Goal: Entertainment & Leisure: Browse casually

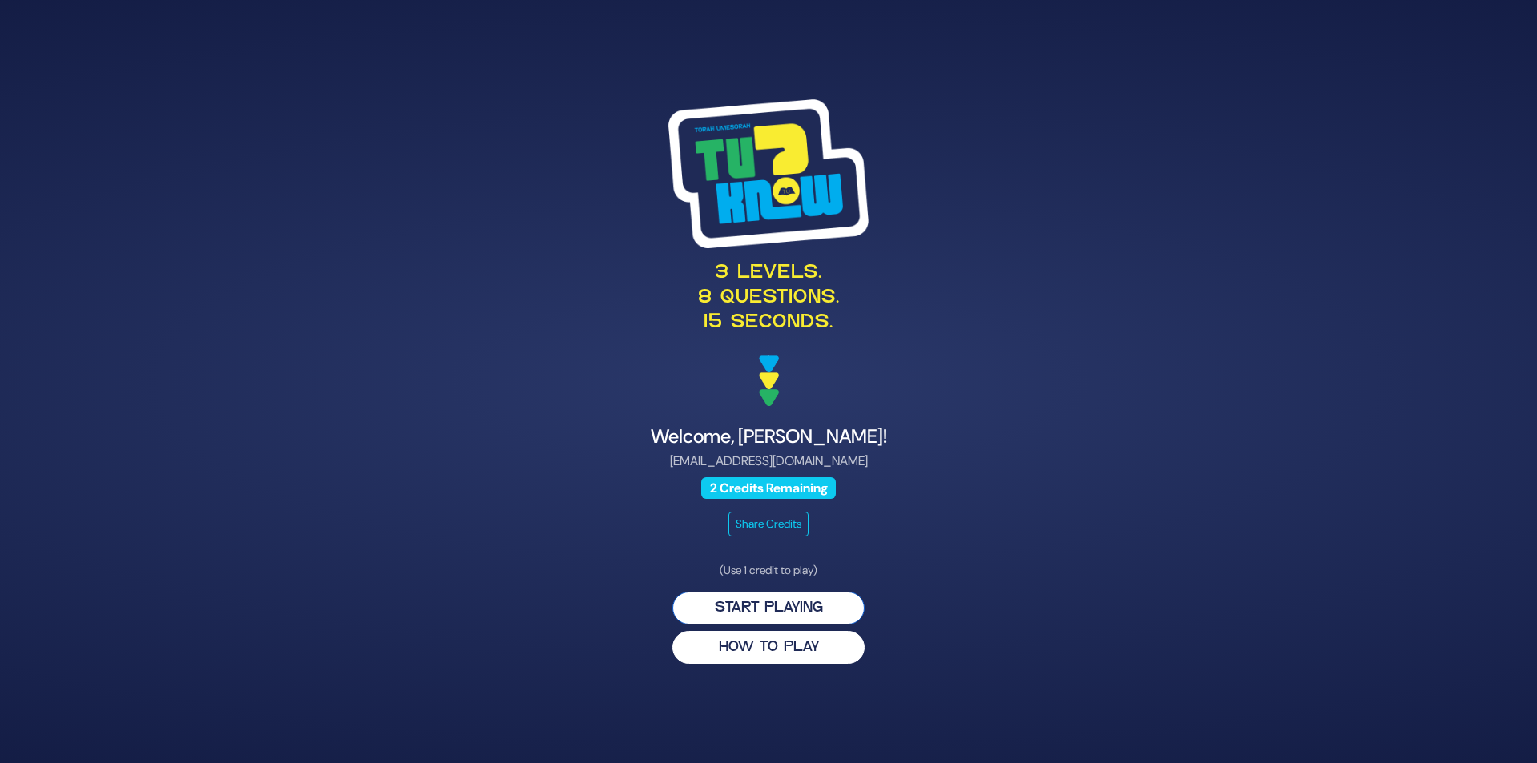
click at [800, 608] on button "Start Playing" at bounding box center [768, 607] width 192 height 33
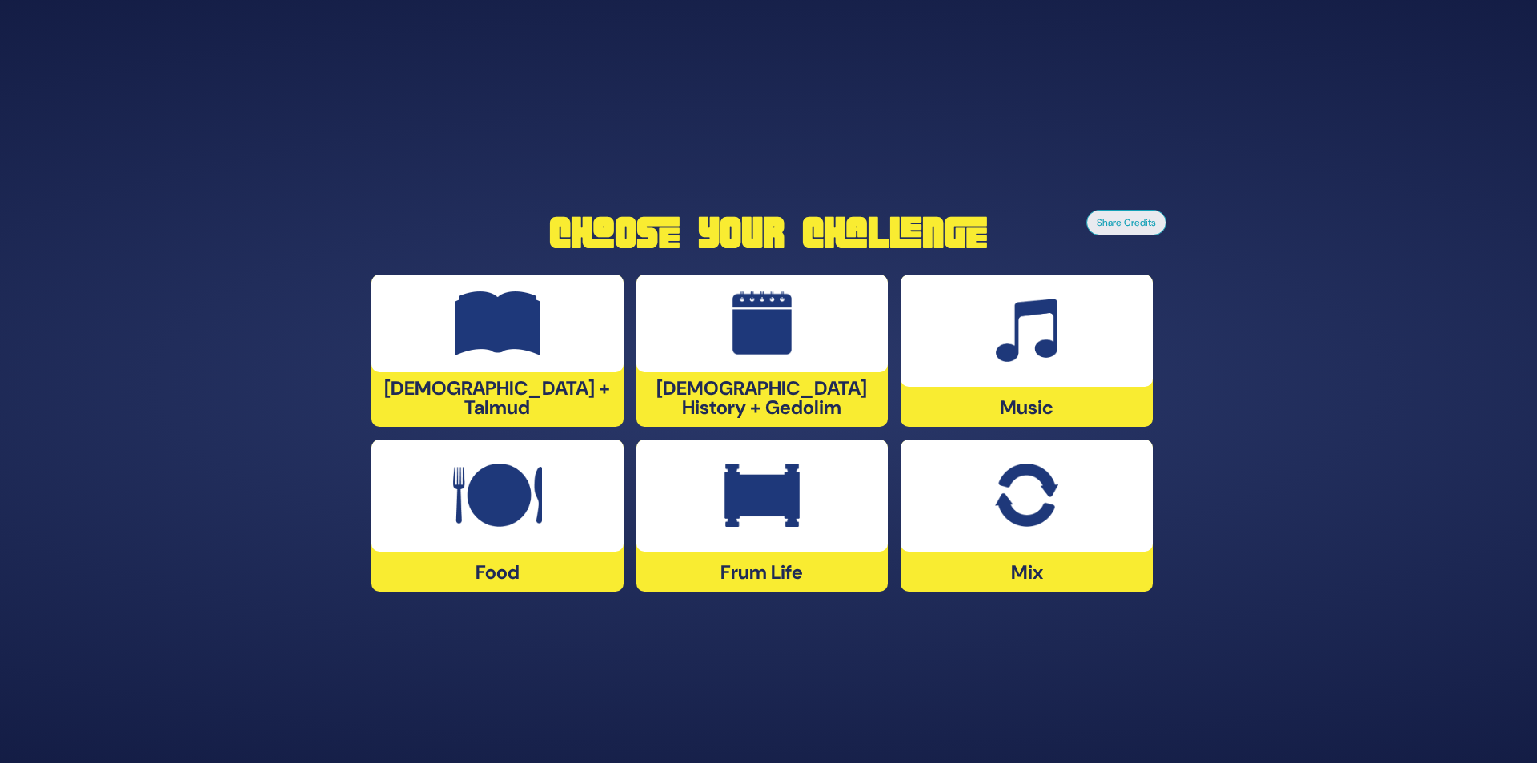
click at [736, 519] on img at bounding box center [761, 495] width 75 height 64
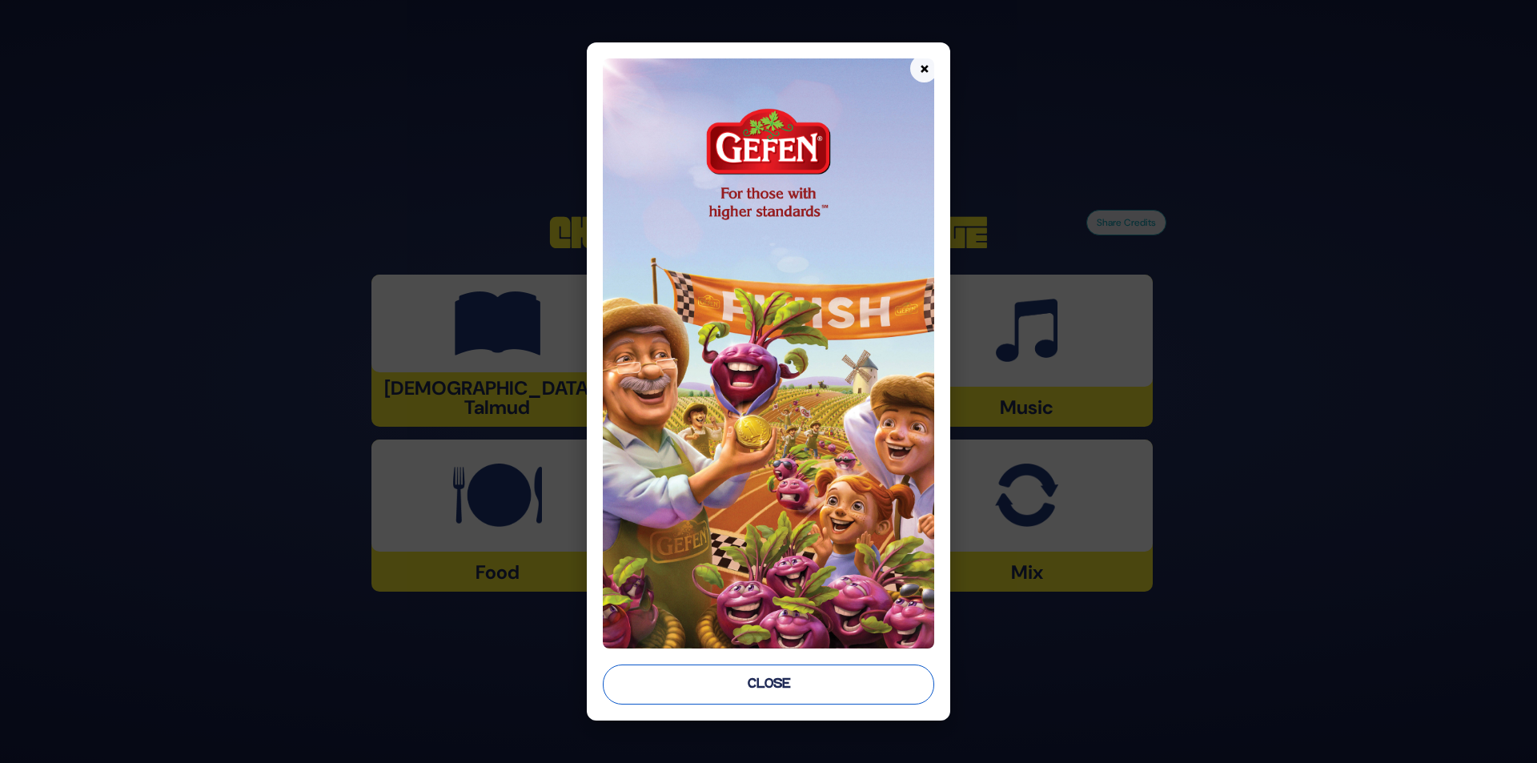
click at [748, 689] on button "Close" at bounding box center [769, 684] width 332 height 40
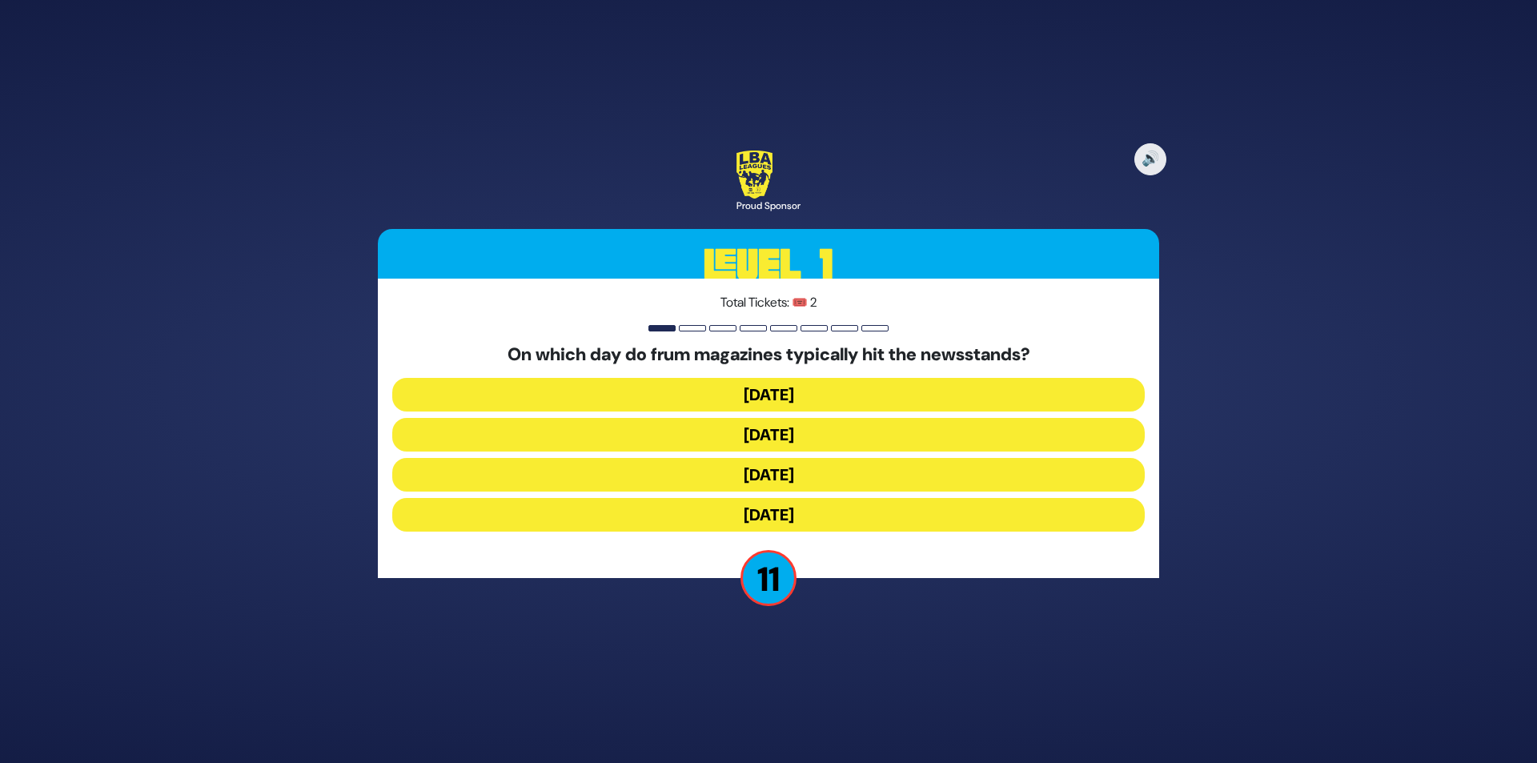
click at [727, 429] on button "Wednesday" at bounding box center [768, 435] width 752 height 34
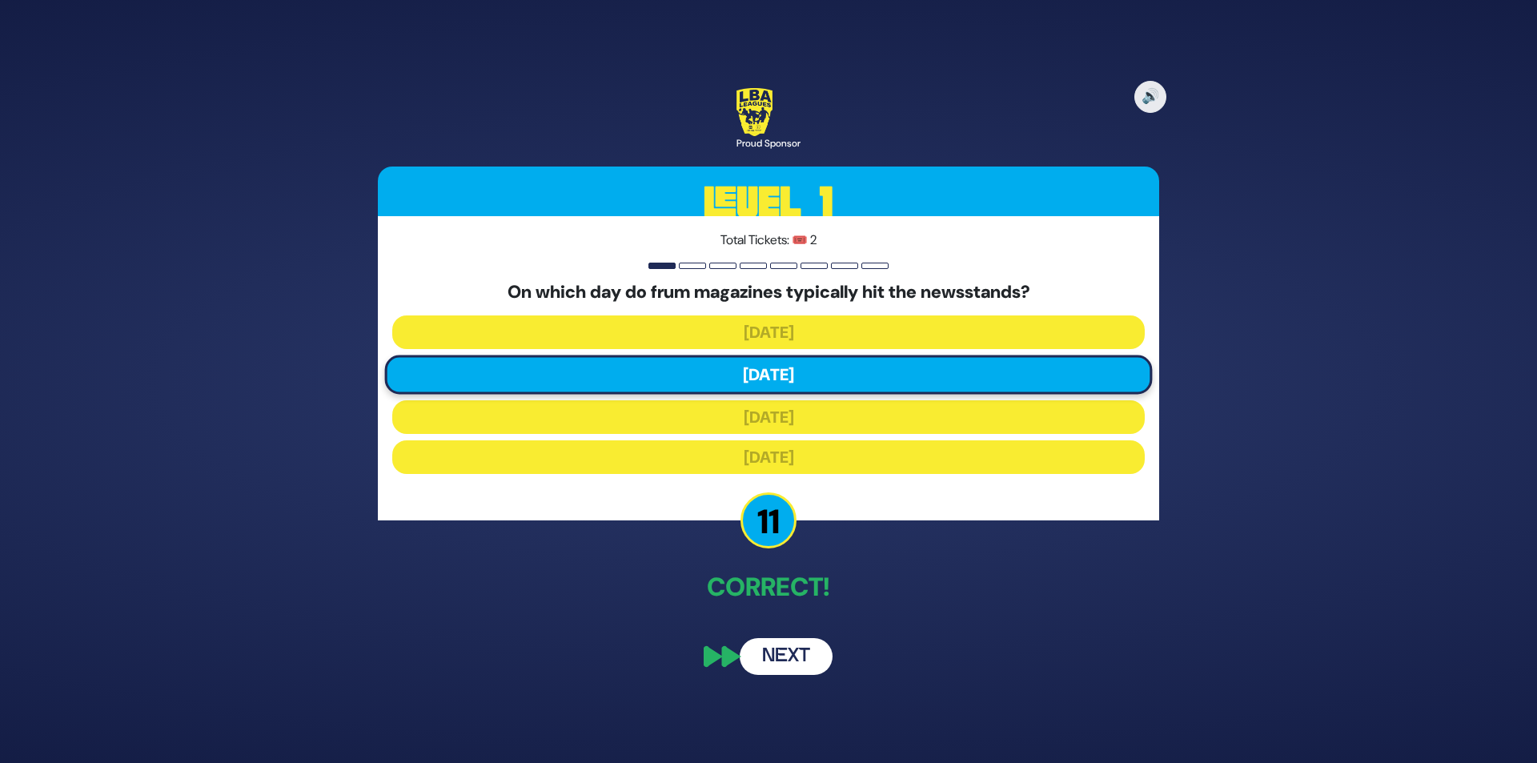
click at [784, 659] on button "Next" at bounding box center [785, 656] width 93 height 37
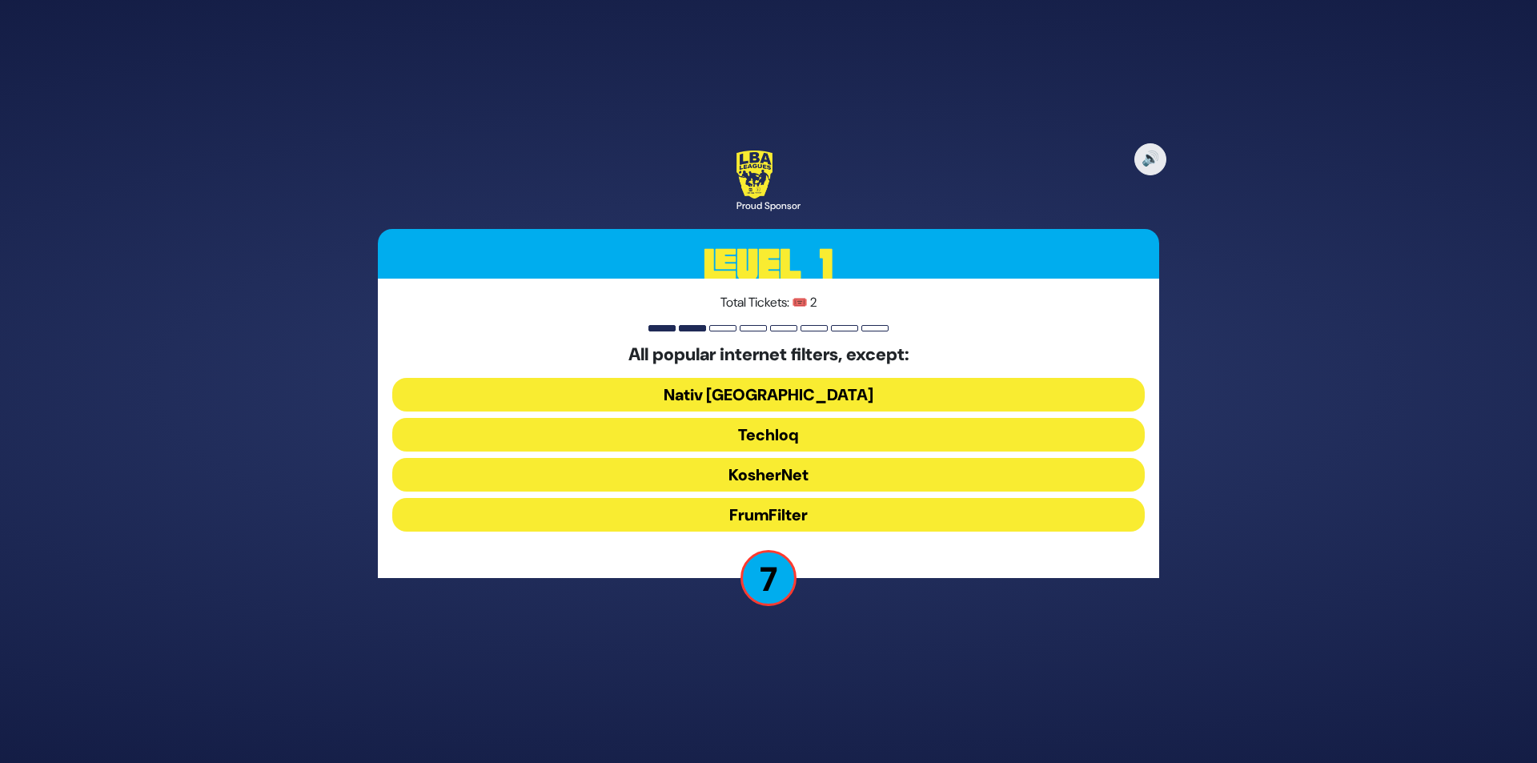
click at [753, 395] on button "Nativ USA" at bounding box center [768, 395] width 752 height 34
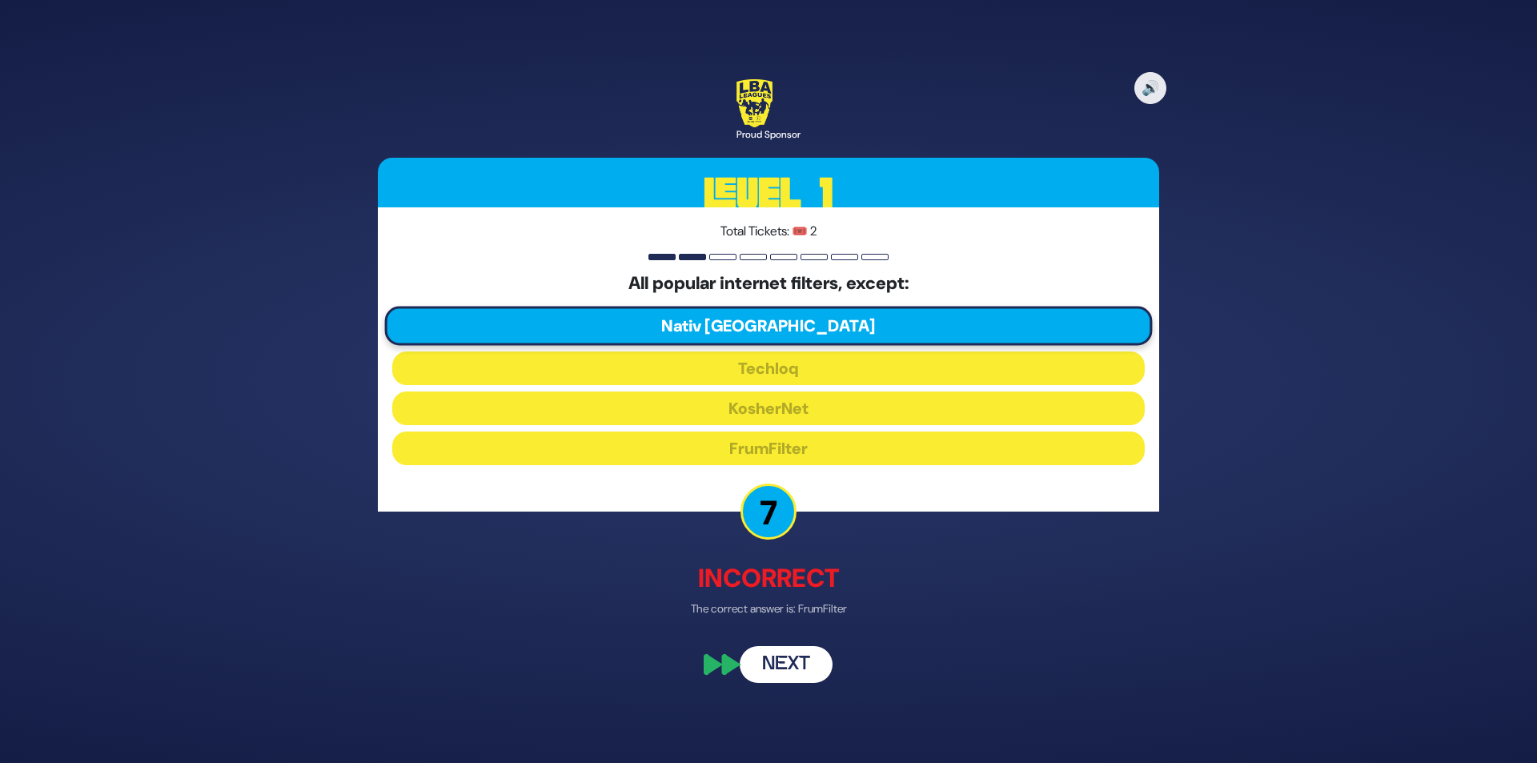
click at [796, 675] on button "Next" at bounding box center [785, 665] width 93 height 37
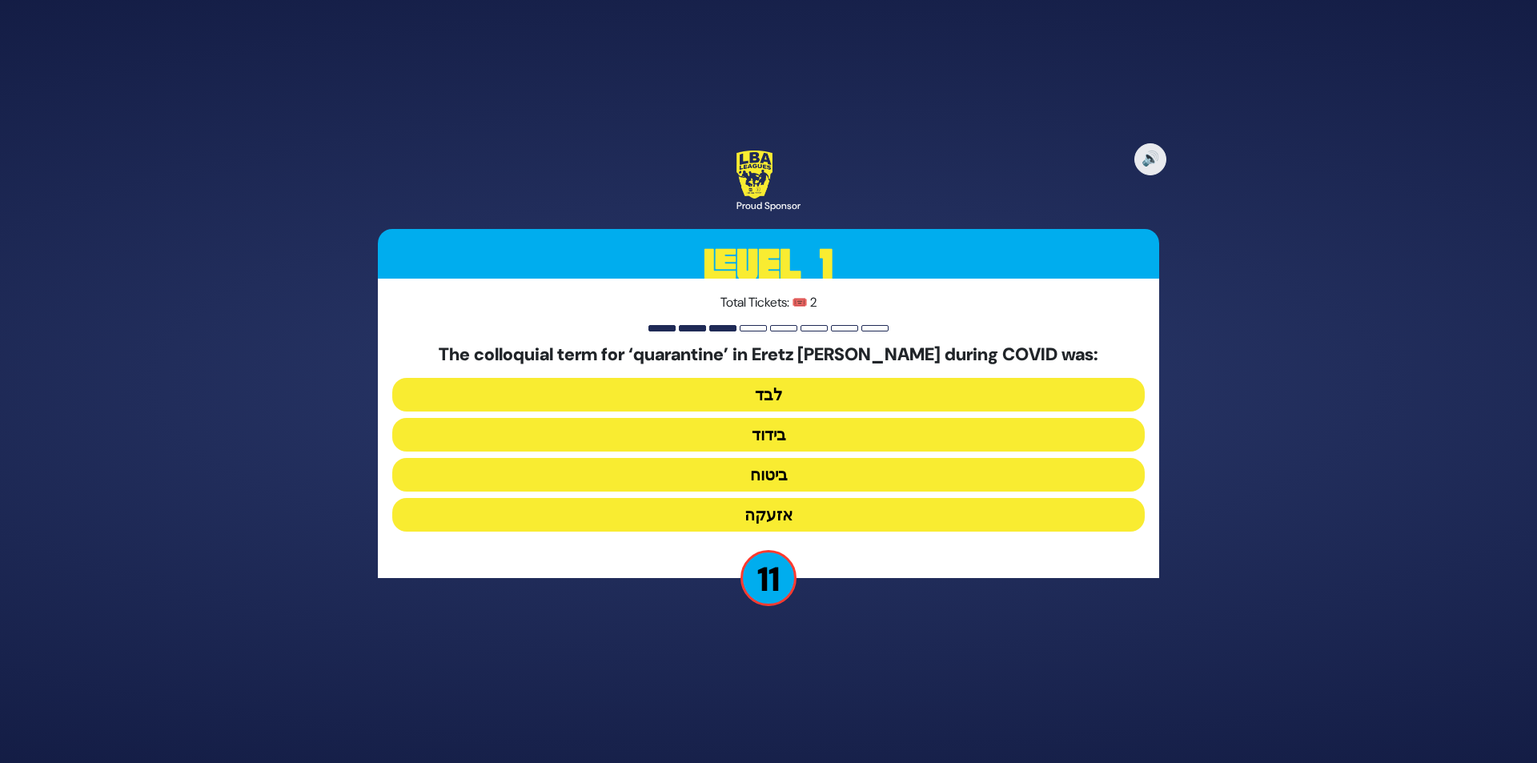
click at [756, 435] on button "בידוד" at bounding box center [768, 435] width 752 height 34
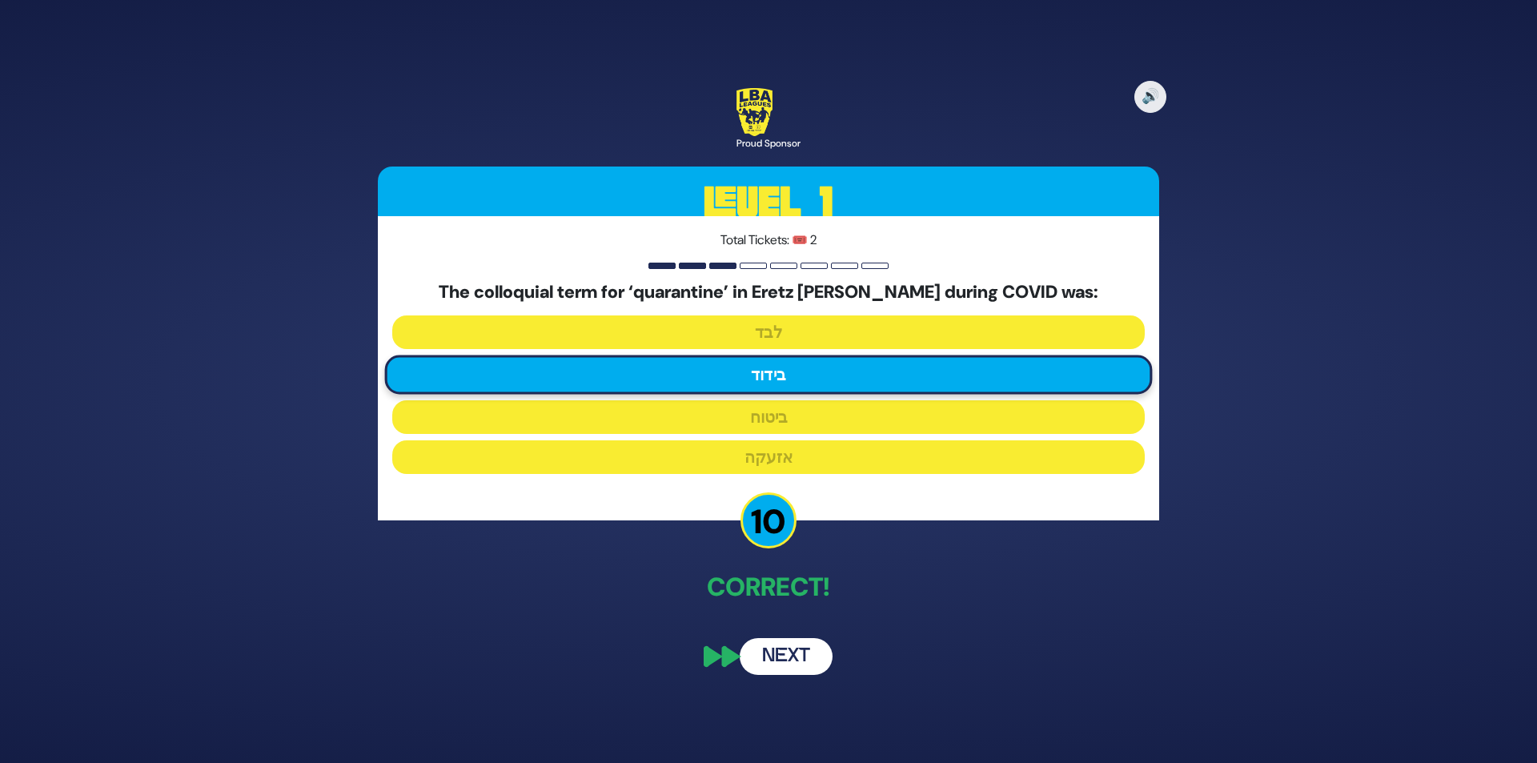
click at [786, 653] on button "Next" at bounding box center [785, 656] width 93 height 37
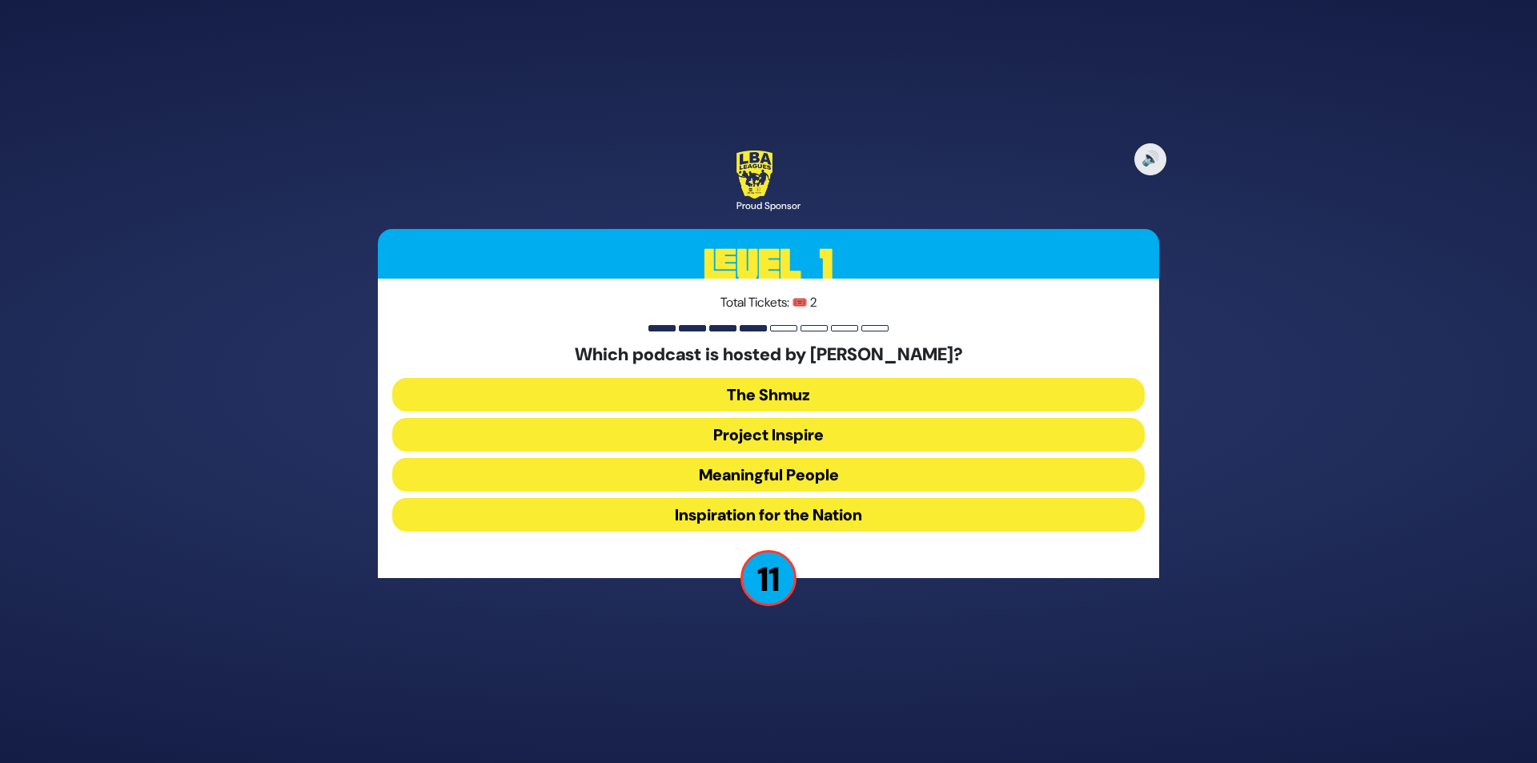
click at [758, 483] on button "Meaningful People" at bounding box center [768, 475] width 752 height 34
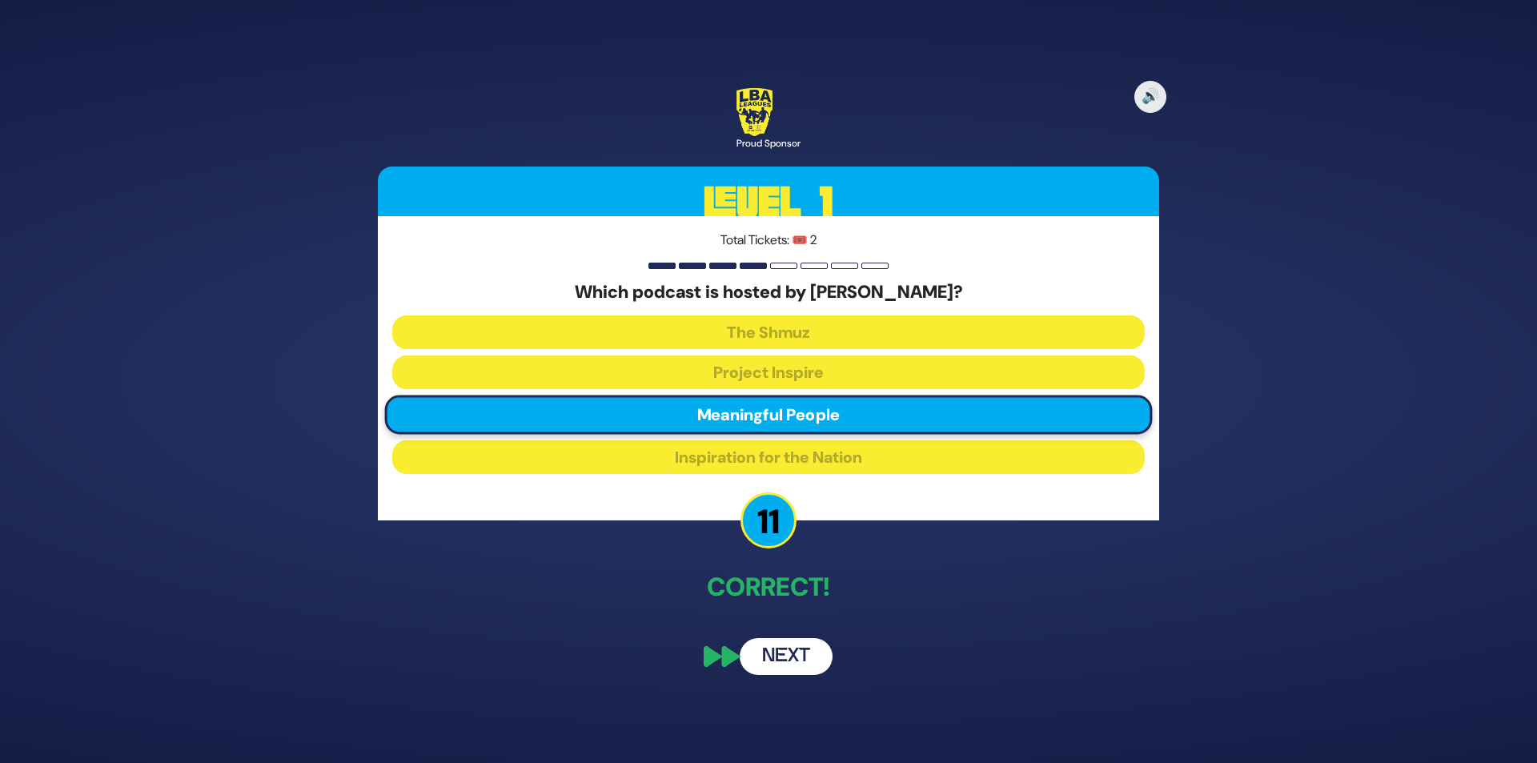
click at [789, 668] on button "Next" at bounding box center [785, 656] width 93 height 37
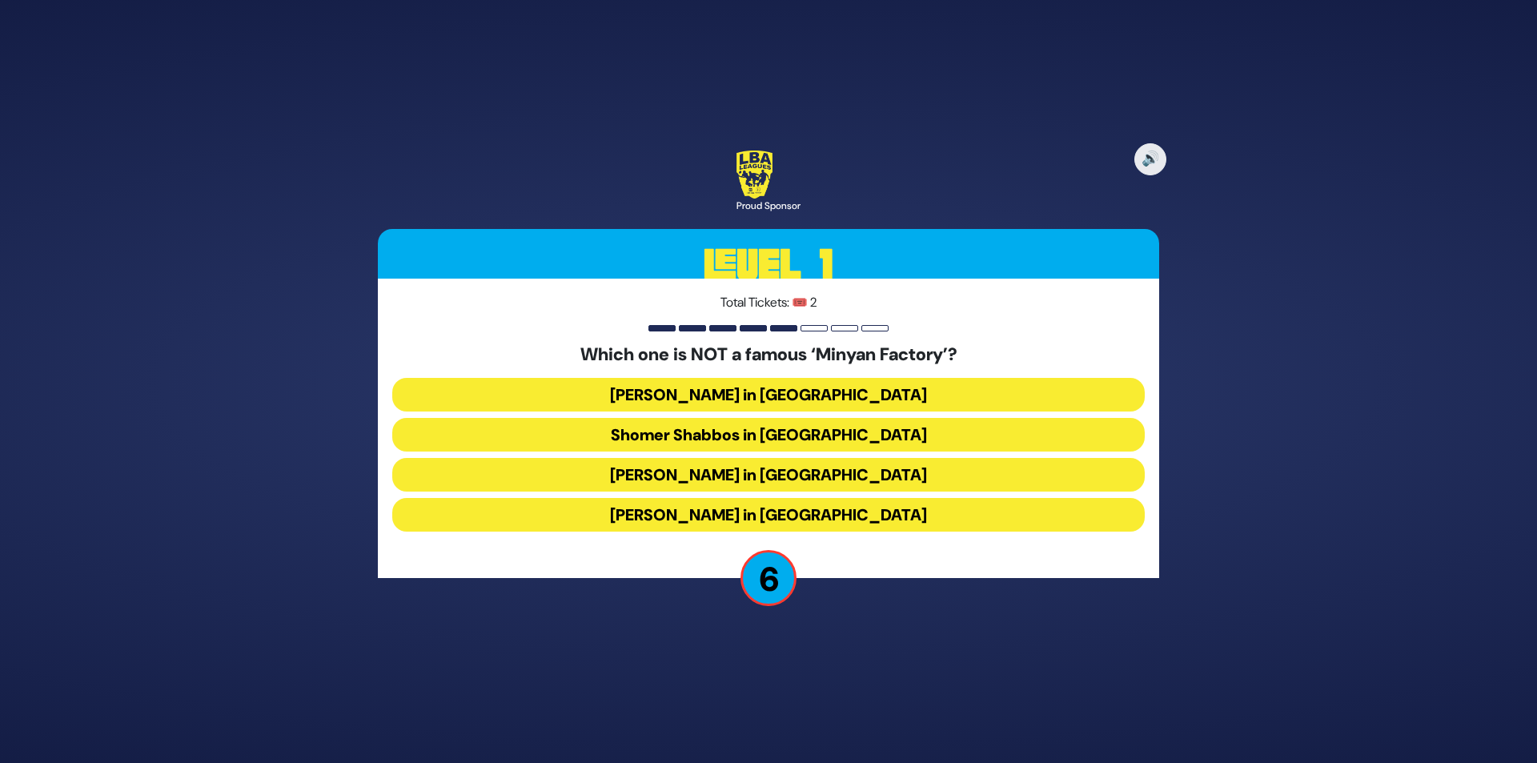
click at [748, 518] on button "Bais Dovid in Lakewood" at bounding box center [768, 515] width 752 height 34
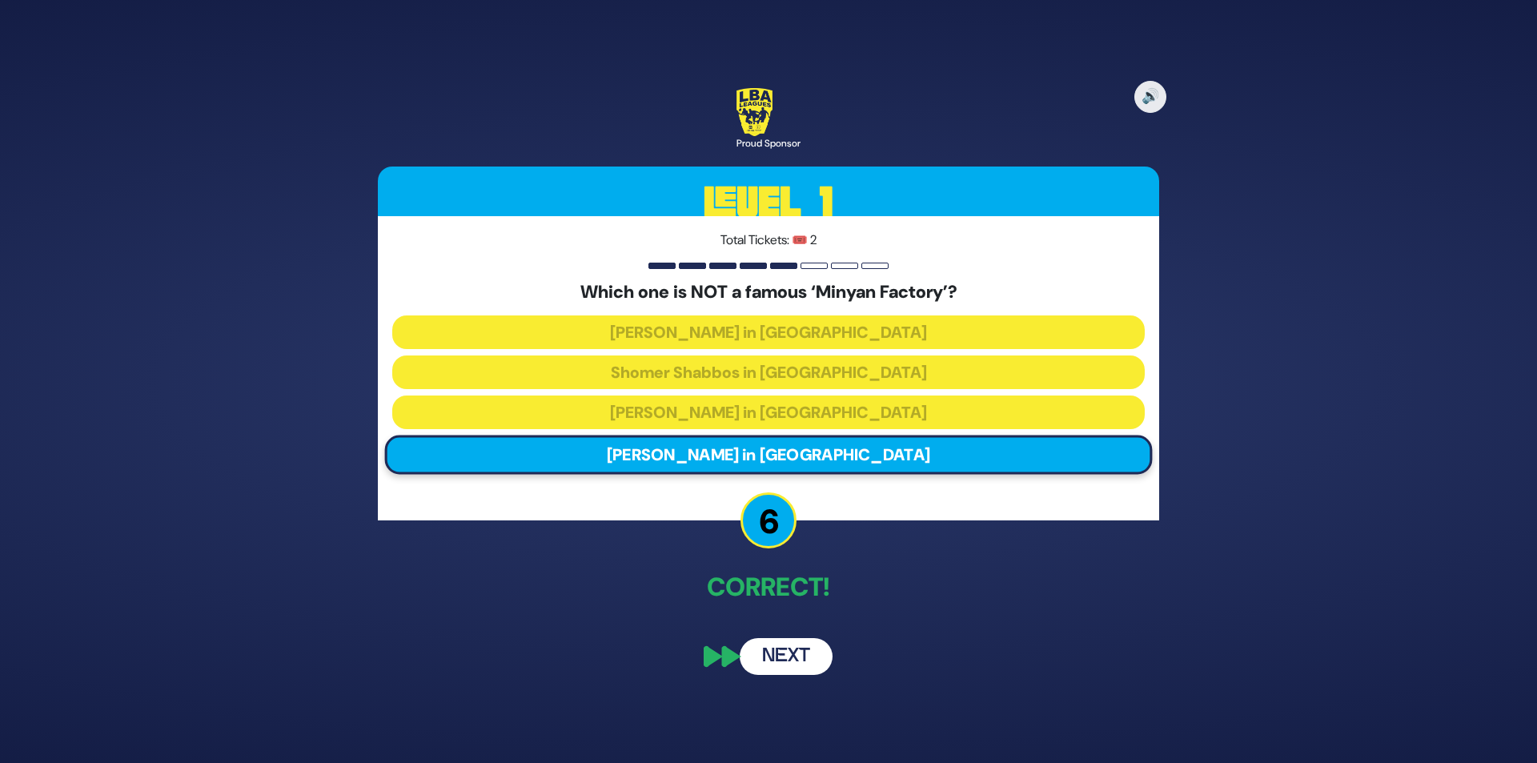
click at [782, 668] on button "Next" at bounding box center [785, 656] width 93 height 37
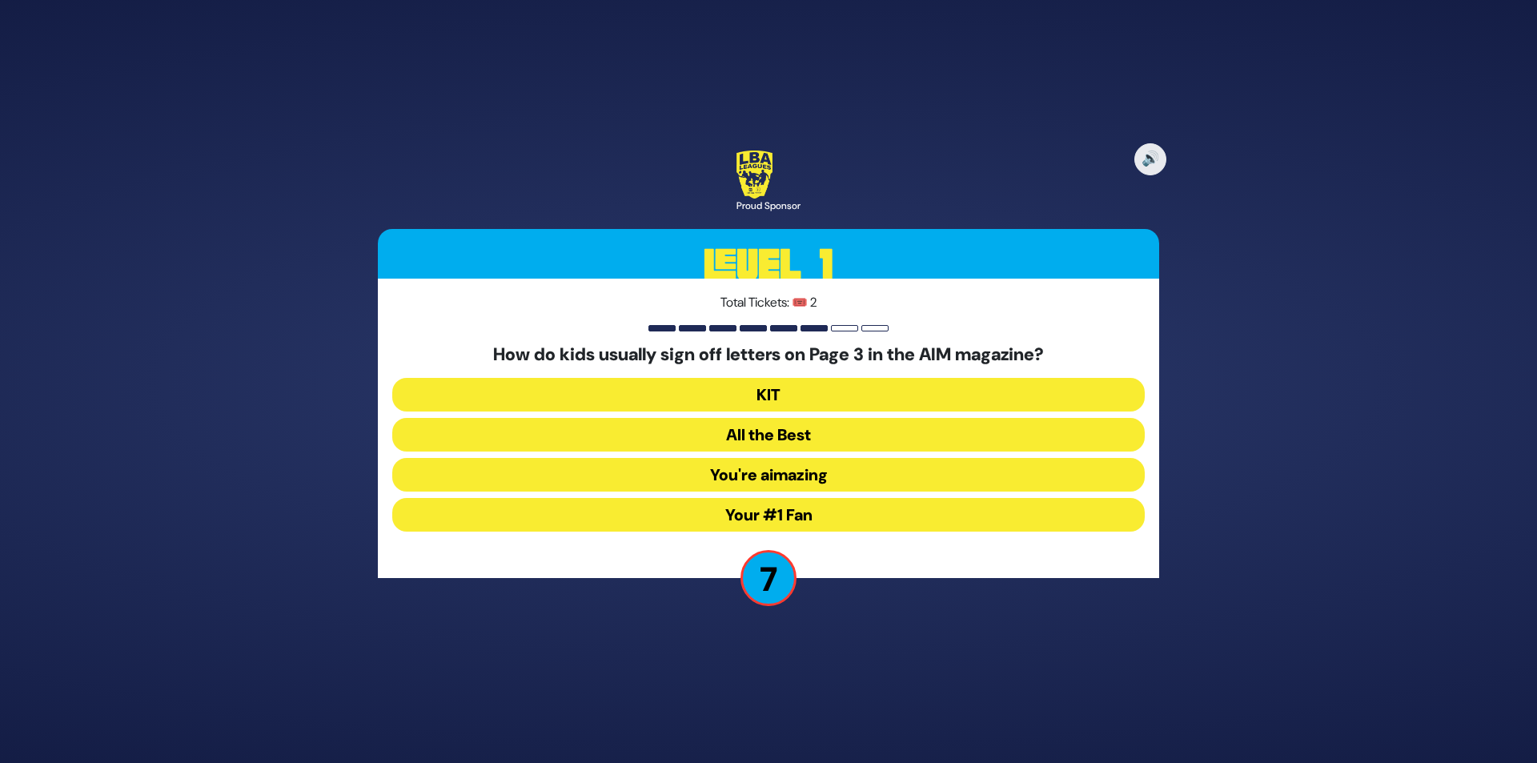
click at [770, 521] on button "Your #1 Fan" at bounding box center [768, 515] width 752 height 34
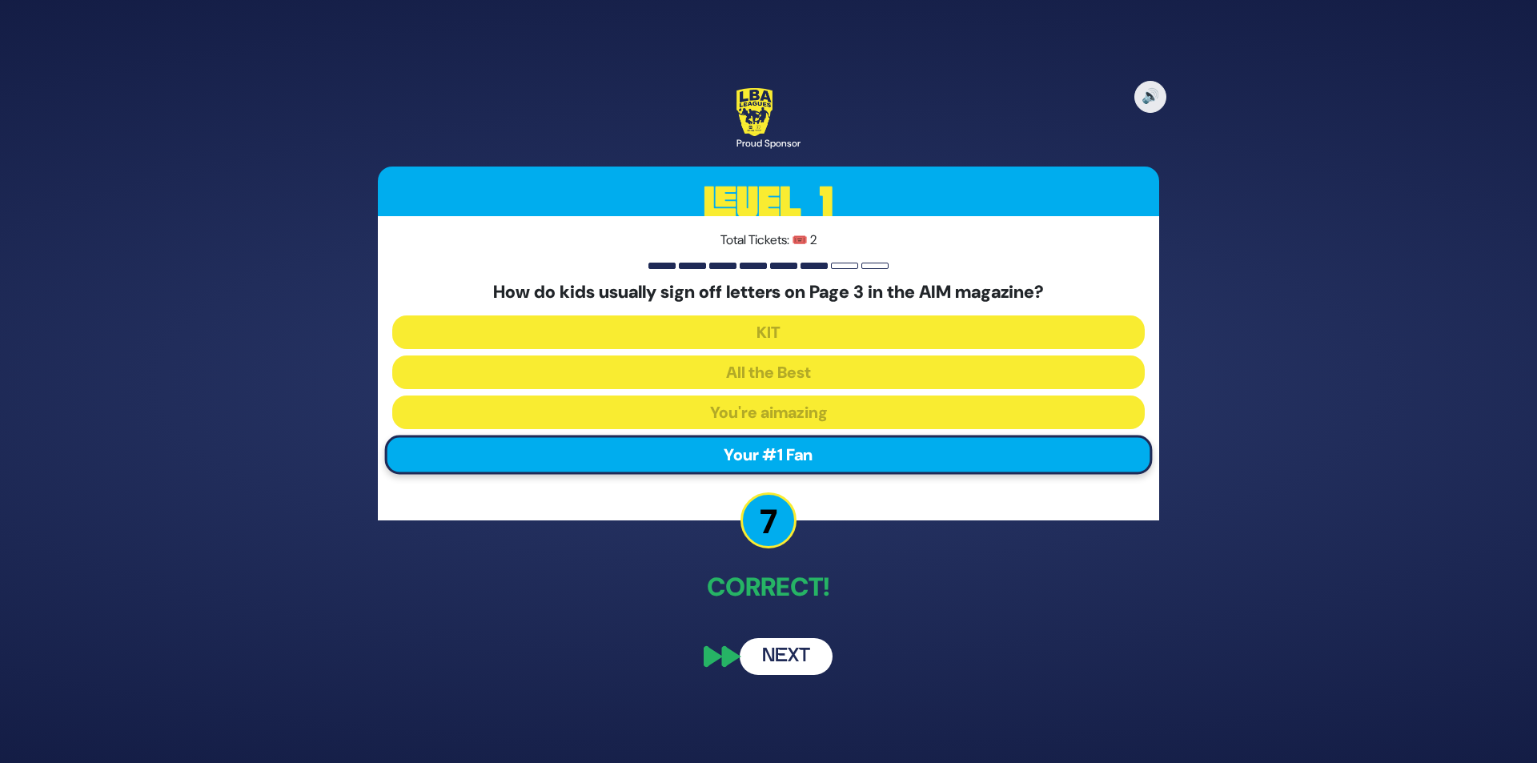
click at [808, 659] on button "Next" at bounding box center [785, 656] width 93 height 37
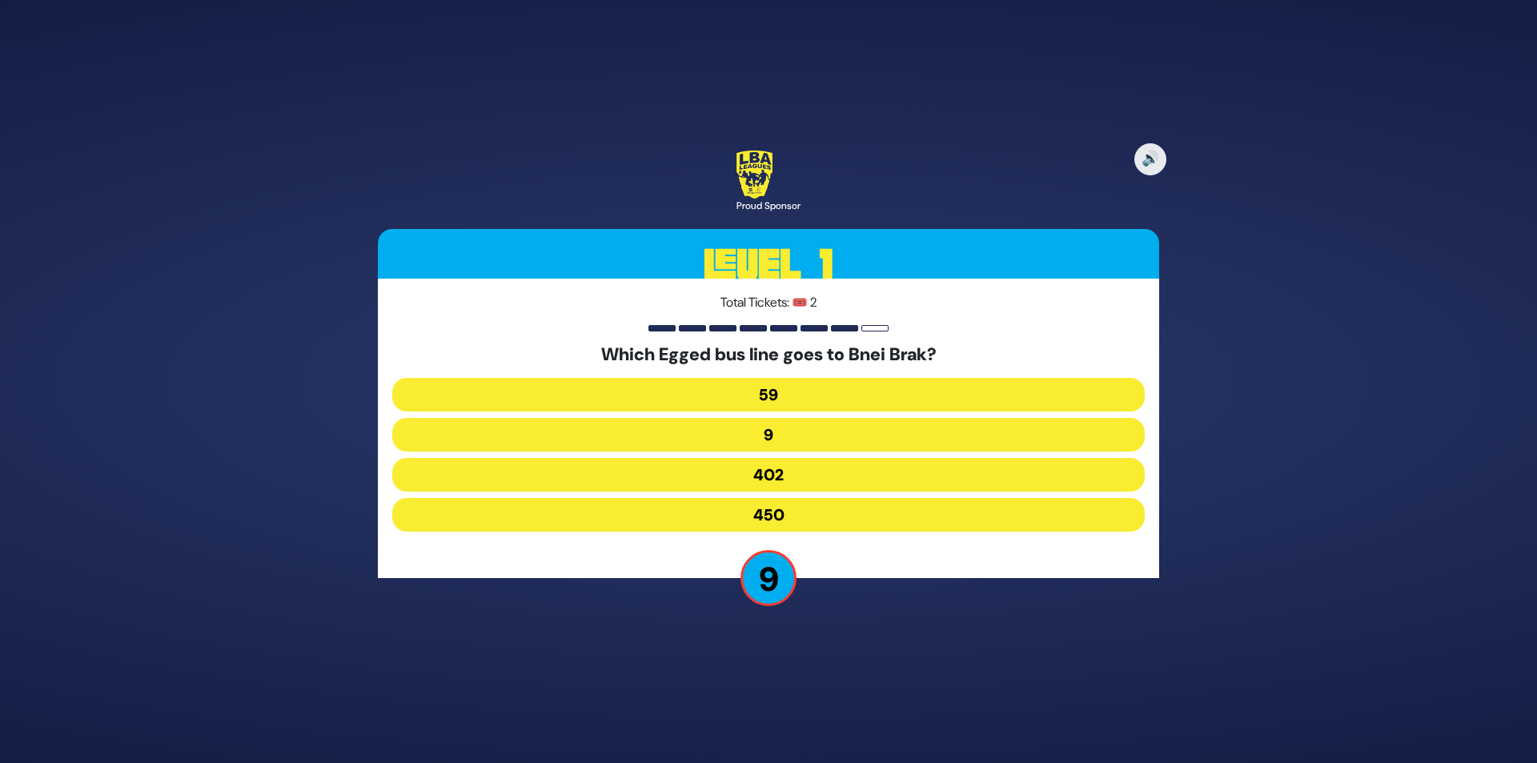
click at [756, 474] on button "402" at bounding box center [768, 475] width 752 height 34
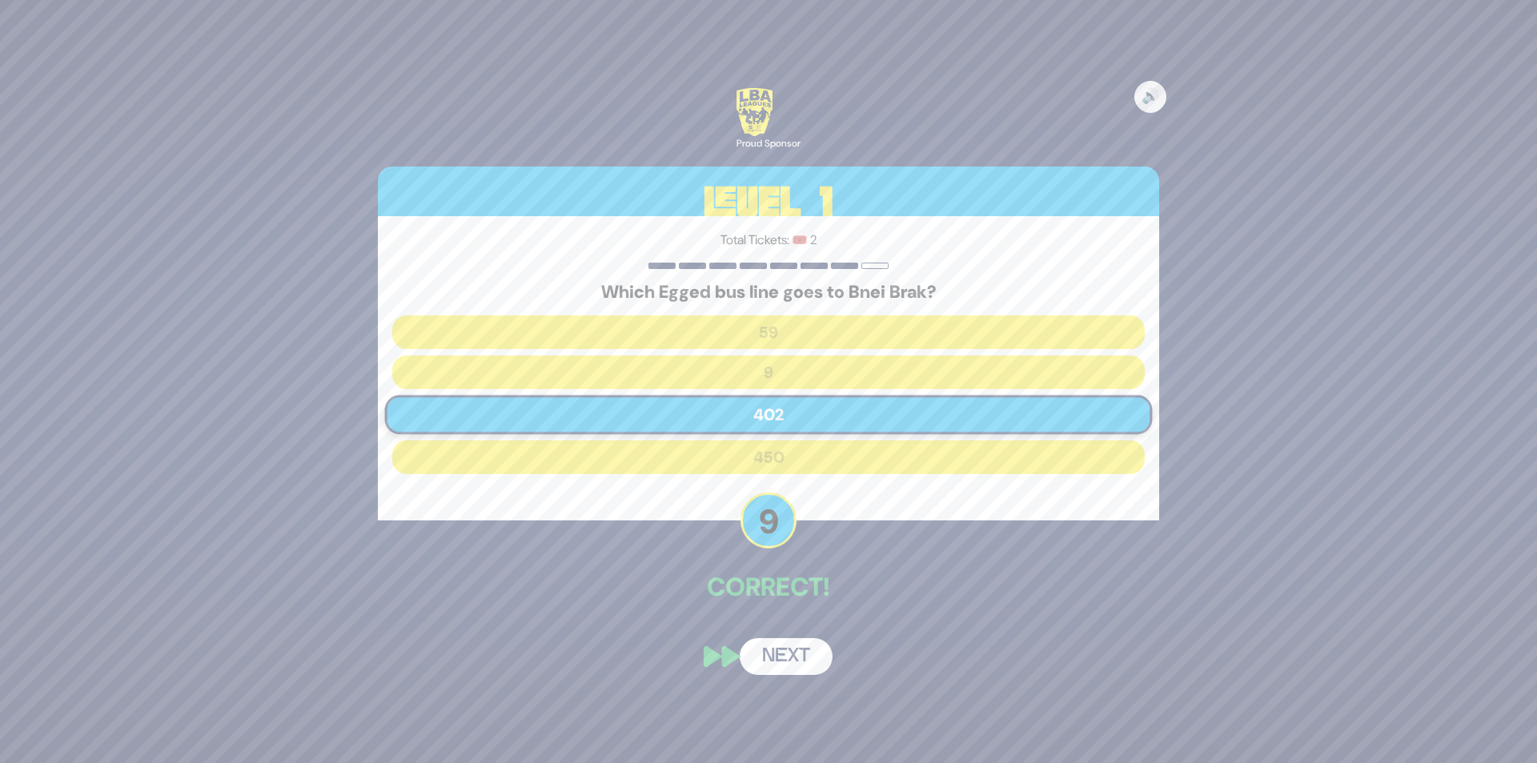
click at [776, 664] on button "Next" at bounding box center [785, 656] width 93 height 37
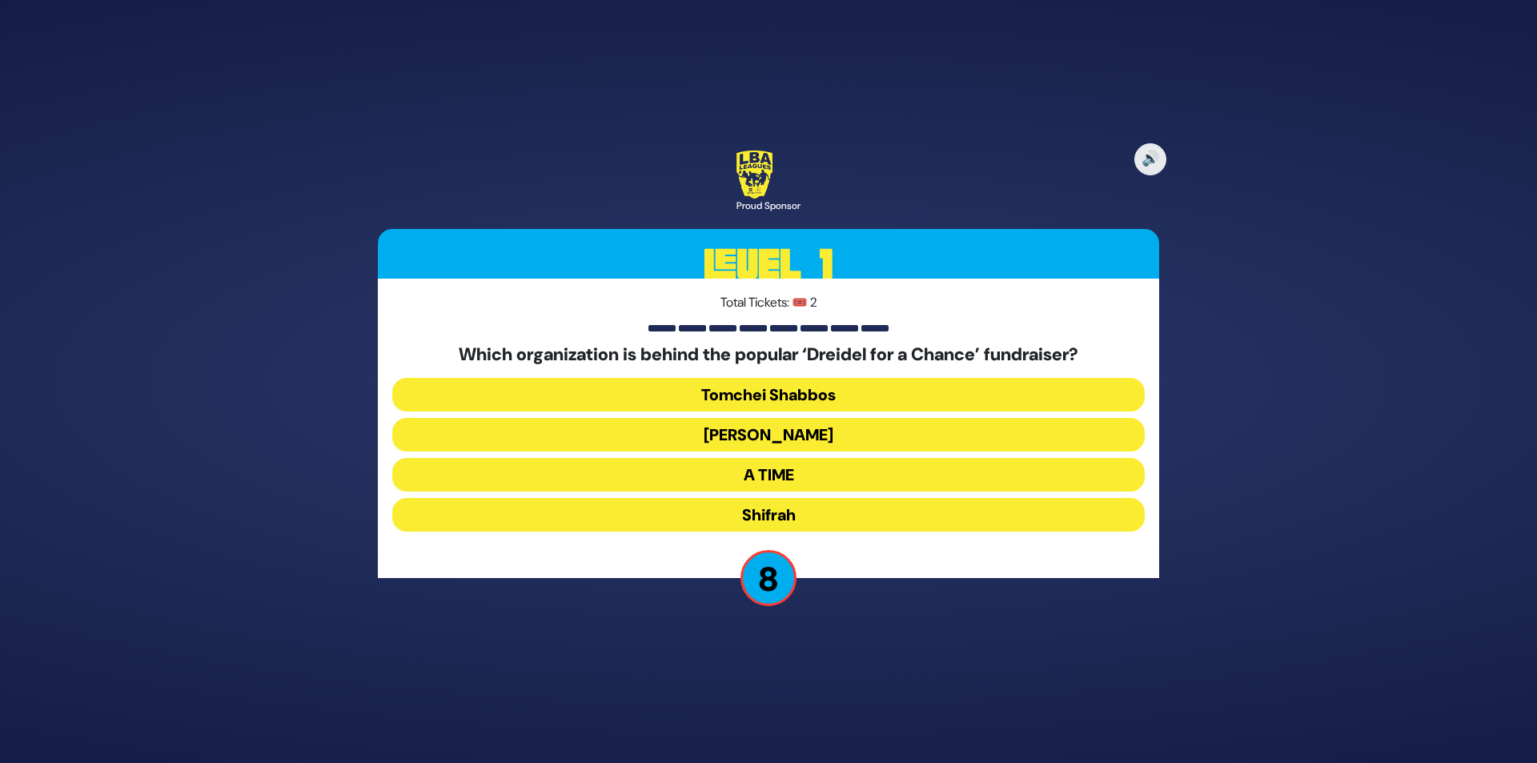
click at [759, 432] on button "Bonei Olam" at bounding box center [768, 435] width 752 height 34
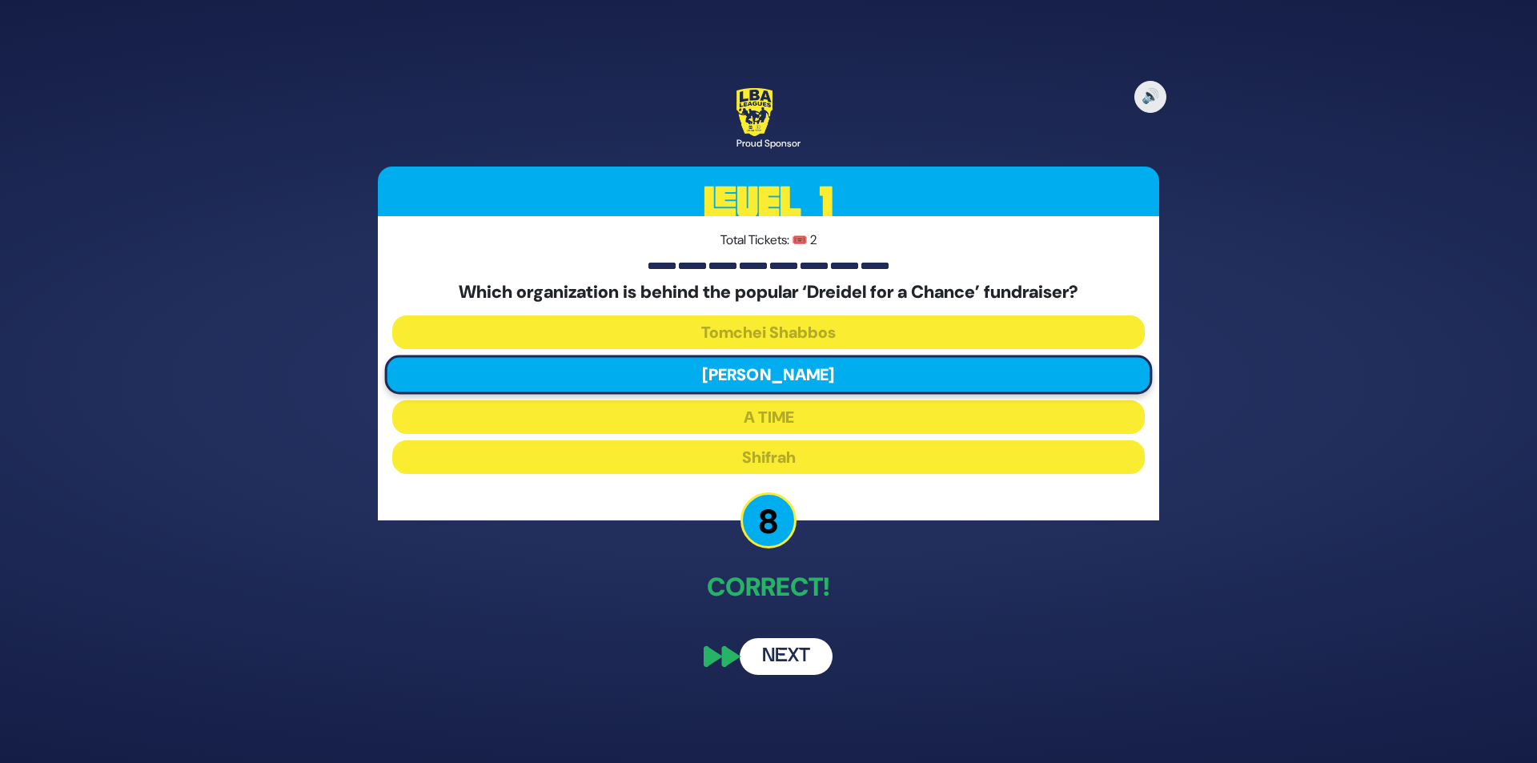
click at [777, 655] on button "Next" at bounding box center [785, 656] width 93 height 37
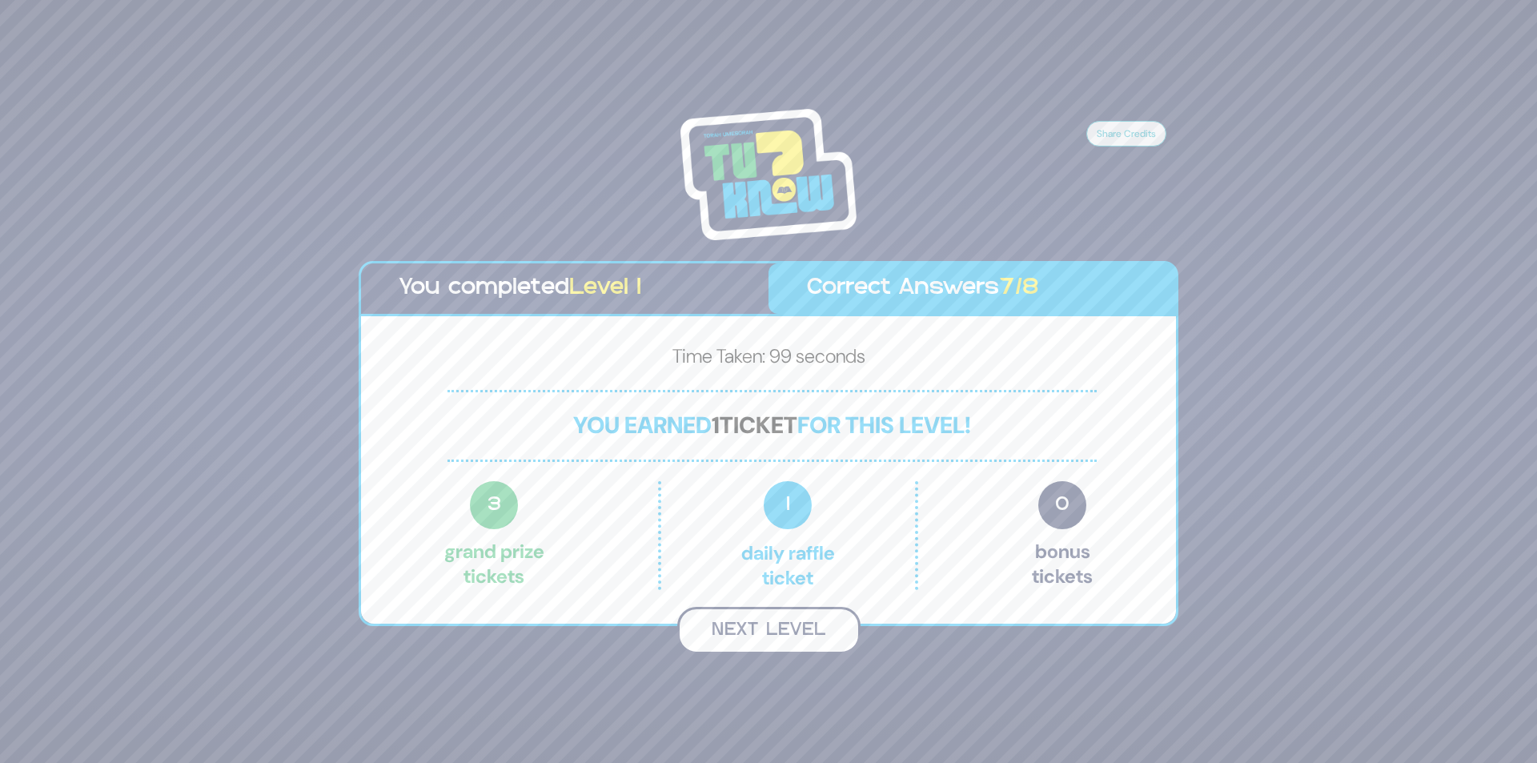
click at [757, 637] on button "Next Level" at bounding box center [768, 630] width 183 height 47
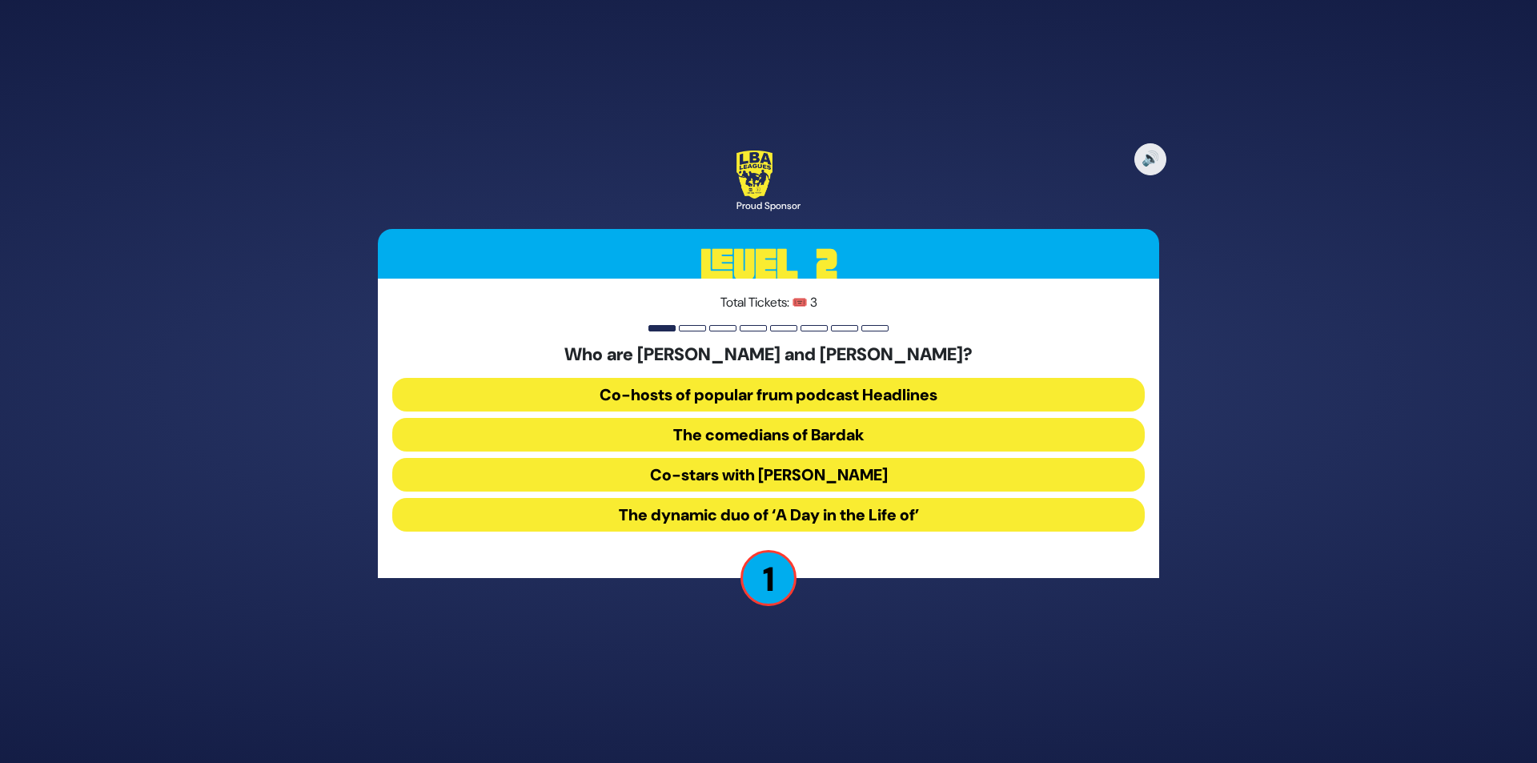
click at [868, 518] on button "The dynamic duo of ‘A Day in the Life of’" at bounding box center [768, 515] width 752 height 34
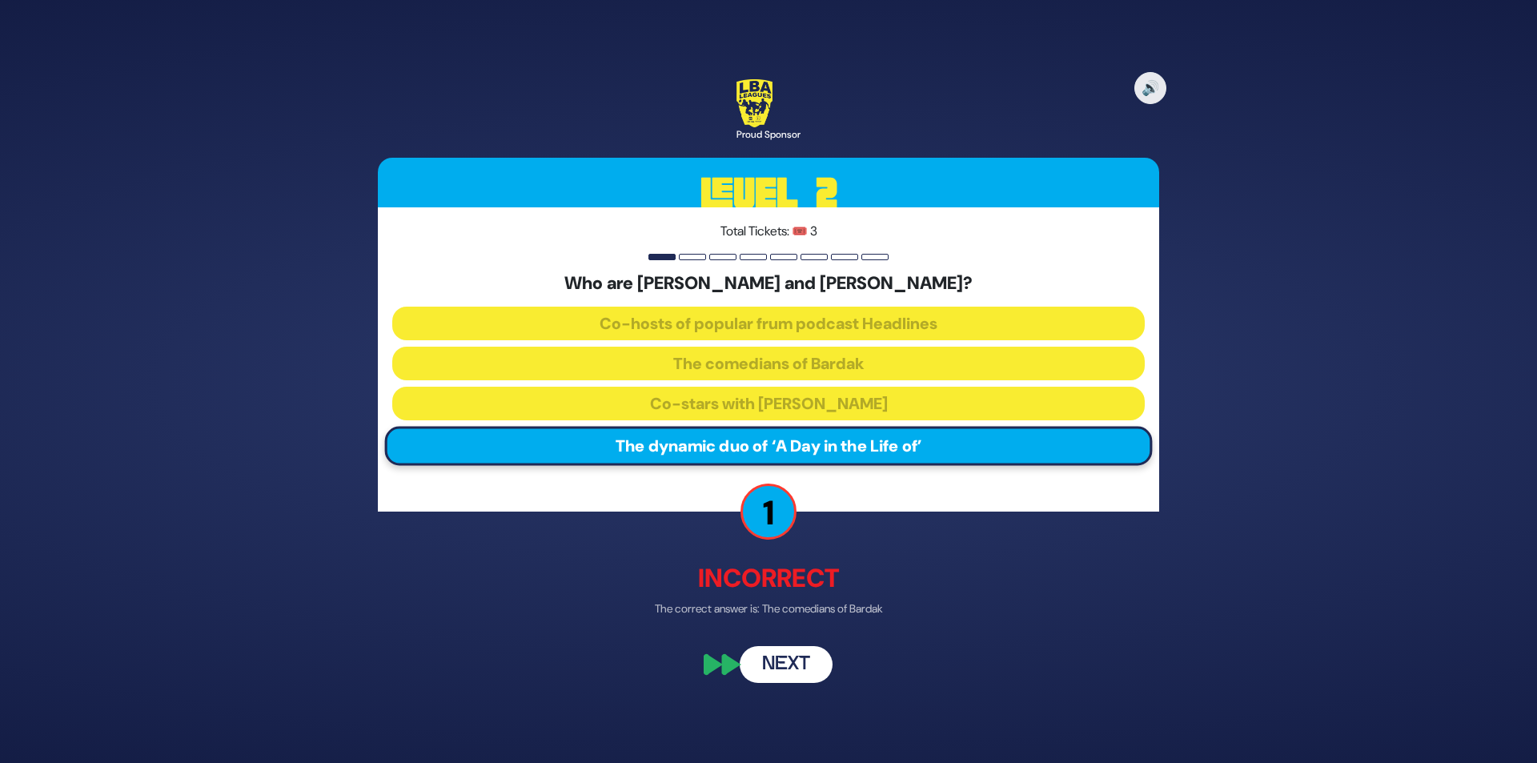
click at [786, 659] on button "Next" at bounding box center [785, 665] width 93 height 37
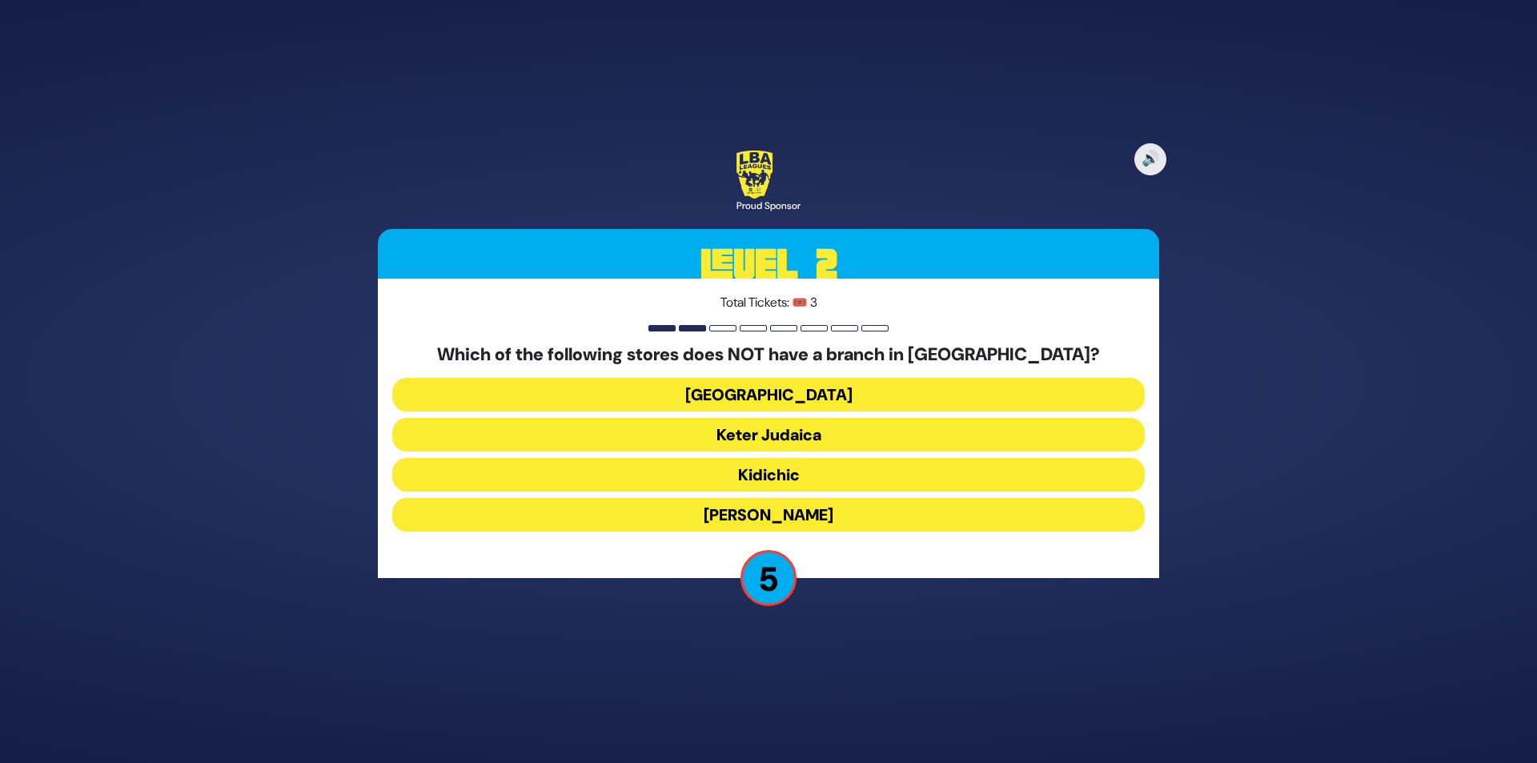
click at [786, 405] on button "Shell Station" at bounding box center [768, 395] width 752 height 34
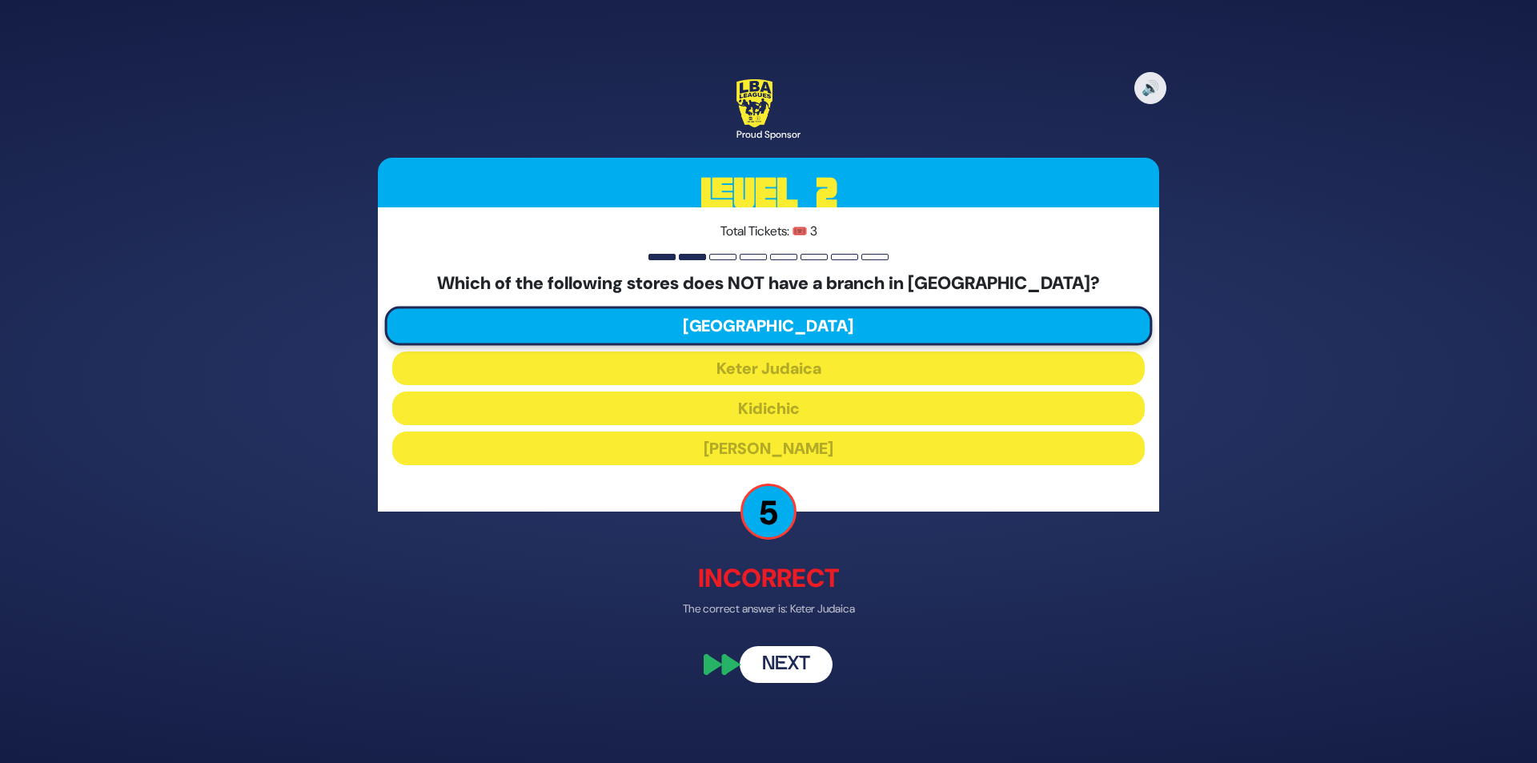
click at [786, 681] on button "Next" at bounding box center [785, 665] width 93 height 37
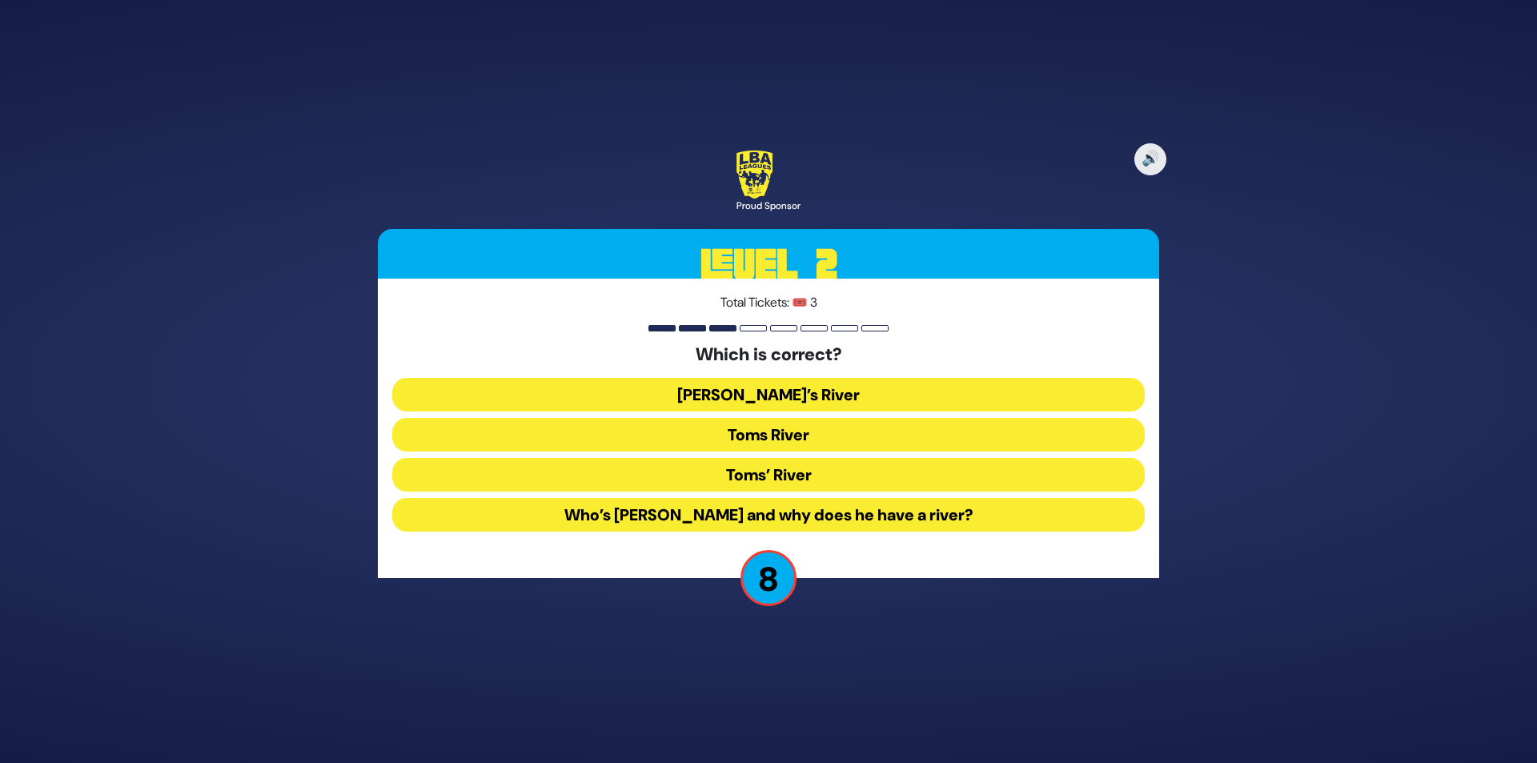
click at [784, 439] on button "Toms River" at bounding box center [768, 435] width 752 height 34
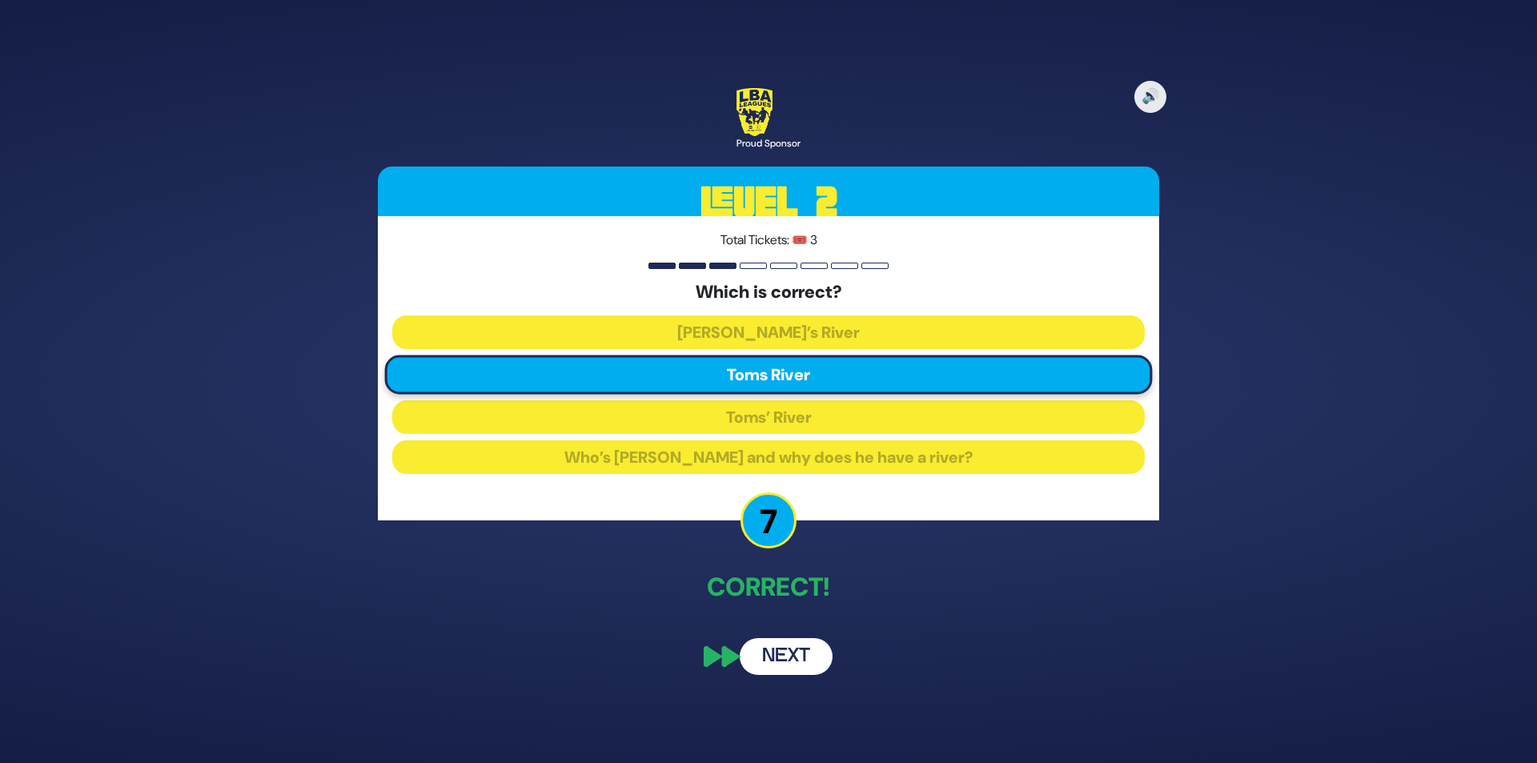
click at [772, 663] on button "Next" at bounding box center [785, 656] width 93 height 37
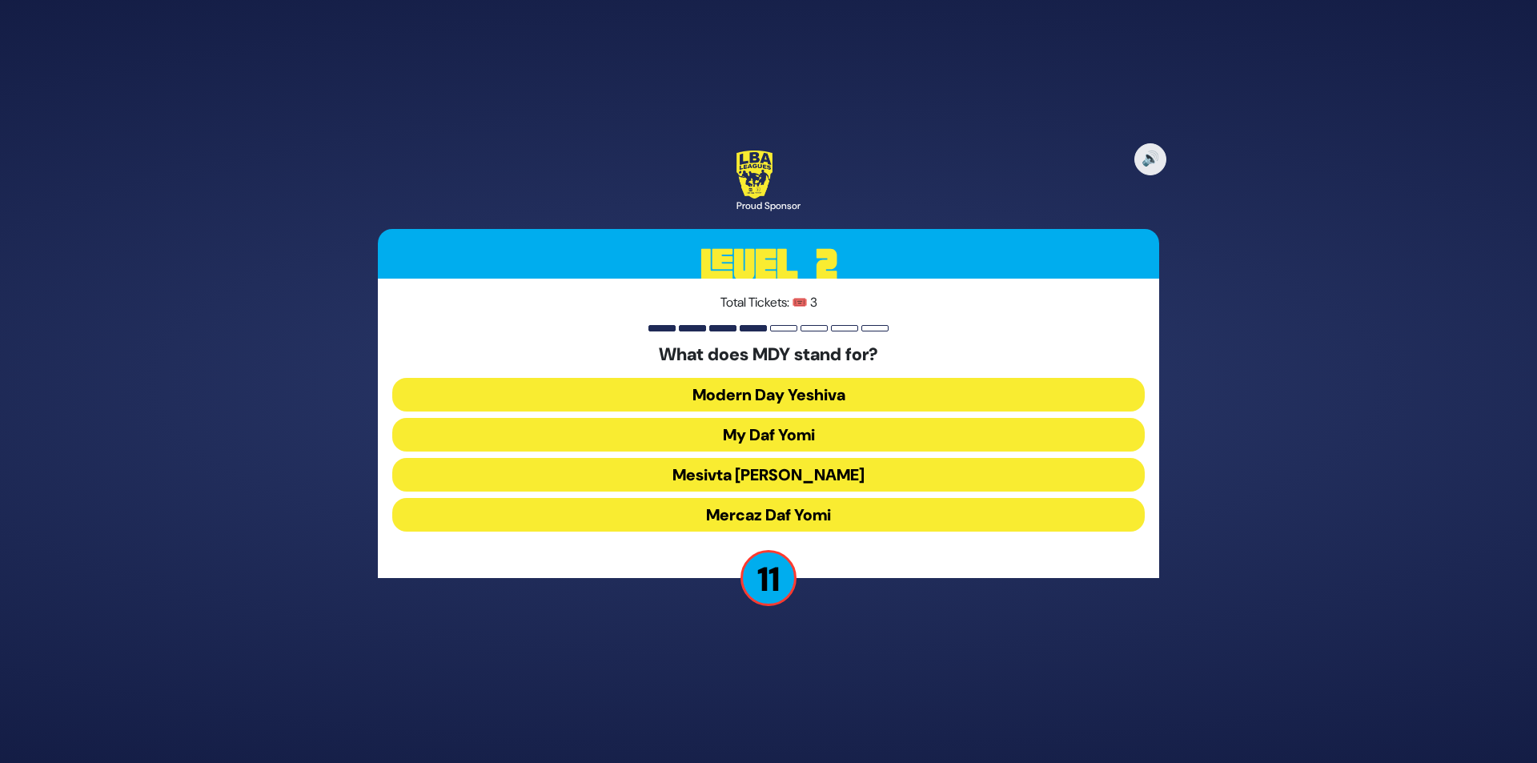
click at [776, 525] on button "Mercaz Daf Yomi" at bounding box center [768, 515] width 752 height 34
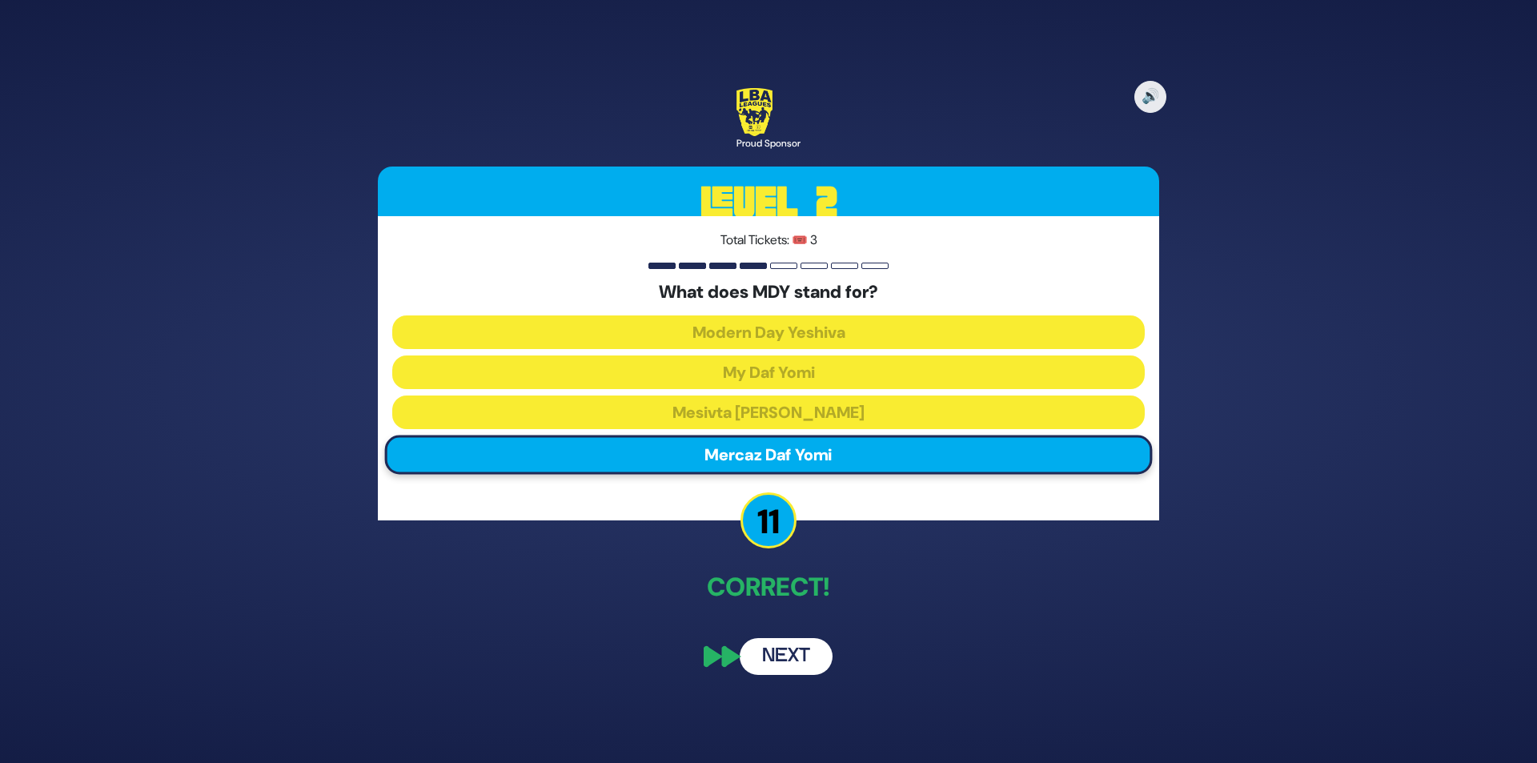
click at [778, 667] on button "Next" at bounding box center [785, 656] width 93 height 37
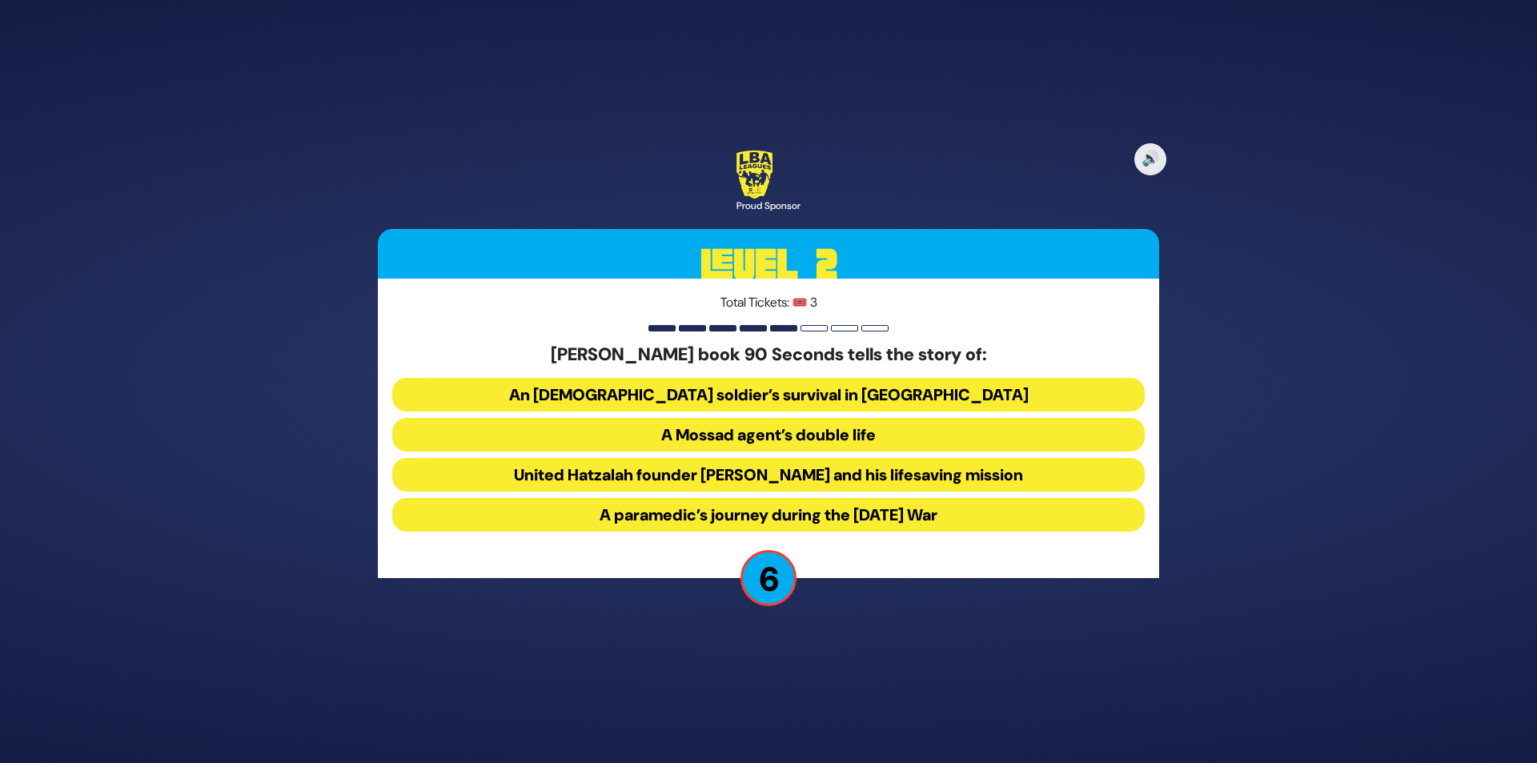
click at [784, 401] on button "An IDF soldier’s survival in Gaza" at bounding box center [768, 395] width 752 height 34
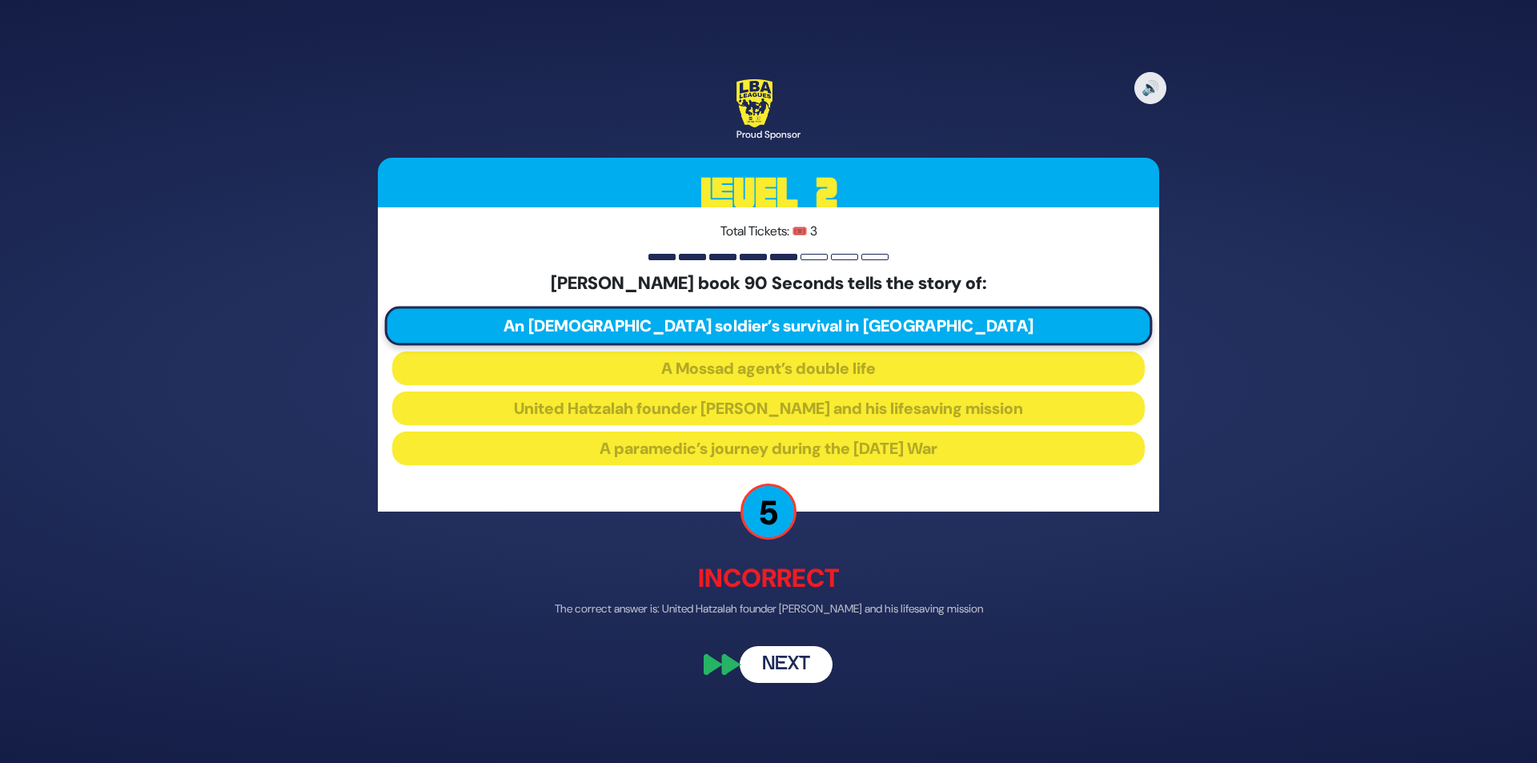
click at [785, 674] on button "Next" at bounding box center [785, 665] width 93 height 37
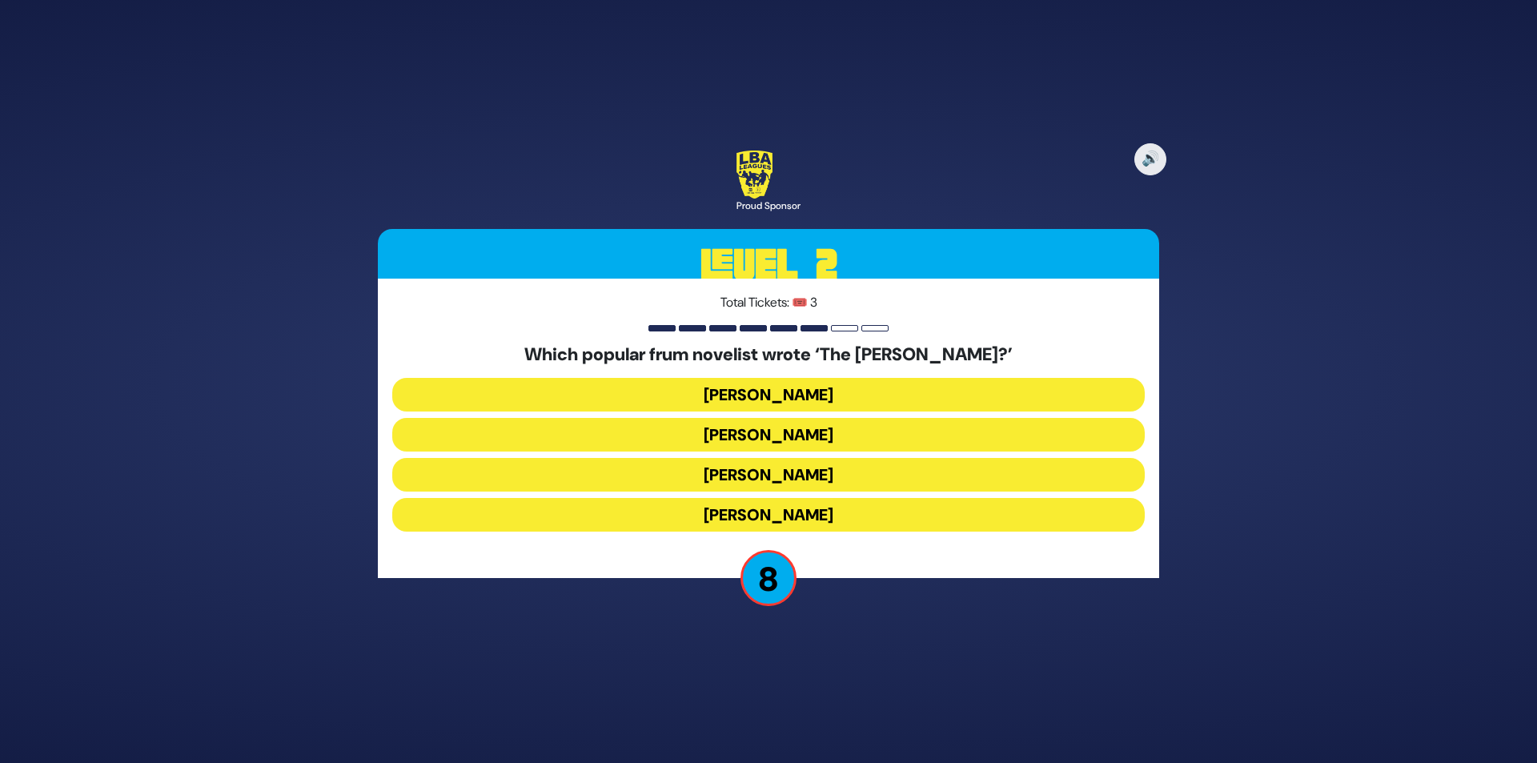
click at [807, 477] on button "Yair Weinstock" at bounding box center [768, 475] width 752 height 34
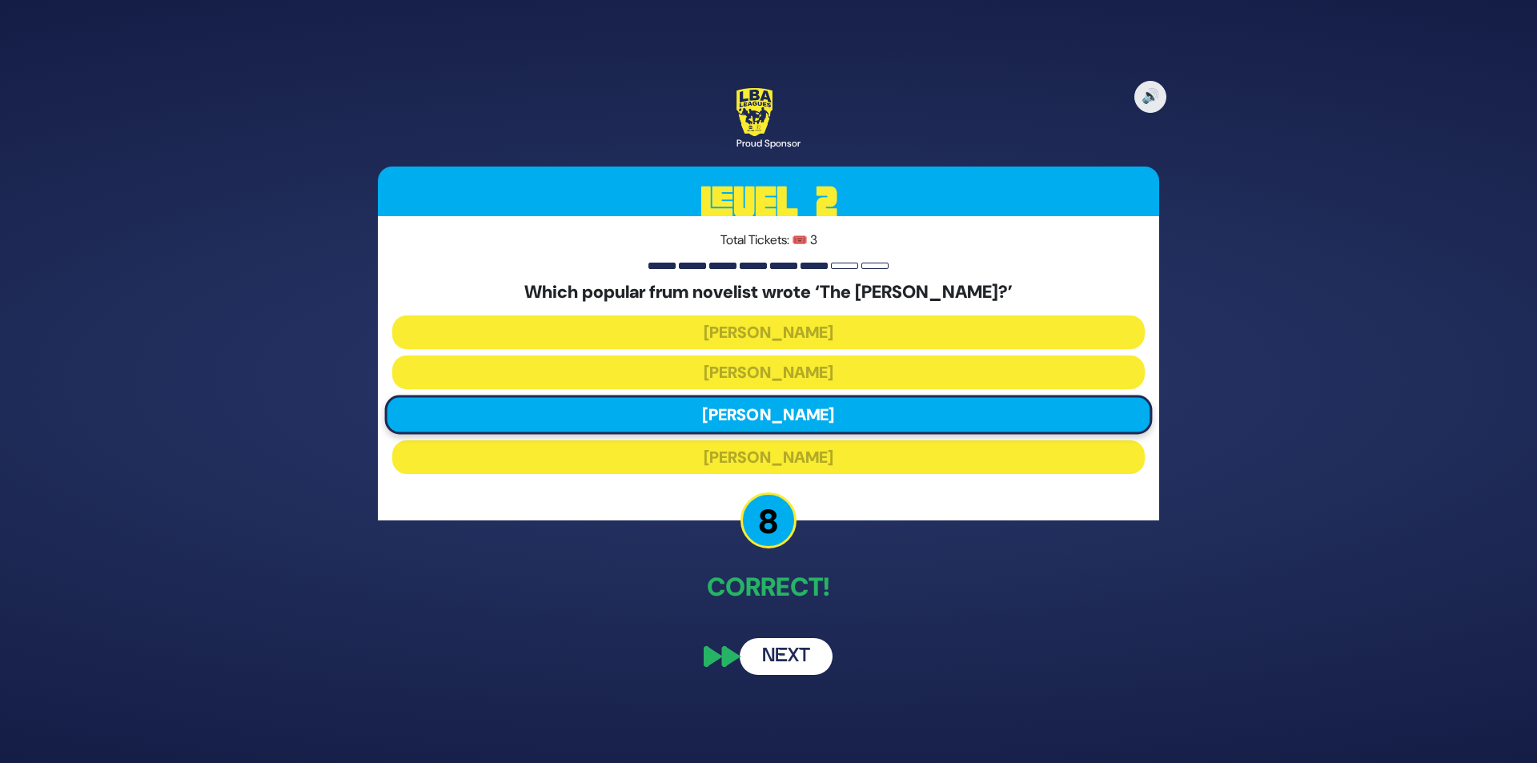
click at [775, 652] on button "Next" at bounding box center [785, 656] width 93 height 37
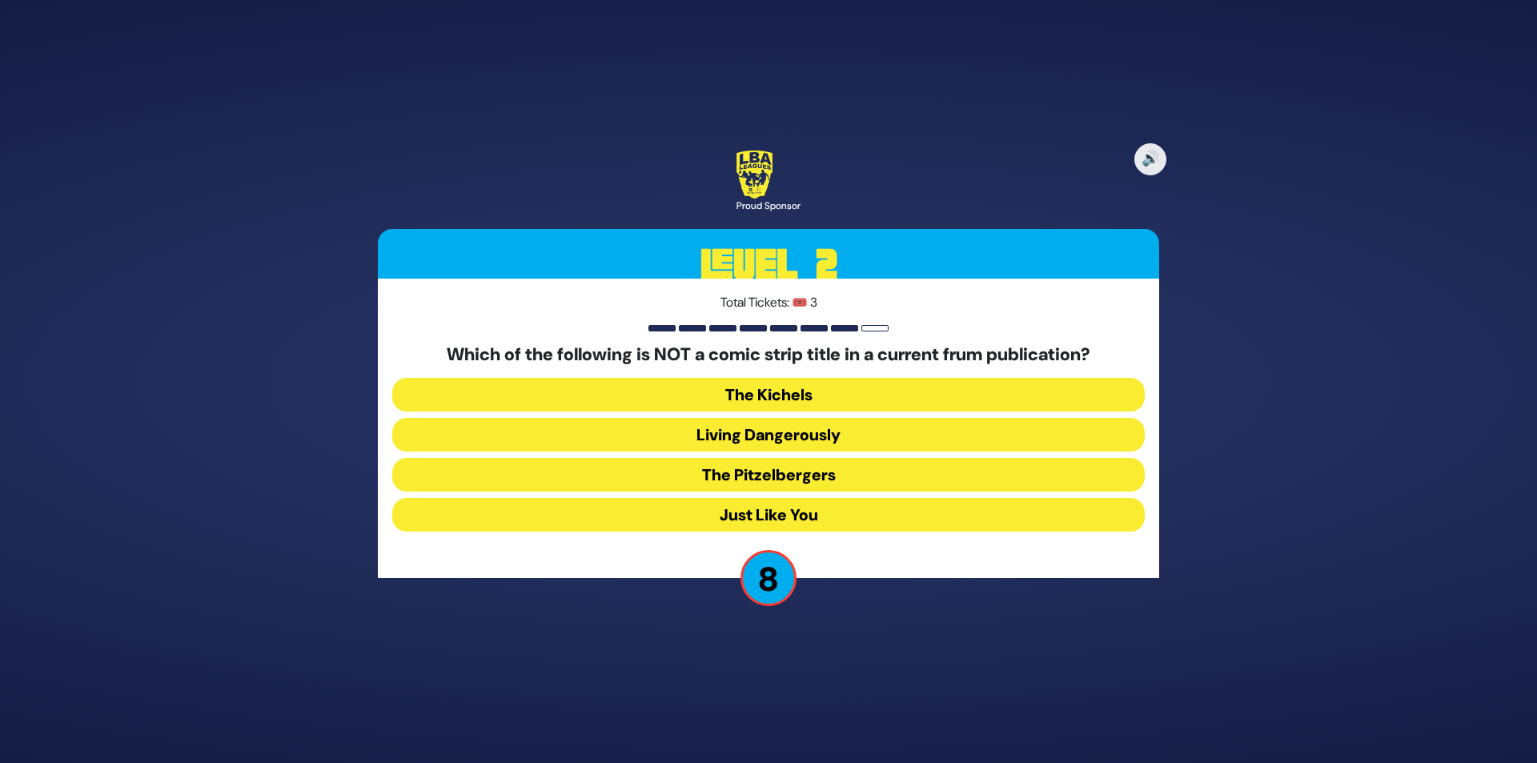
click at [779, 467] on button "The Pitzelbergers" at bounding box center [768, 475] width 752 height 34
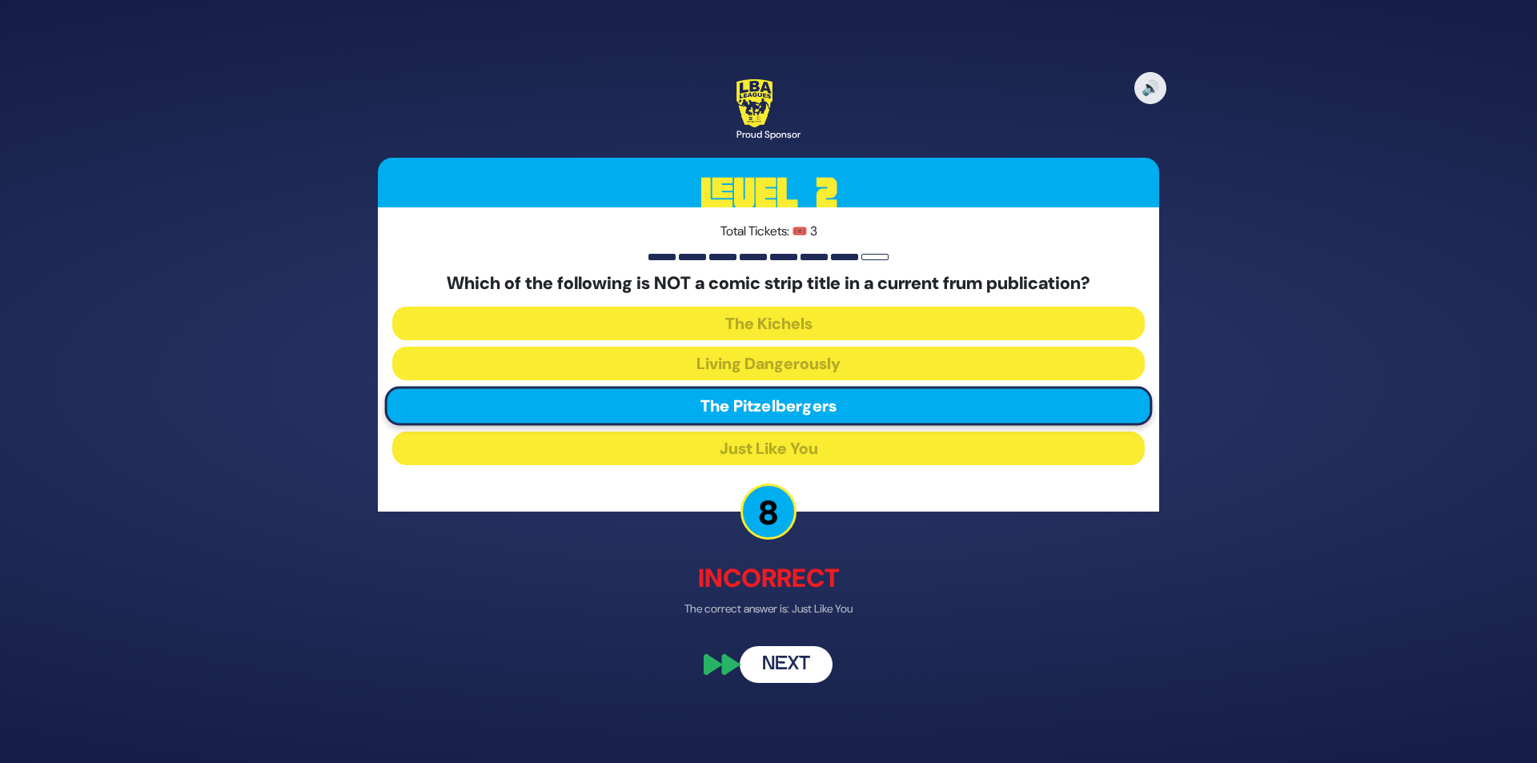
click at [776, 671] on button "Next" at bounding box center [785, 665] width 93 height 37
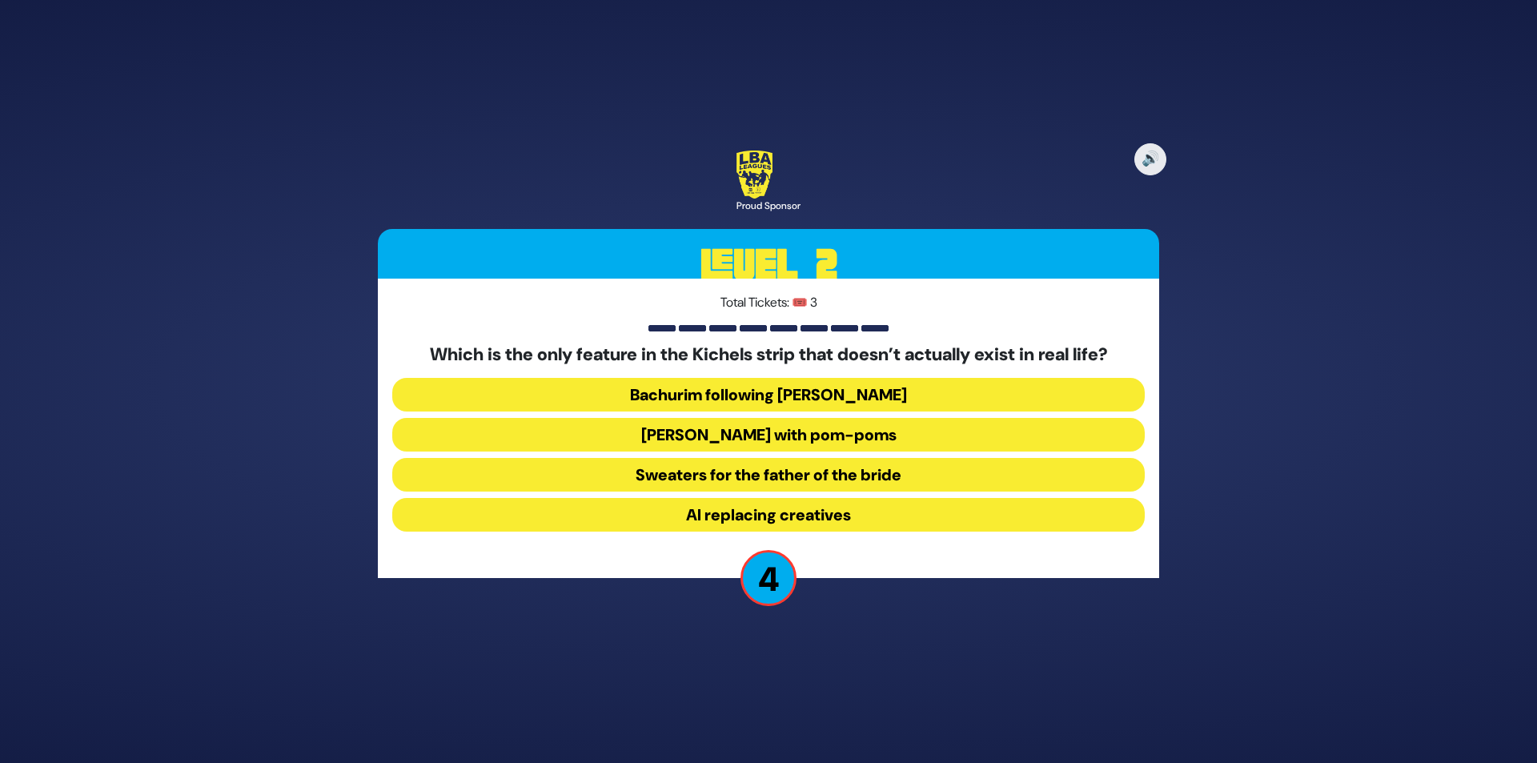
click at [778, 423] on button "Yarmulkes with pom-poms" at bounding box center [768, 435] width 752 height 34
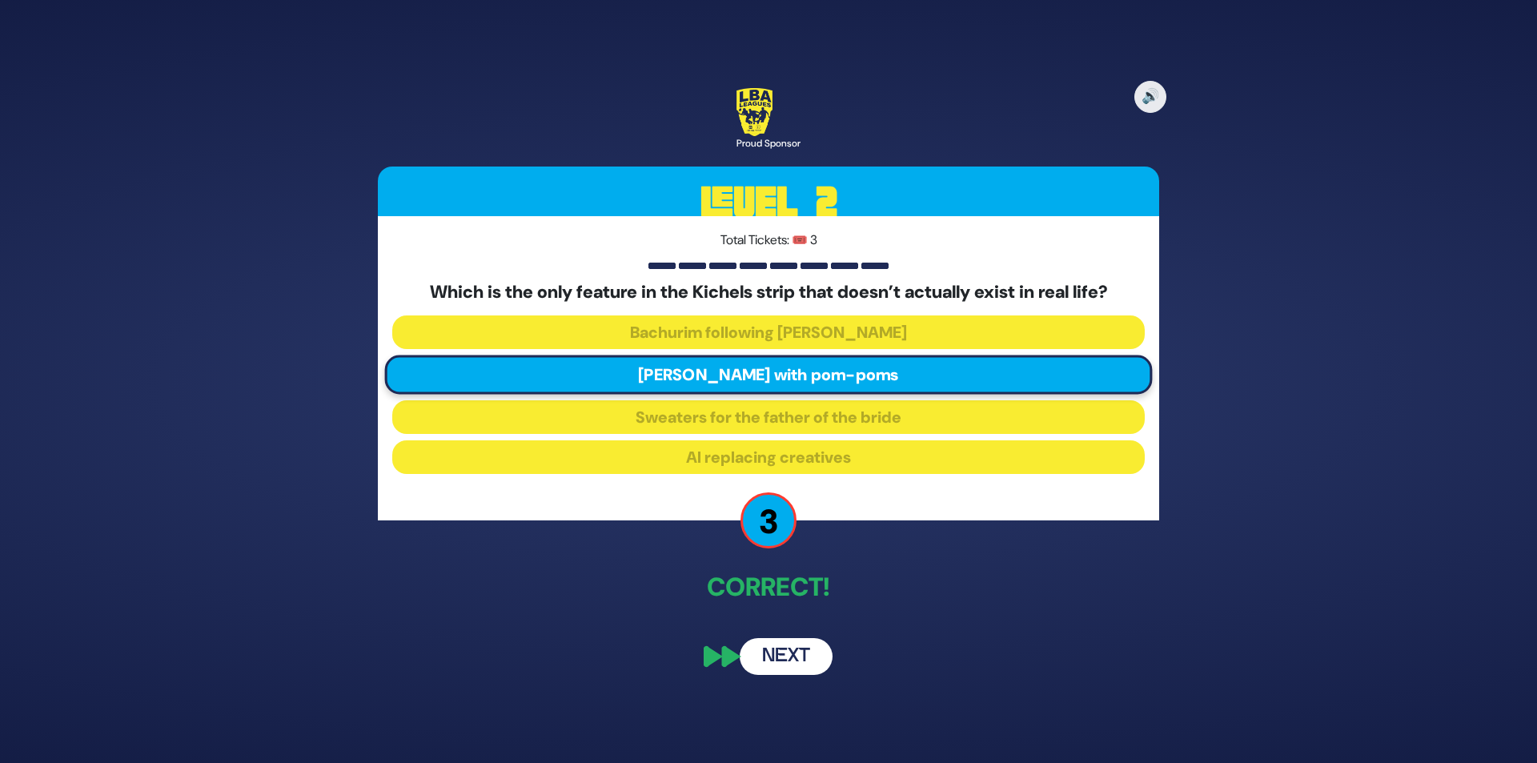
click at [781, 657] on button "Next" at bounding box center [785, 656] width 93 height 37
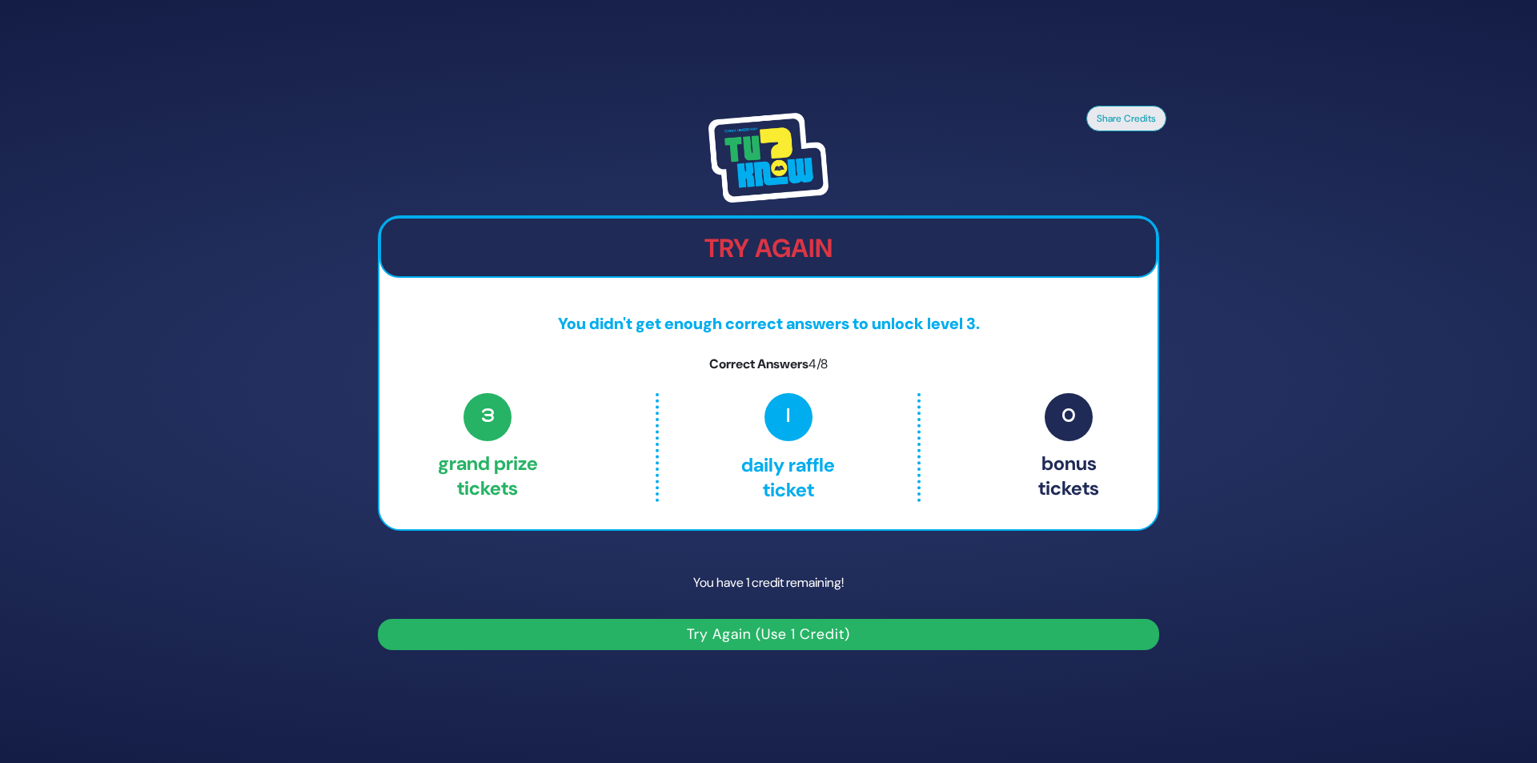
click at [756, 639] on button "Try Again (Use 1 Credit)" at bounding box center [768, 634] width 781 height 31
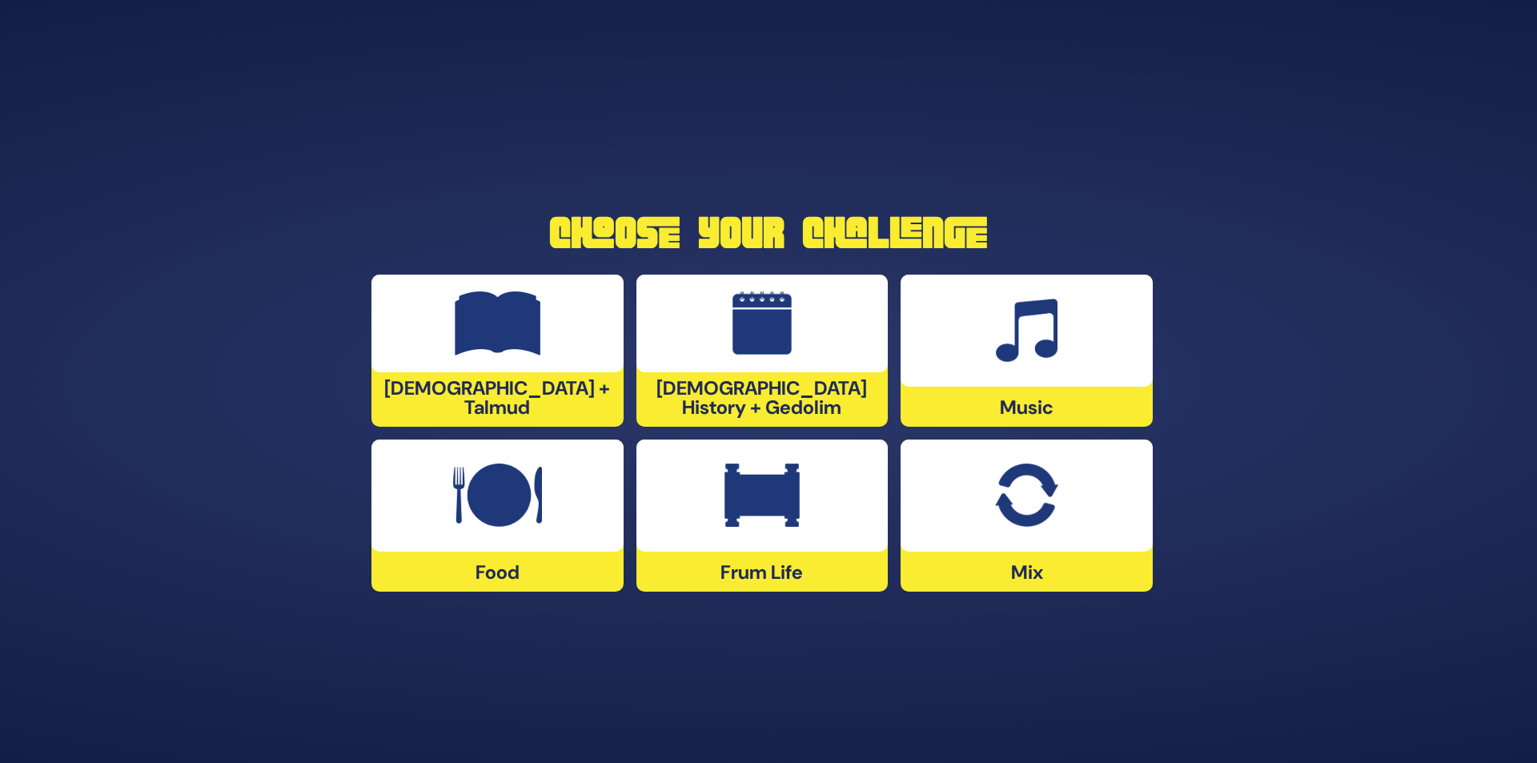
click at [519, 372] on div at bounding box center [497, 324] width 252 height 98
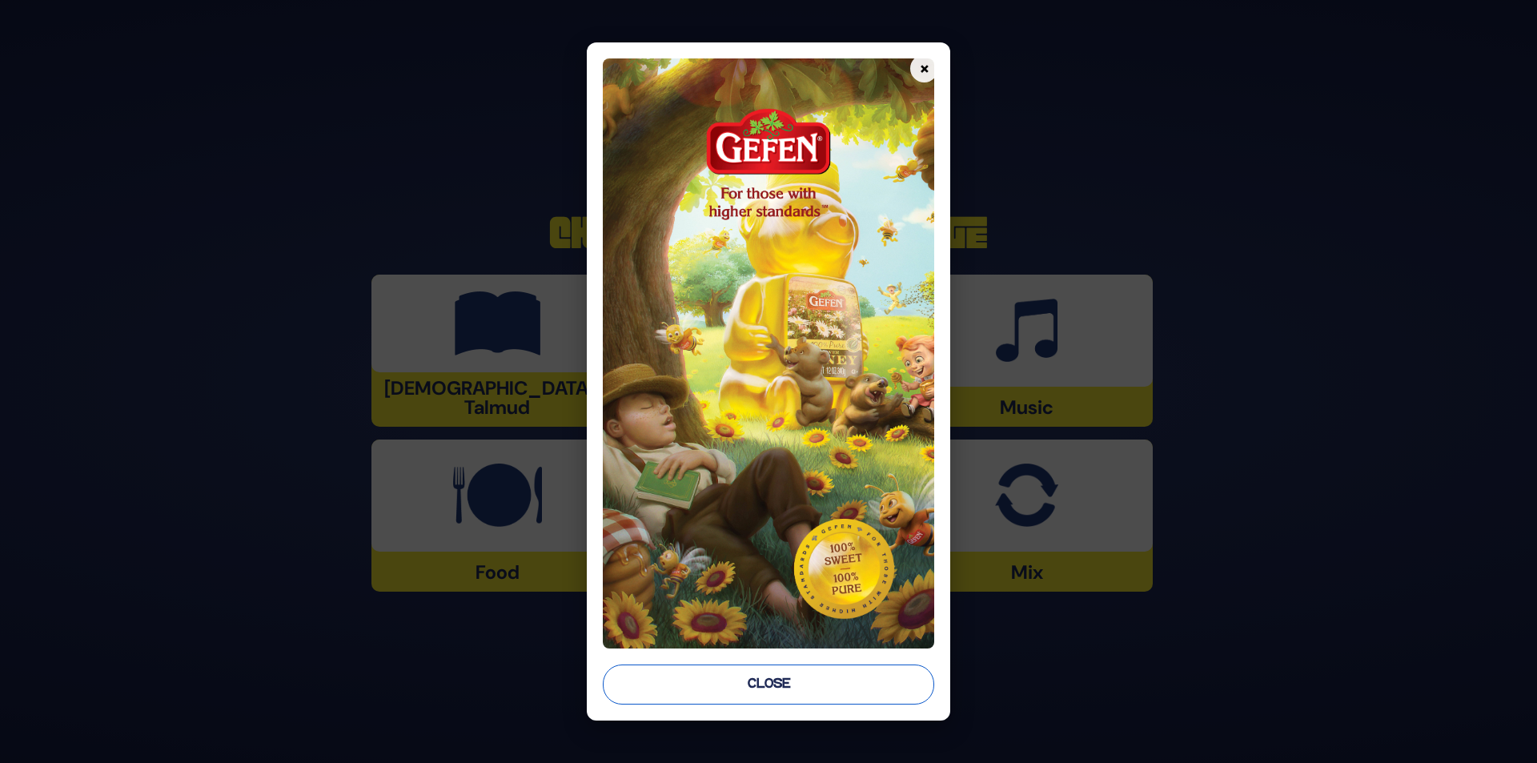
click at [756, 691] on button "Close" at bounding box center [769, 684] width 332 height 40
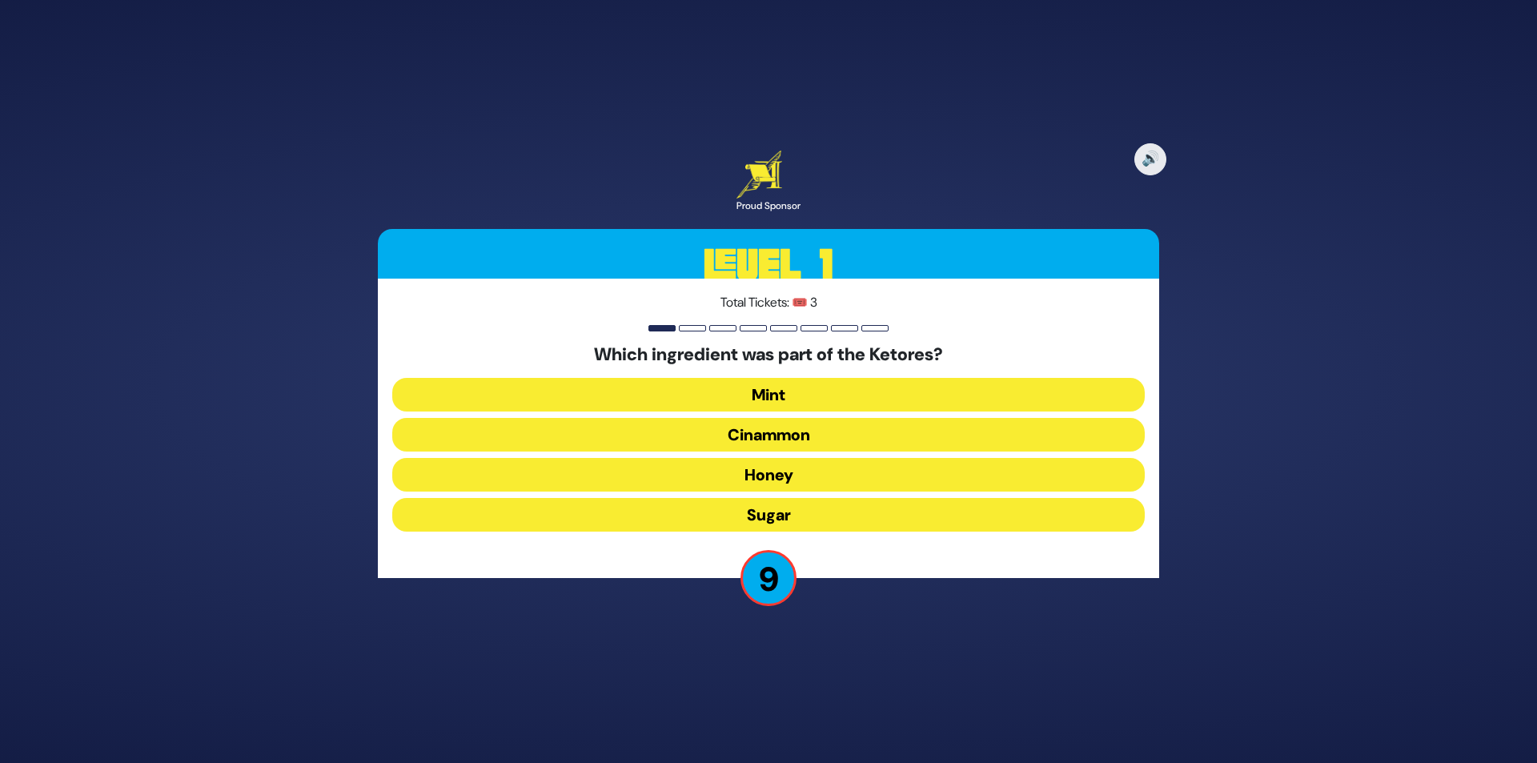
click at [752, 499] on button "Sugar" at bounding box center [768, 515] width 752 height 34
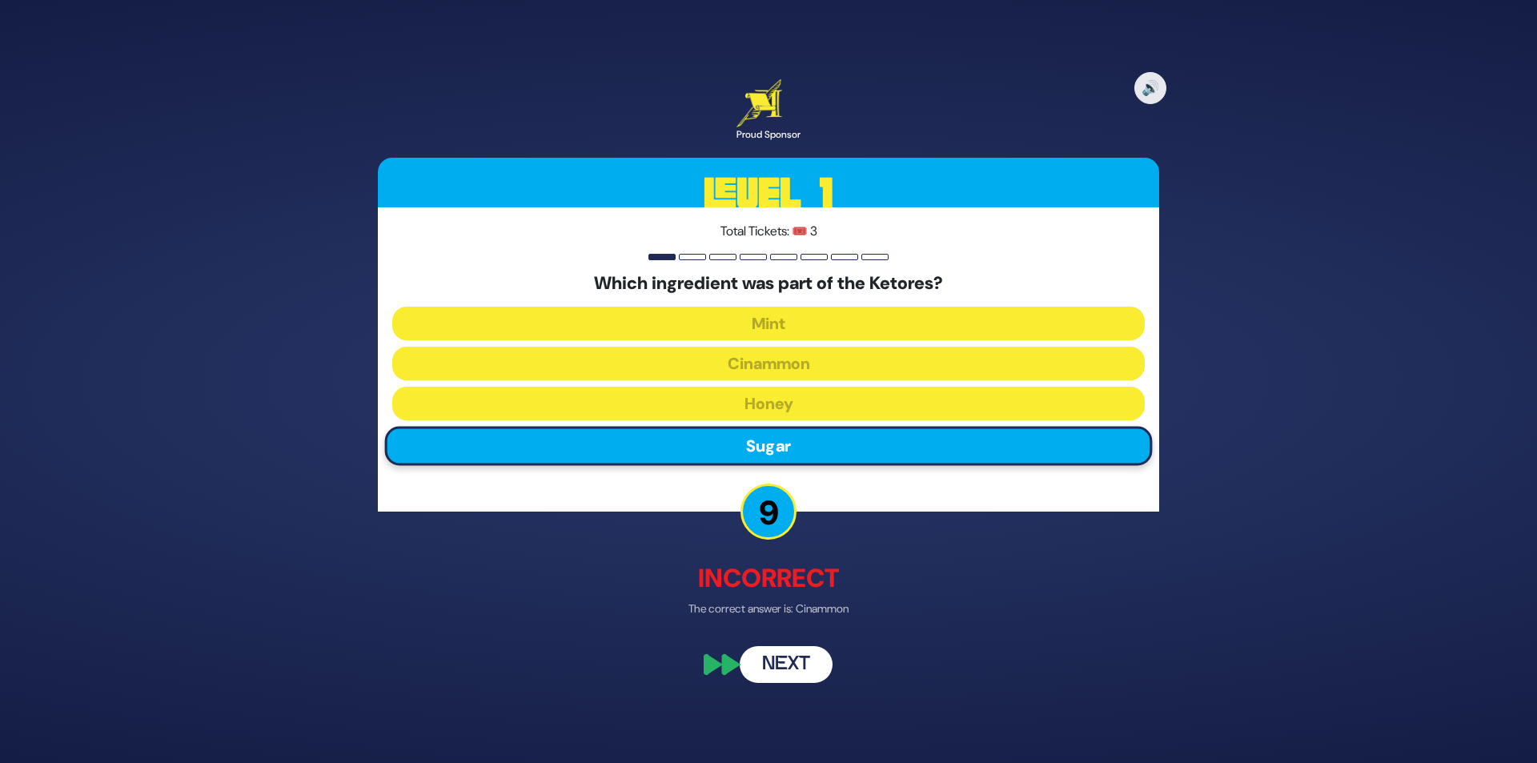
click at [783, 667] on button "Next" at bounding box center [785, 665] width 93 height 37
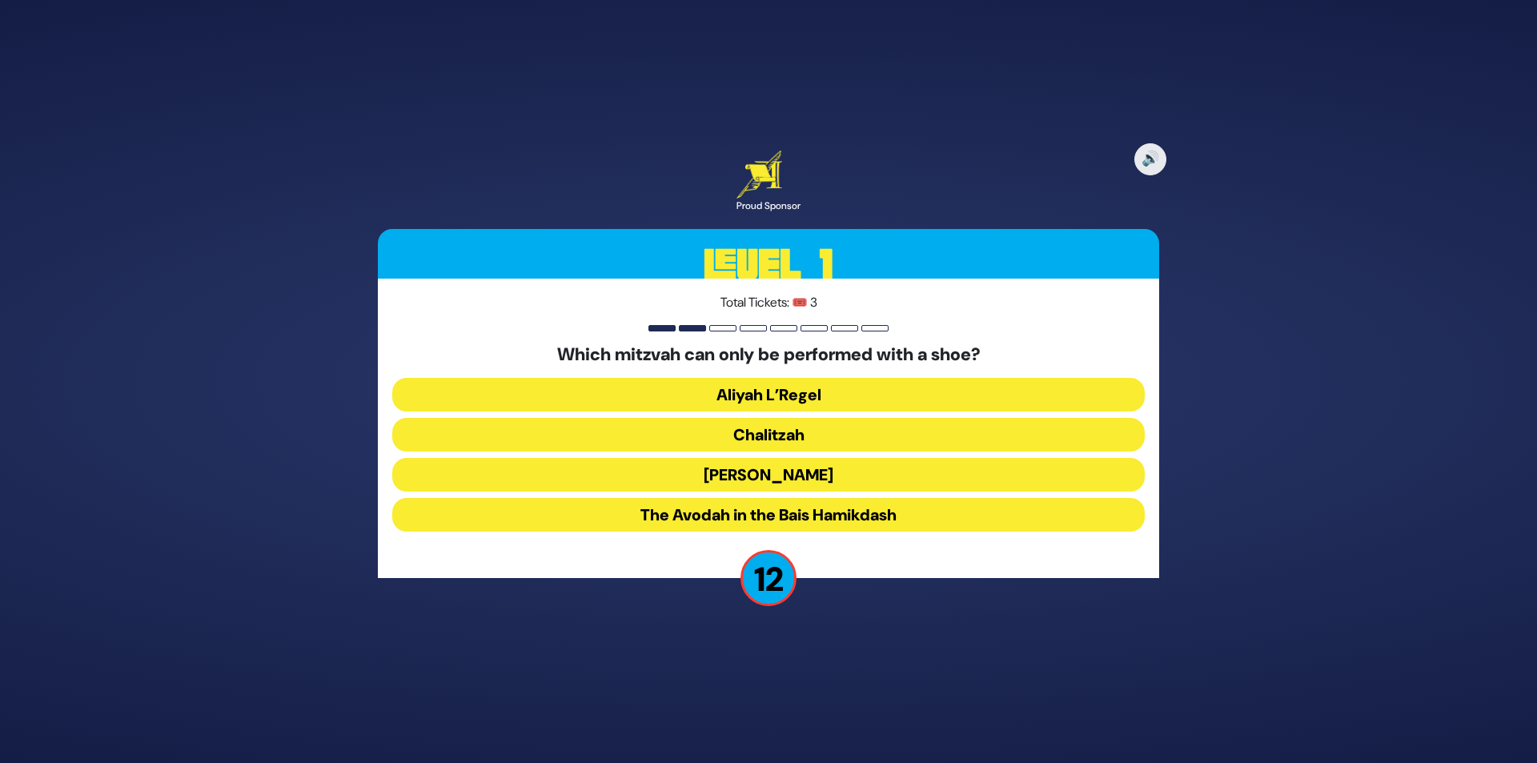
click at [784, 436] on button "Chalitzah" at bounding box center [768, 435] width 752 height 34
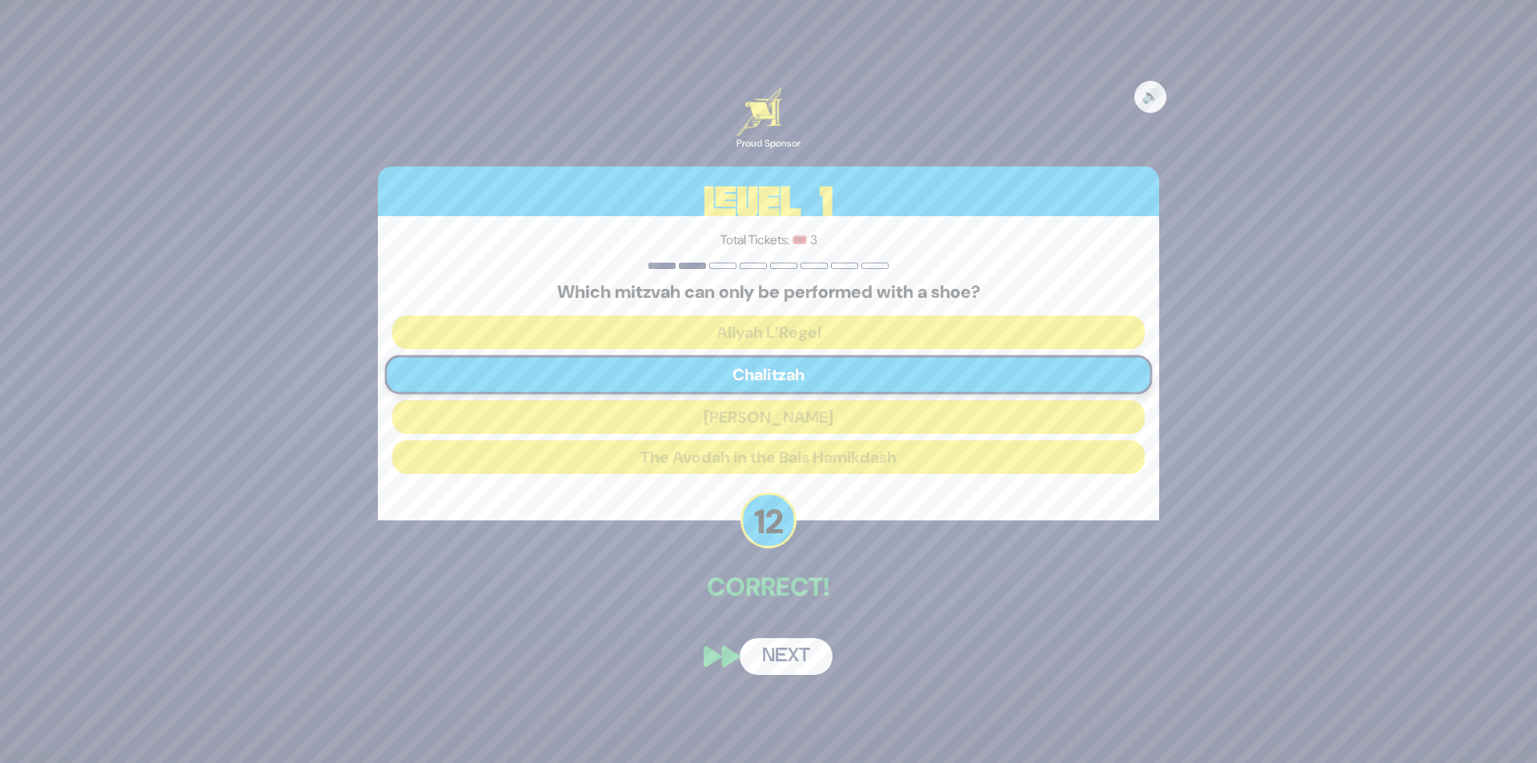
click at [797, 674] on button "Next" at bounding box center [785, 656] width 93 height 37
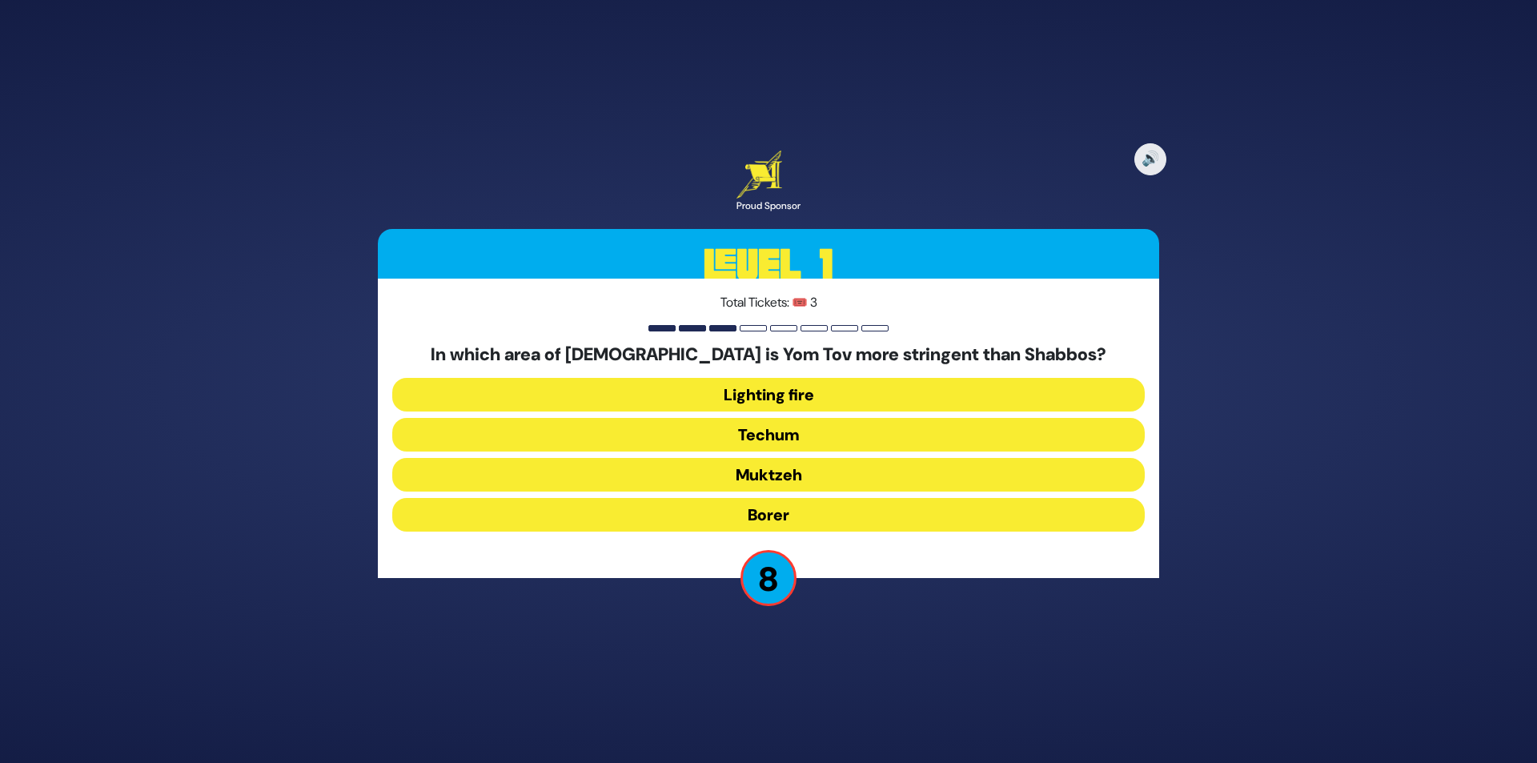
click at [817, 401] on button "Lighting fire" at bounding box center [768, 395] width 752 height 34
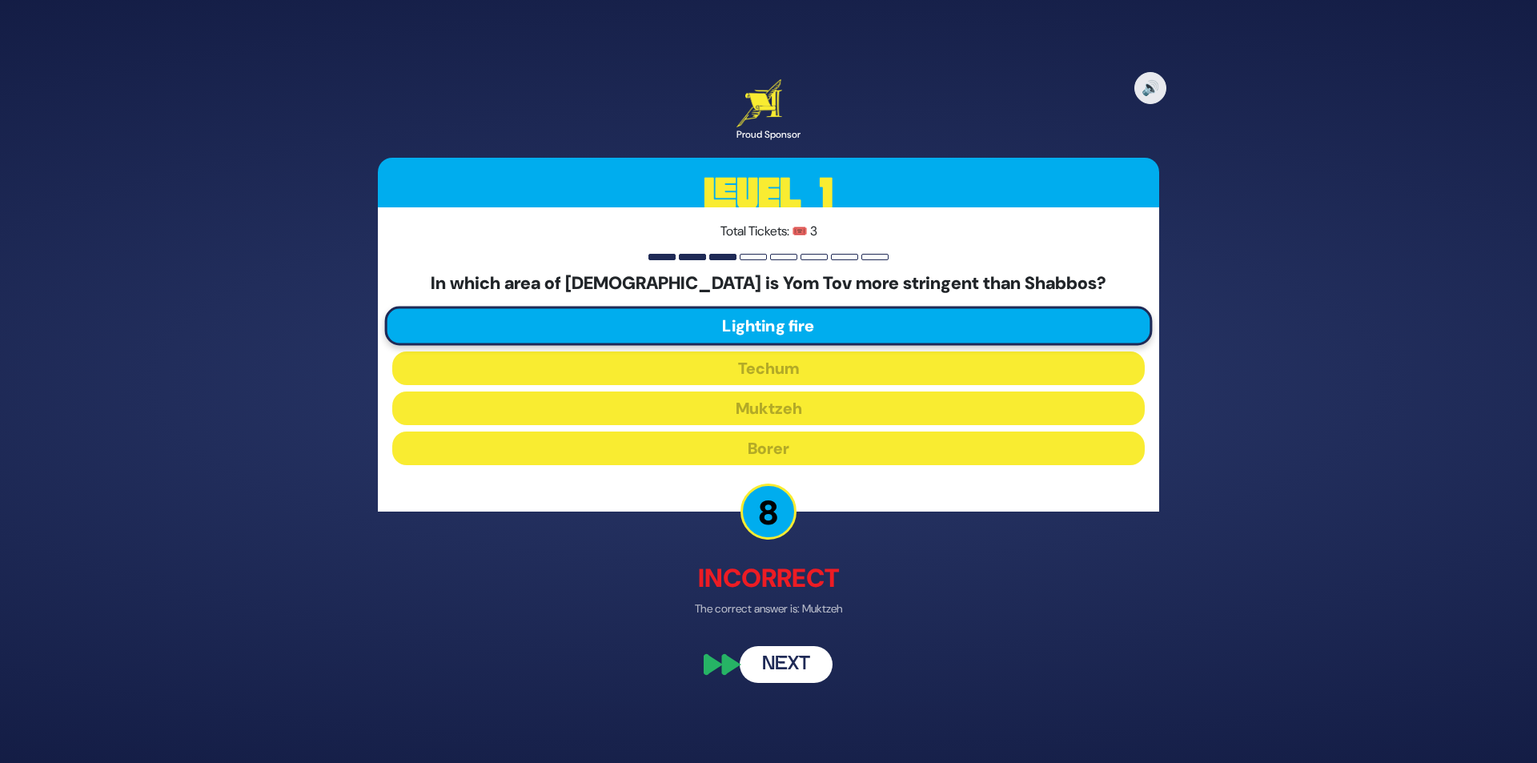
click at [796, 670] on button "Next" at bounding box center [785, 665] width 93 height 37
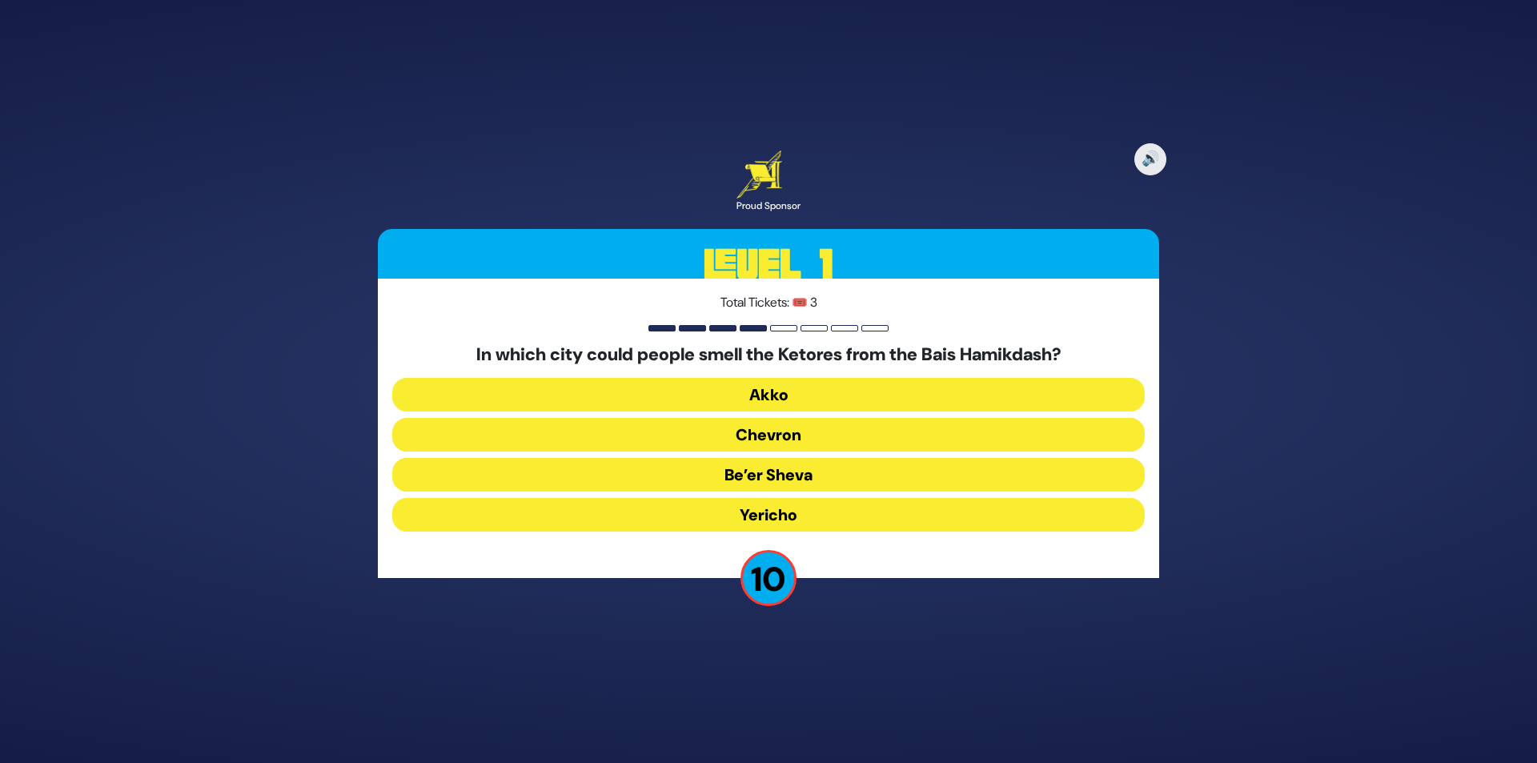
click at [737, 517] on button "Yericho" at bounding box center [768, 515] width 752 height 34
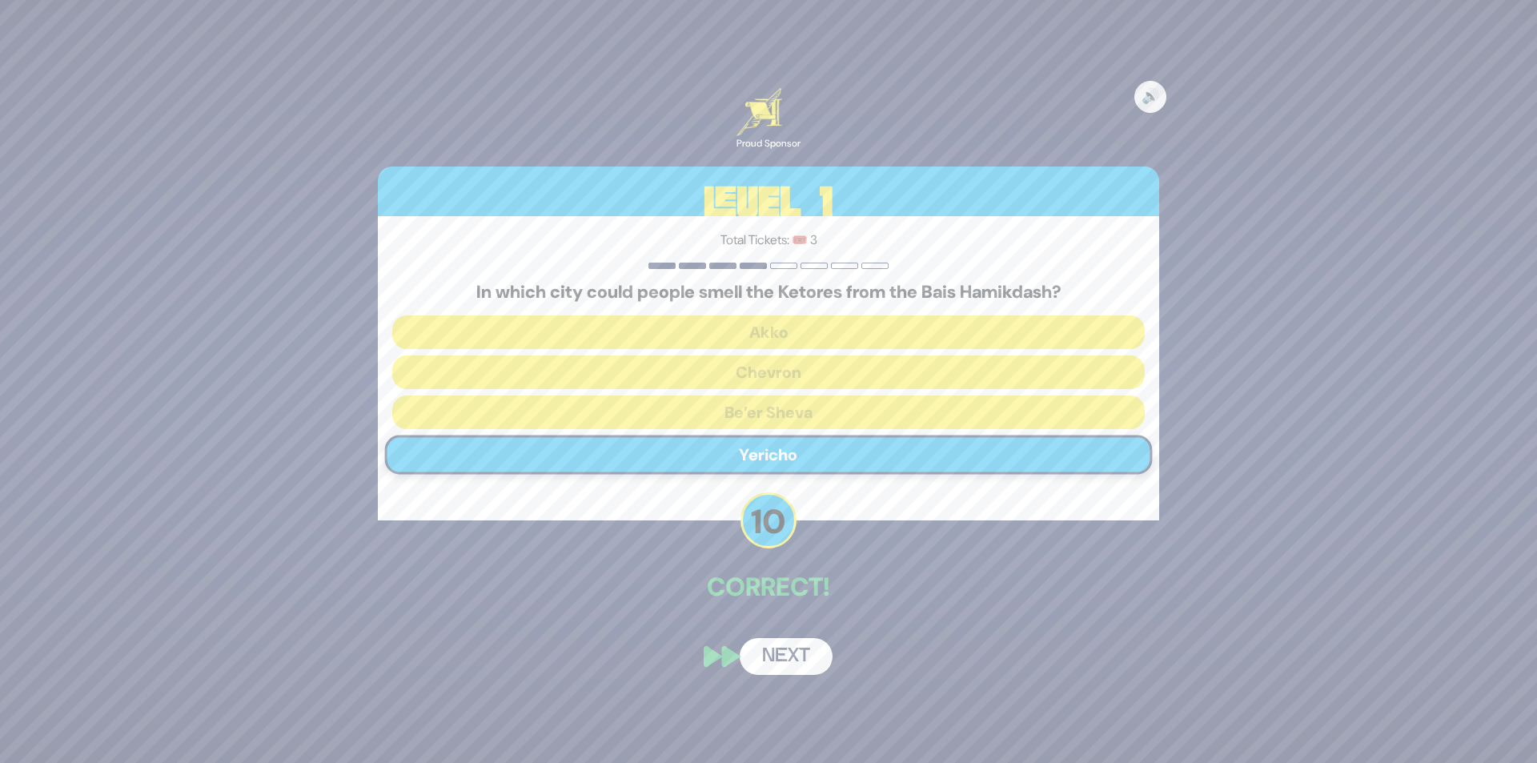
click at [790, 659] on button "Next" at bounding box center [785, 656] width 93 height 37
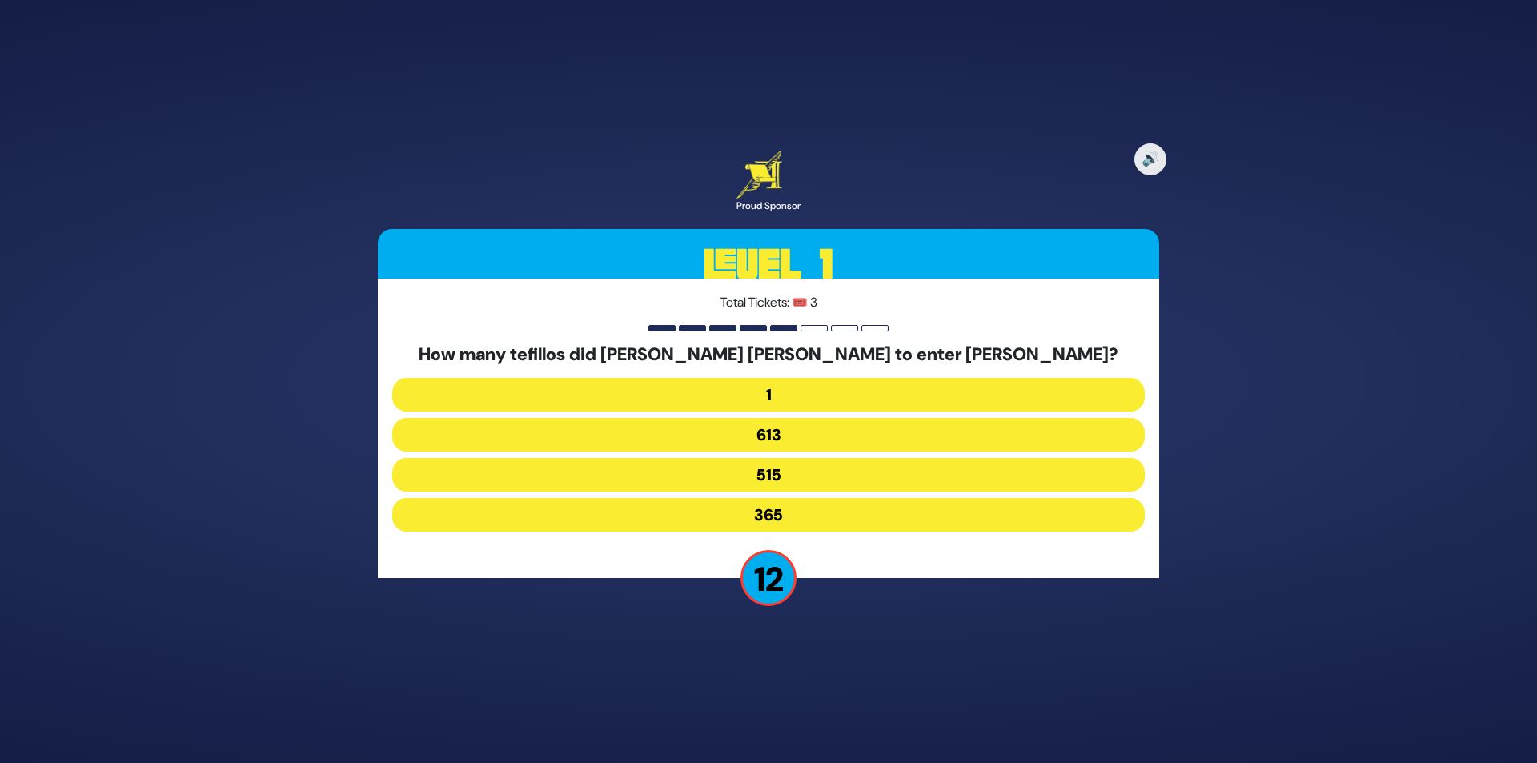
click at [768, 474] on button "515" at bounding box center [768, 475] width 752 height 34
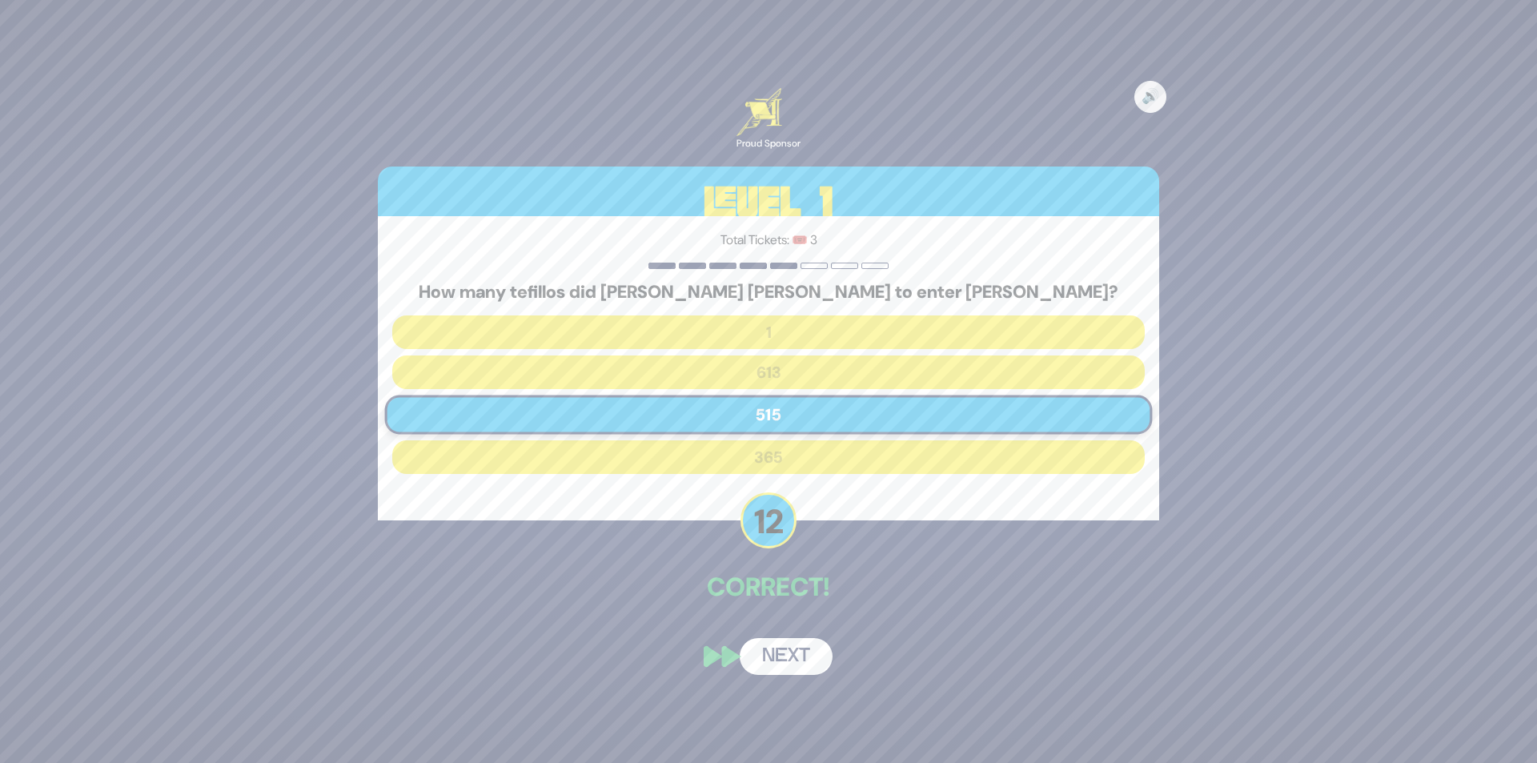
click at [791, 655] on button "Next" at bounding box center [785, 656] width 93 height 37
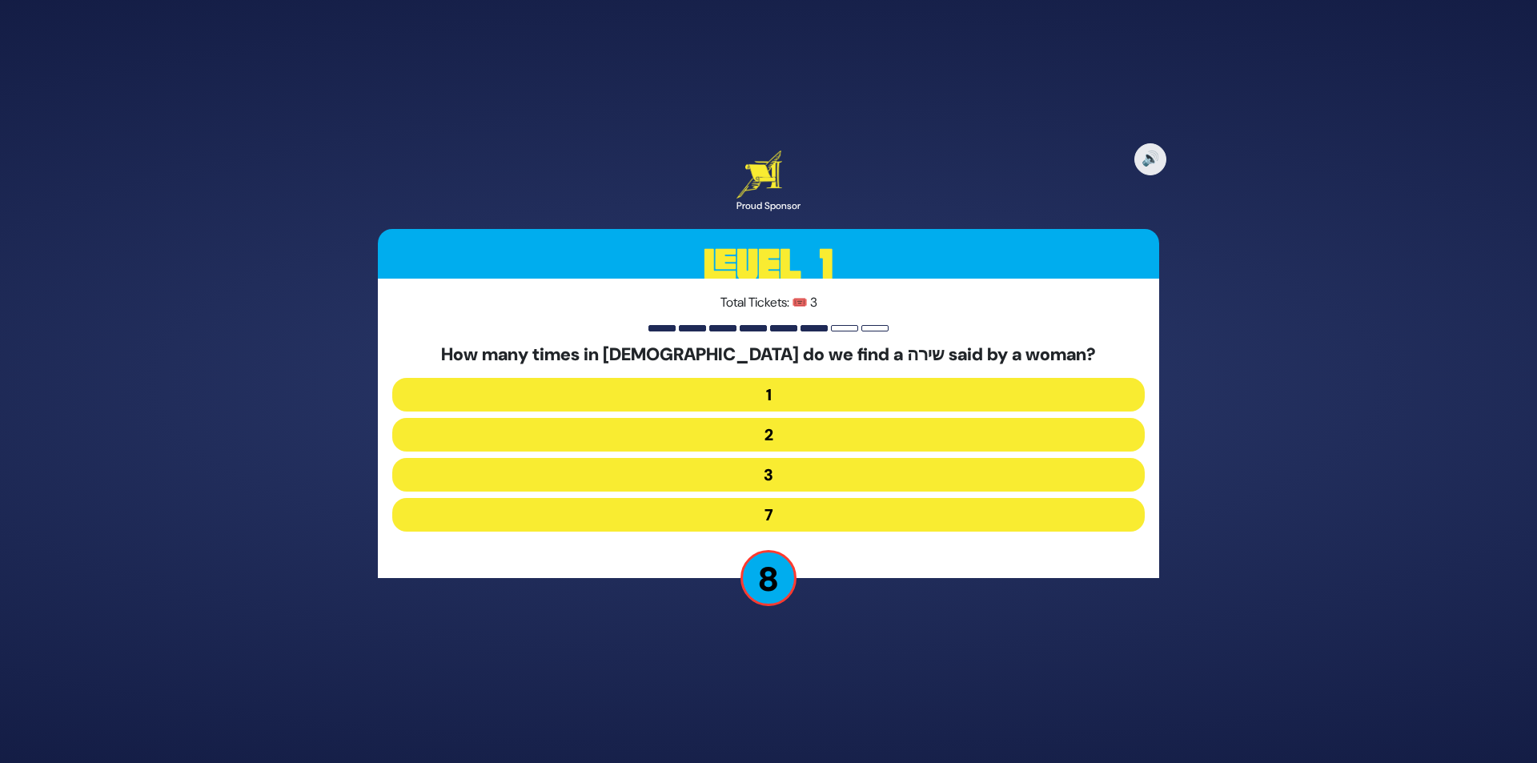
click at [768, 474] on button "3" at bounding box center [768, 475] width 752 height 34
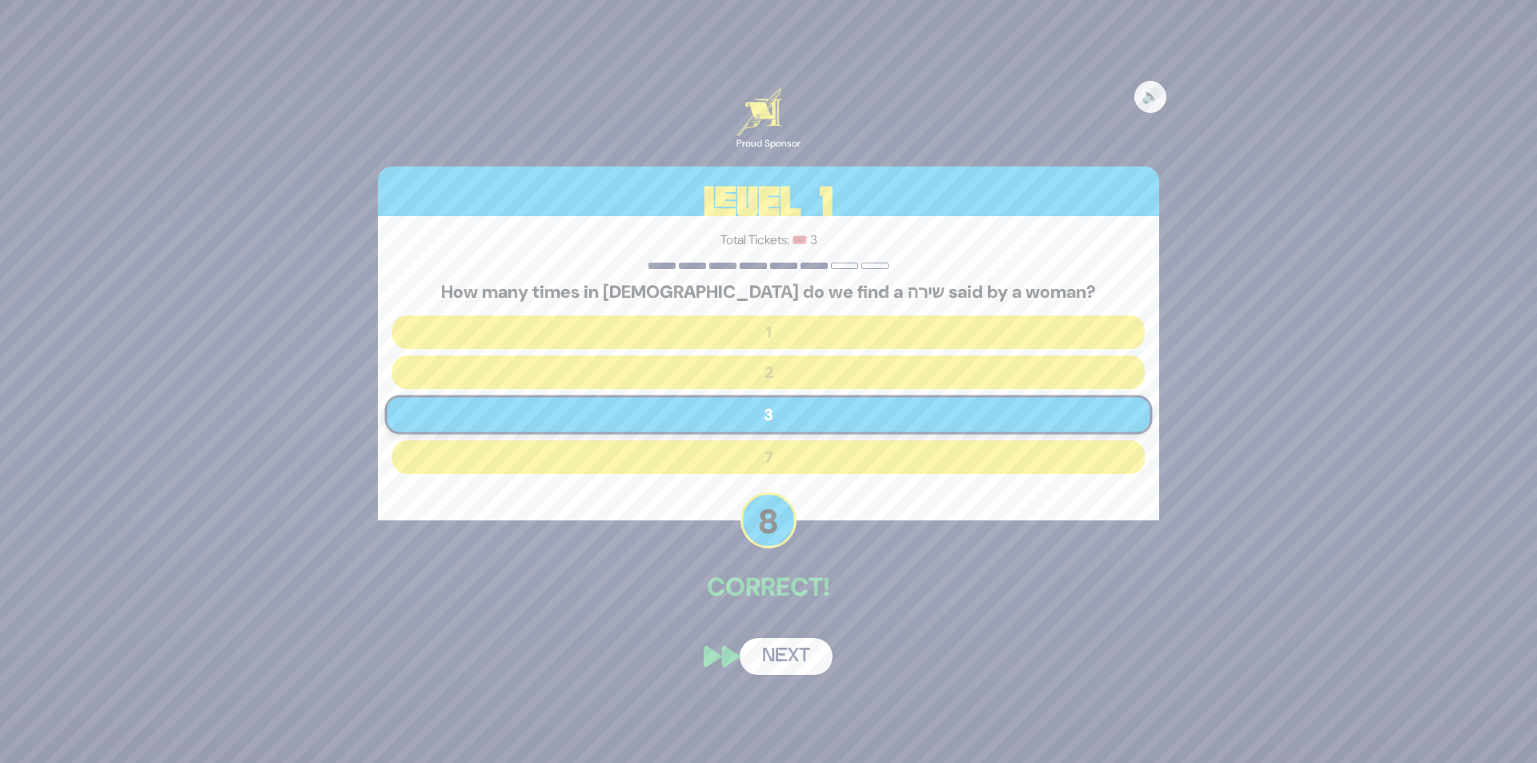
click at [777, 655] on button "Next" at bounding box center [785, 656] width 93 height 37
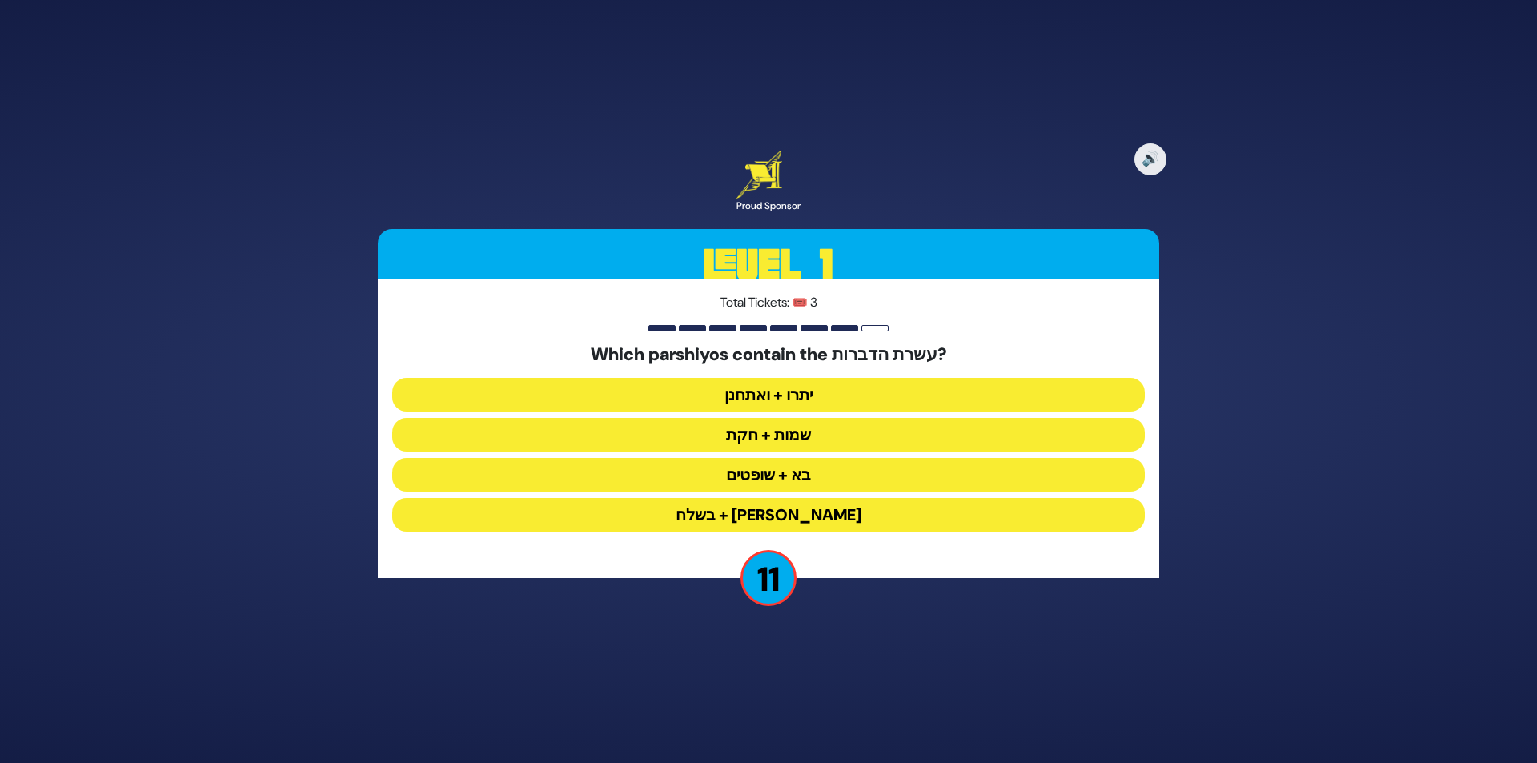
click at [783, 403] on button "יתרו + ואתחנן" at bounding box center [768, 395] width 752 height 34
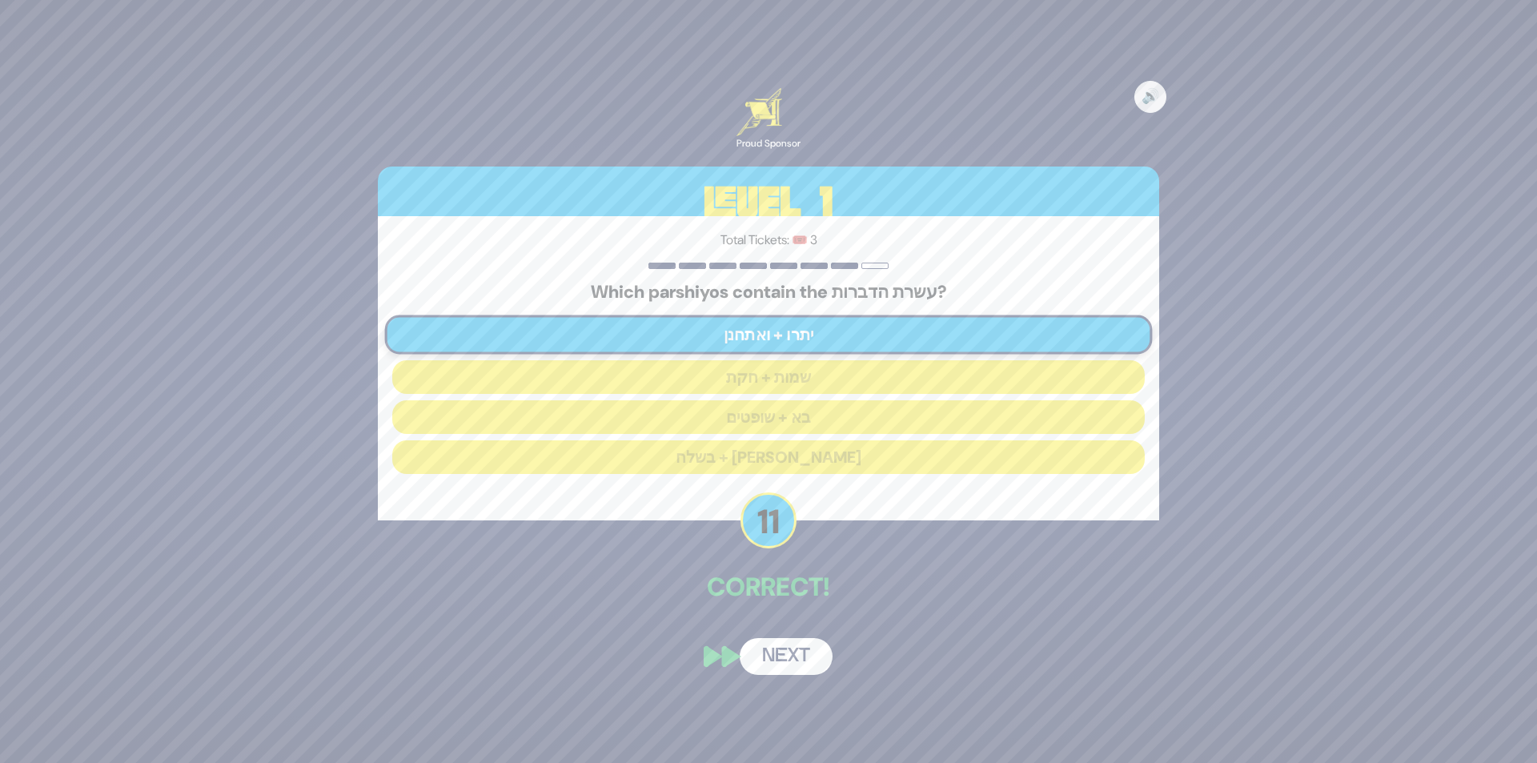
click at [788, 661] on button "Next" at bounding box center [785, 656] width 93 height 37
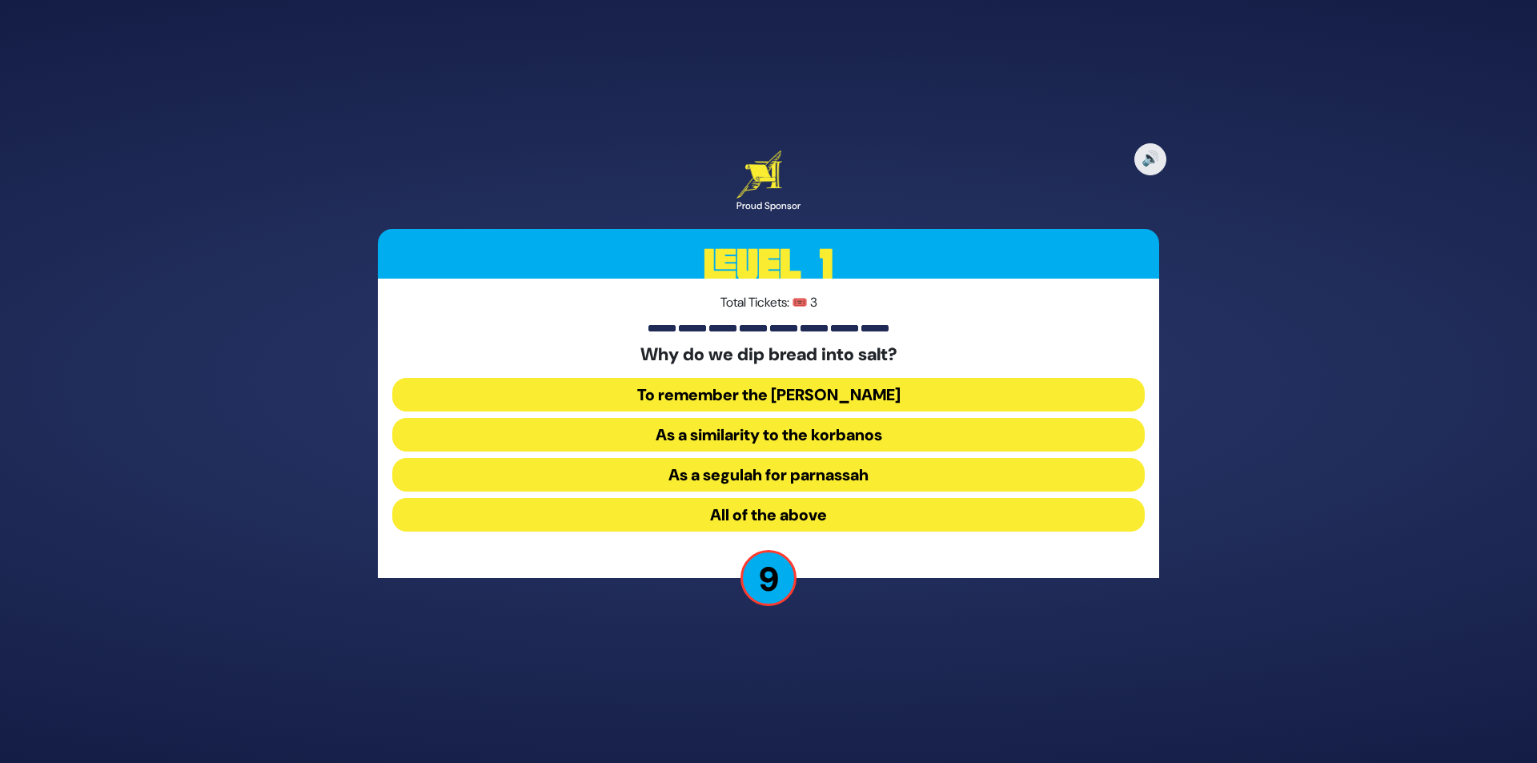
click at [820, 530] on button "All of the above" at bounding box center [768, 515] width 752 height 34
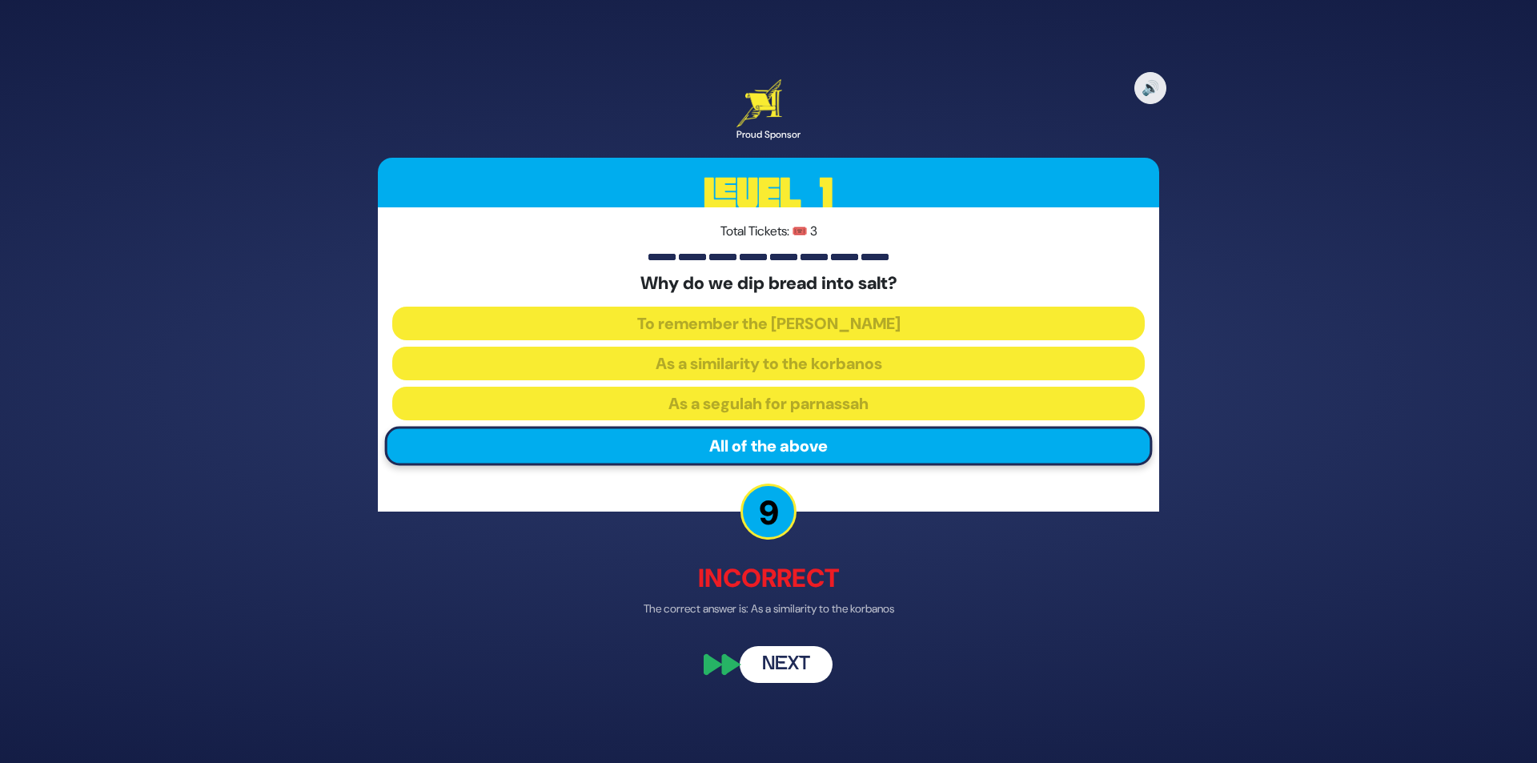
click at [804, 667] on button "Next" at bounding box center [785, 665] width 93 height 37
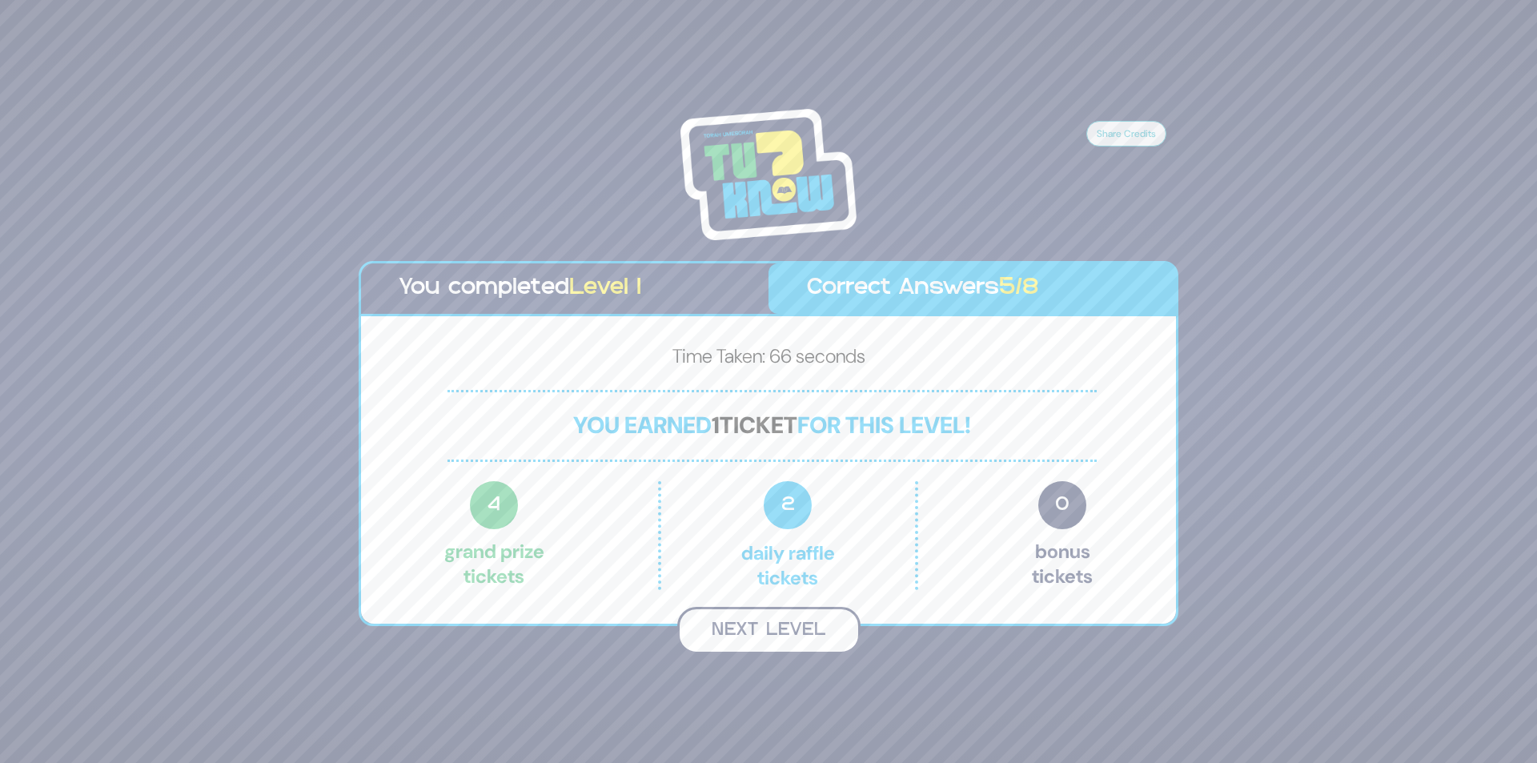
click at [780, 629] on button "Next Level" at bounding box center [768, 630] width 183 height 47
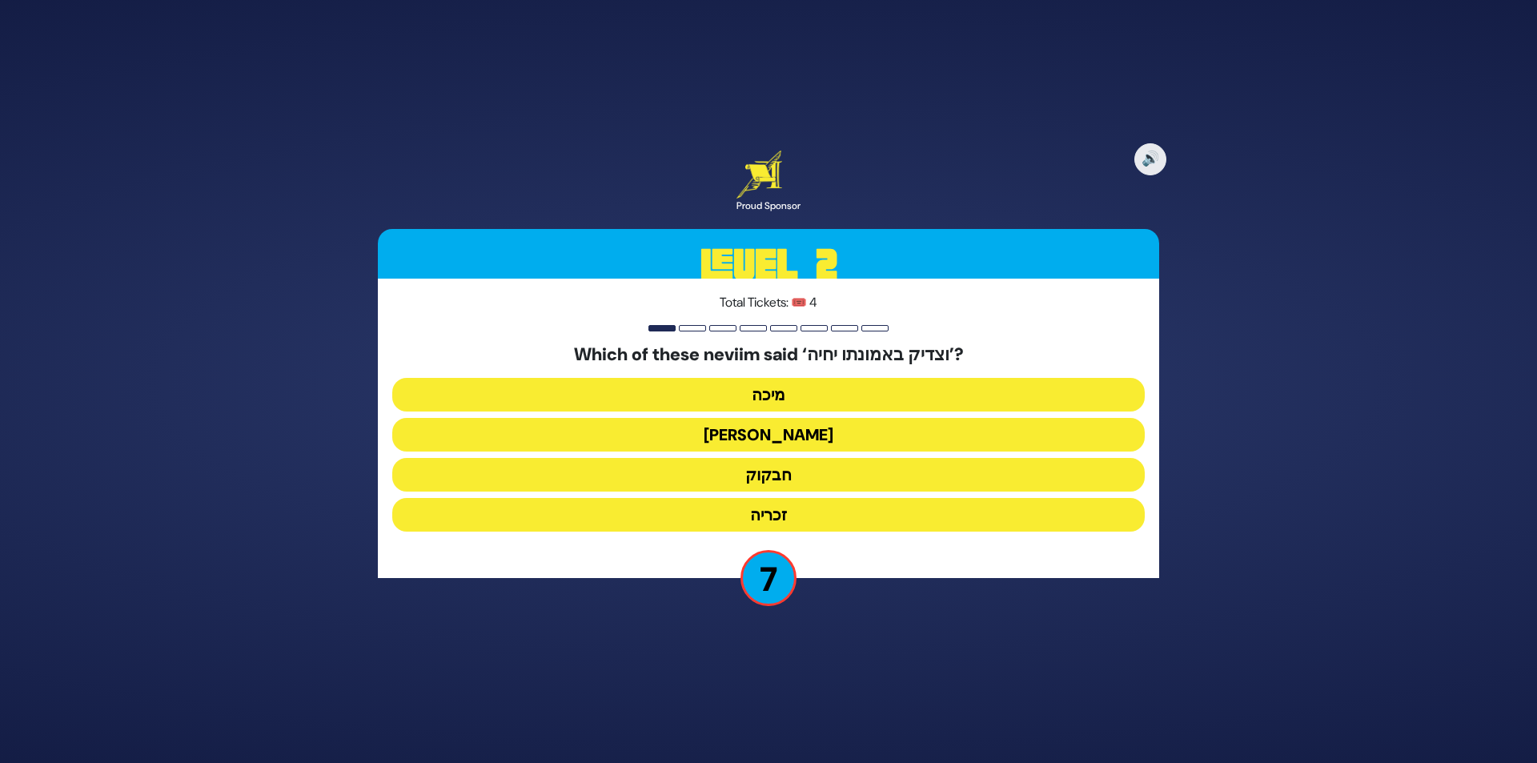
click at [776, 478] on button "חבקוק" at bounding box center [768, 475] width 752 height 34
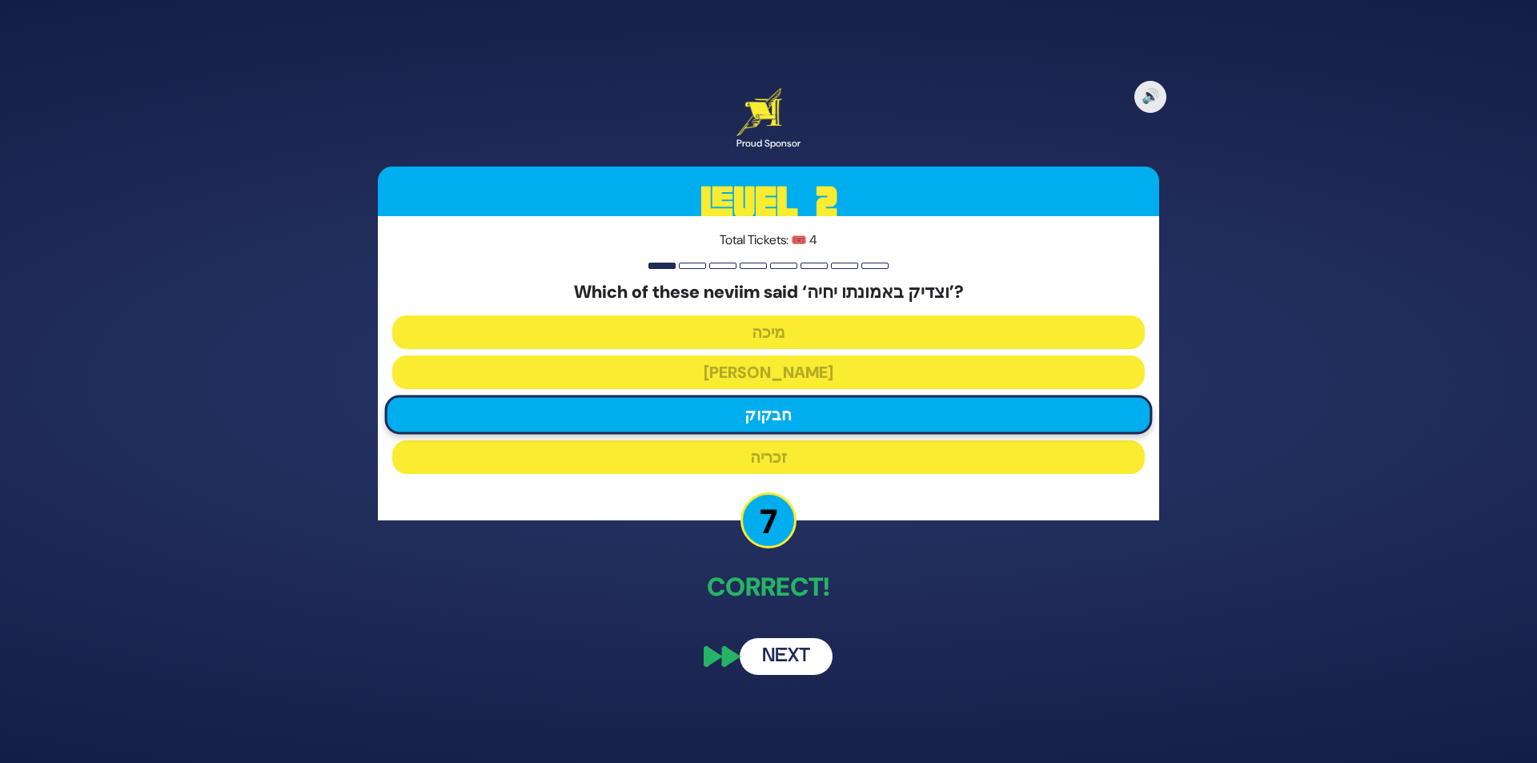
click at [810, 655] on button "Next" at bounding box center [785, 656] width 93 height 37
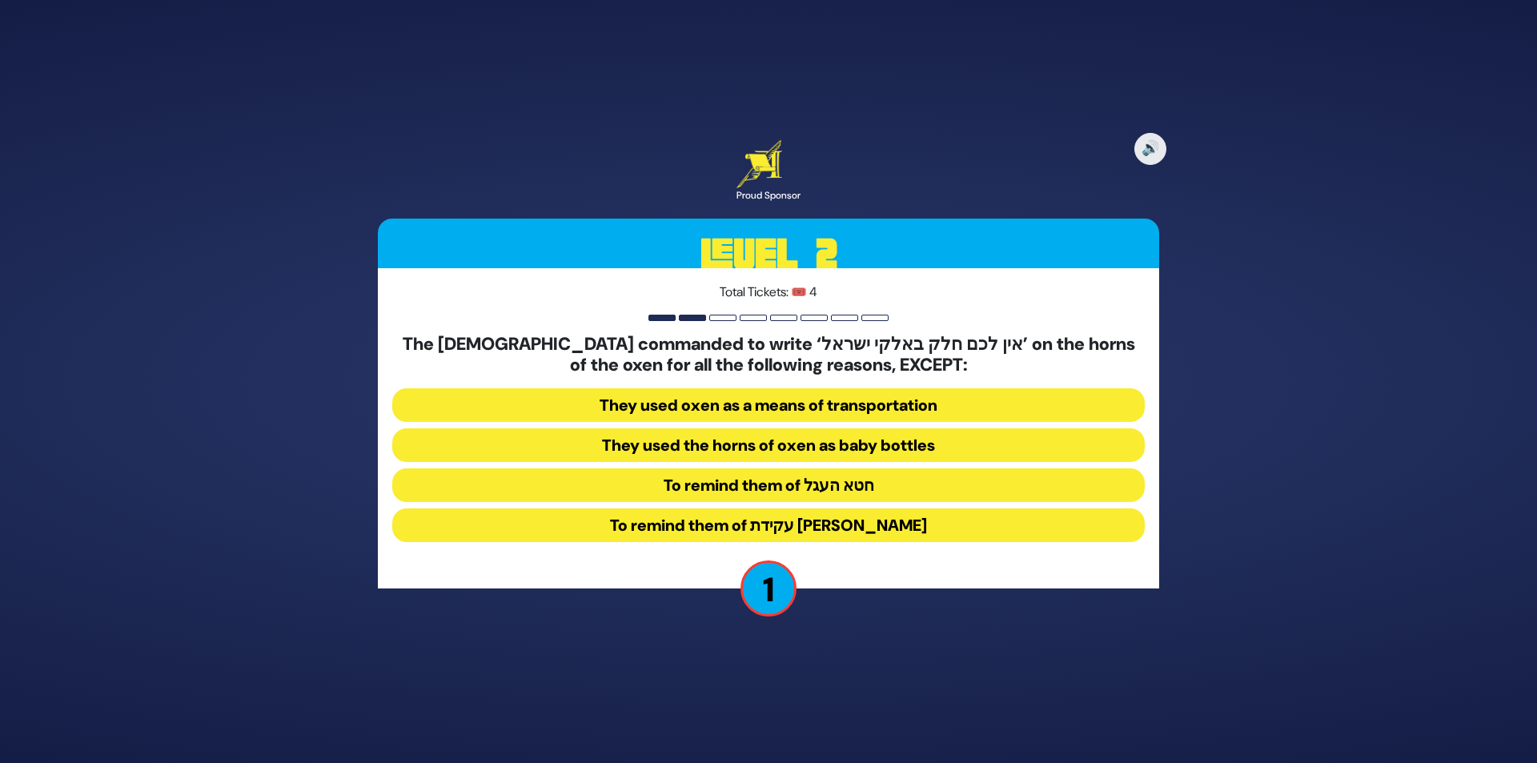
click at [860, 451] on button "They used the horns of oxen as baby bottles" at bounding box center [768, 445] width 752 height 34
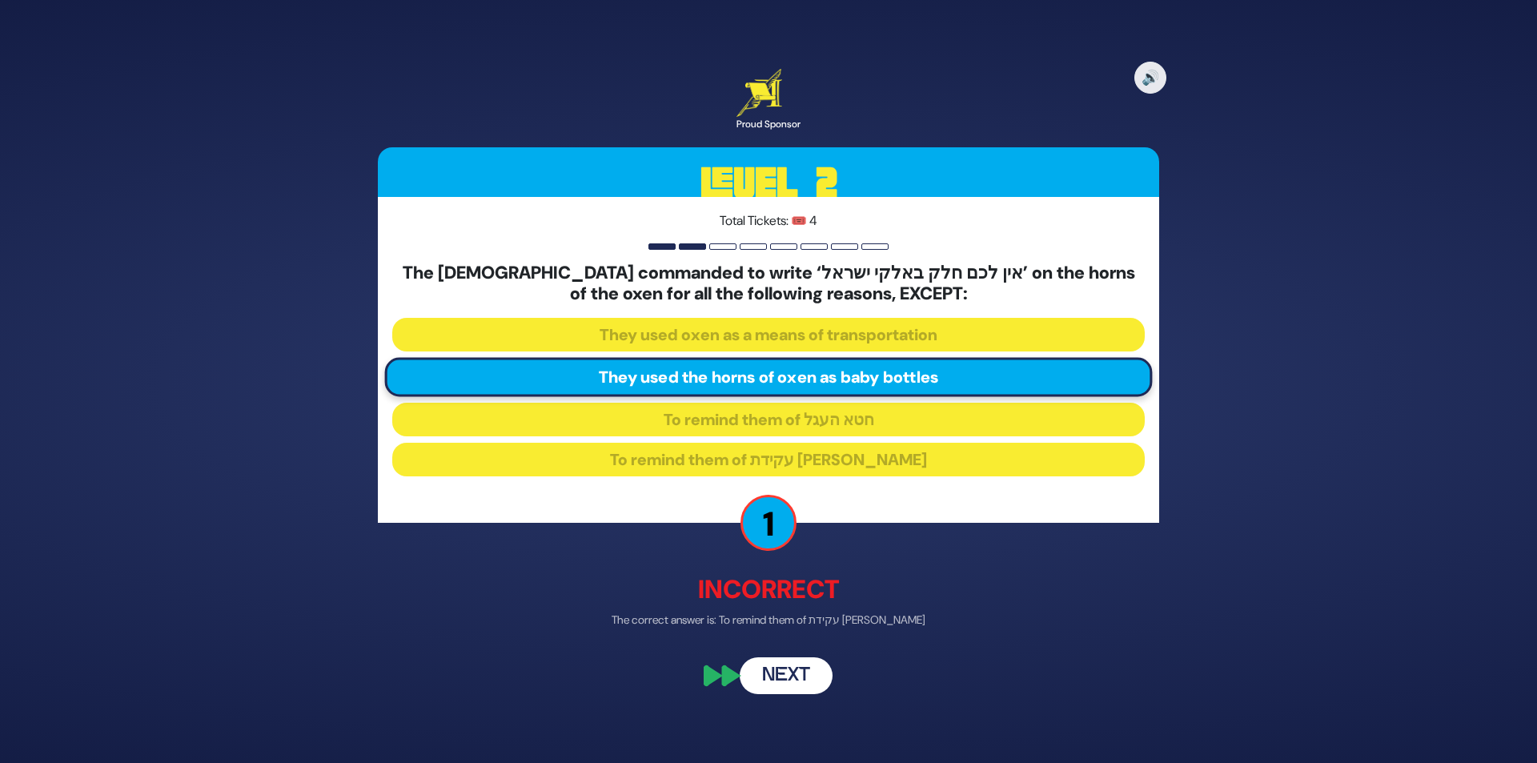
click at [796, 670] on button "Next" at bounding box center [785, 675] width 93 height 37
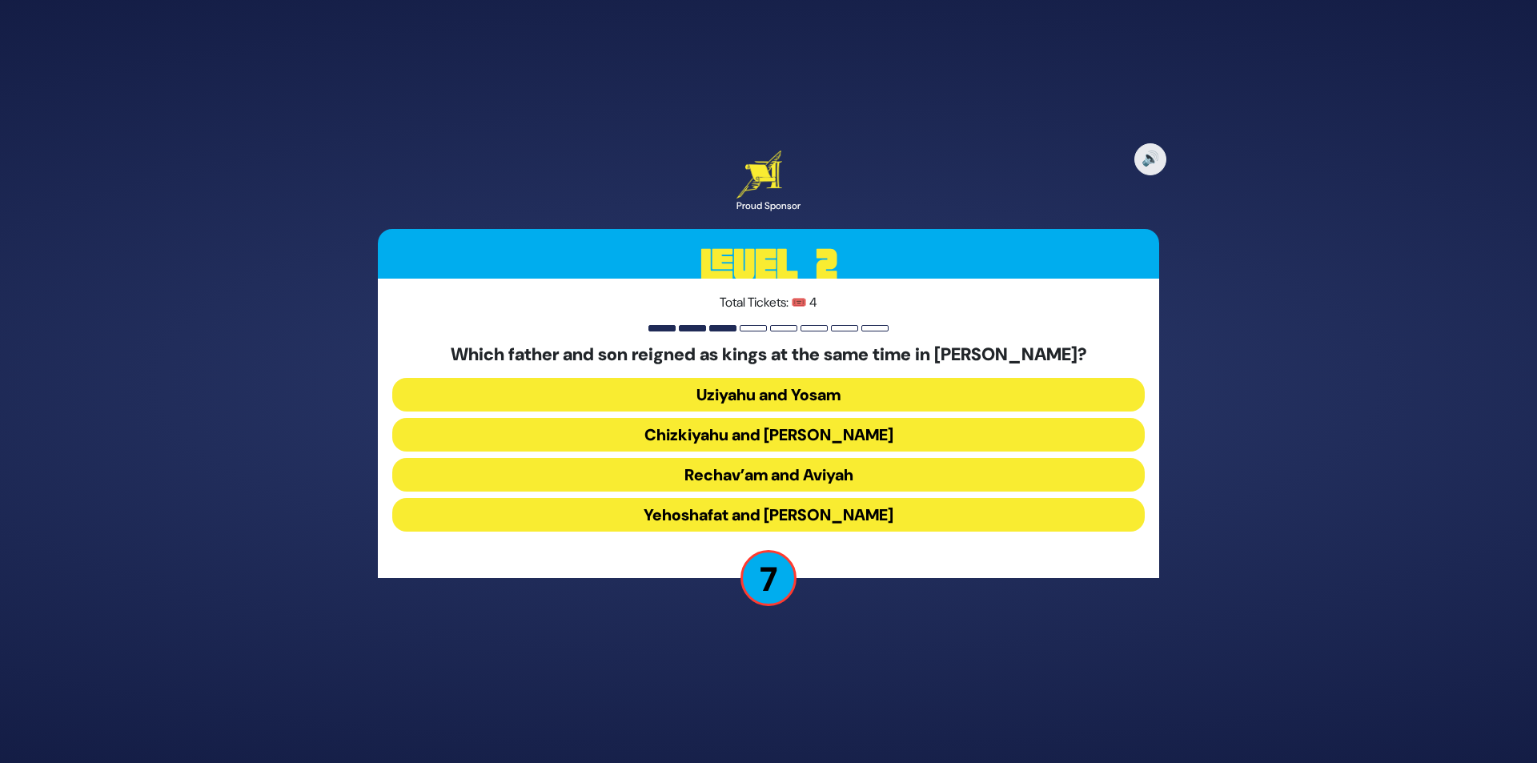
click at [836, 428] on button "Chizkiyahu and [PERSON_NAME]" at bounding box center [768, 435] width 752 height 34
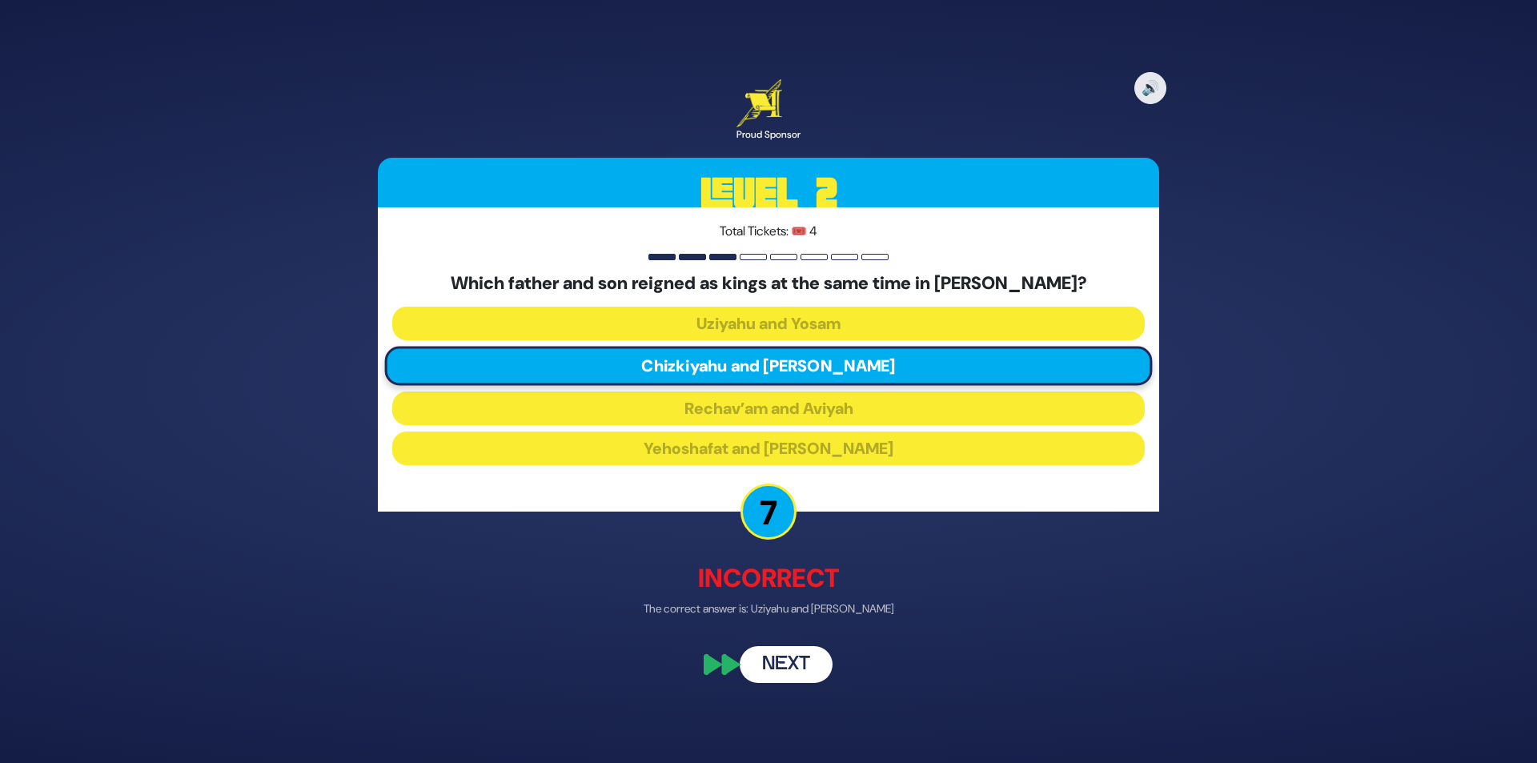
click at [798, 673] on button "Next" at bounding box center [785, 665] width 93 height 37
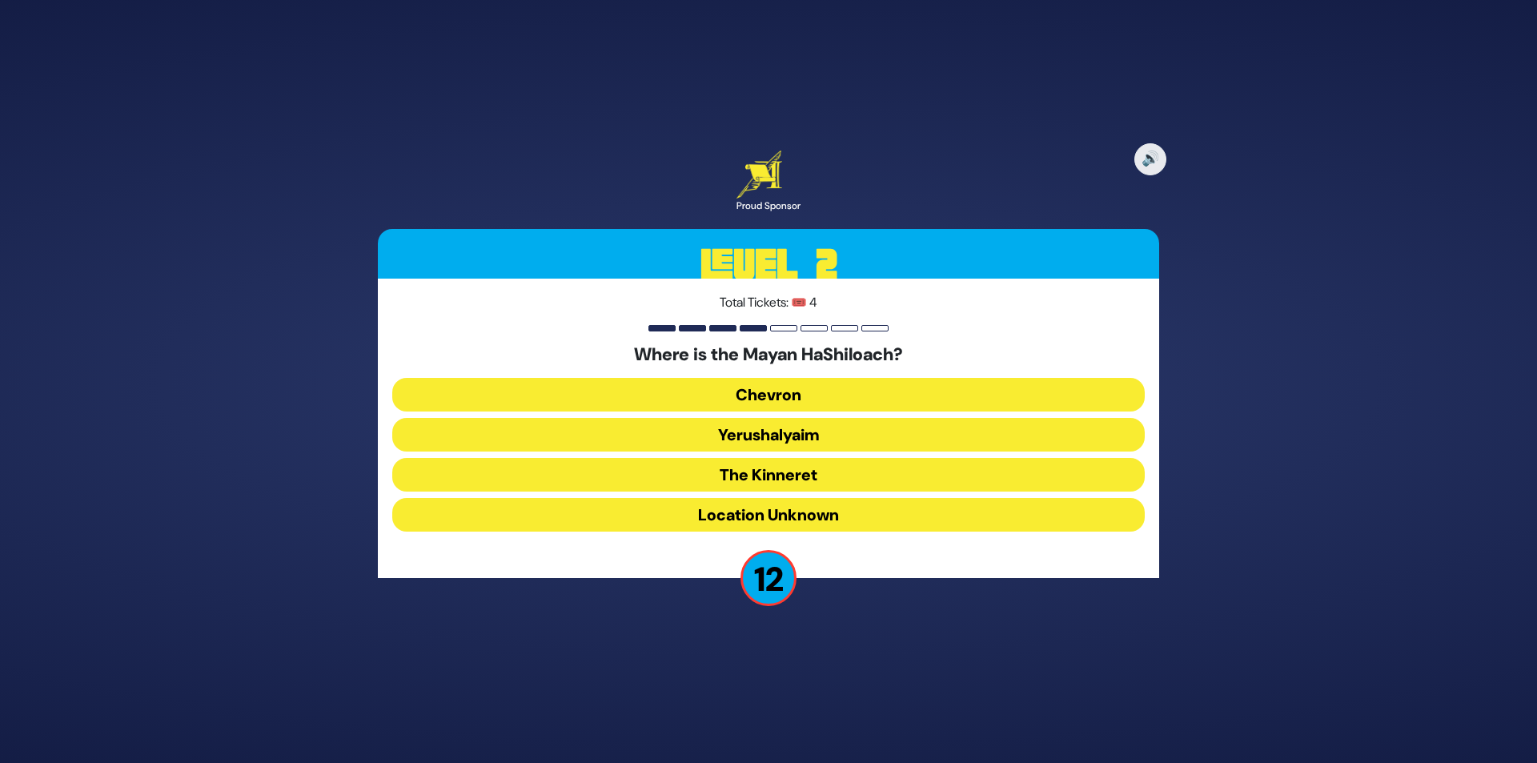
click at [794, 437] on button "Yerushalyaim" at bounding box center [768, 435] width 752 height 34
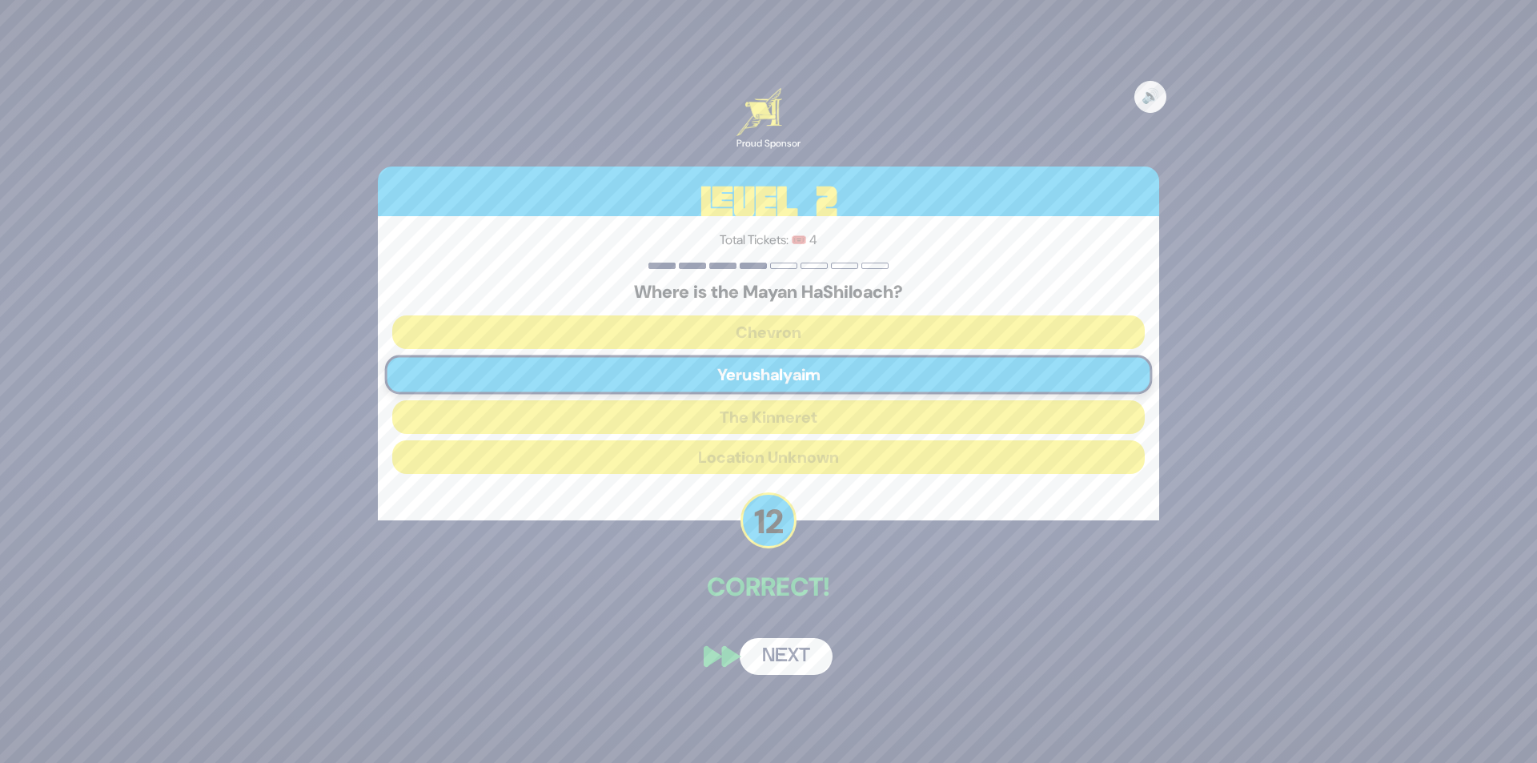
click at [806, 662] on button "Next" at bounding box center [785, 656] width 93 height 37
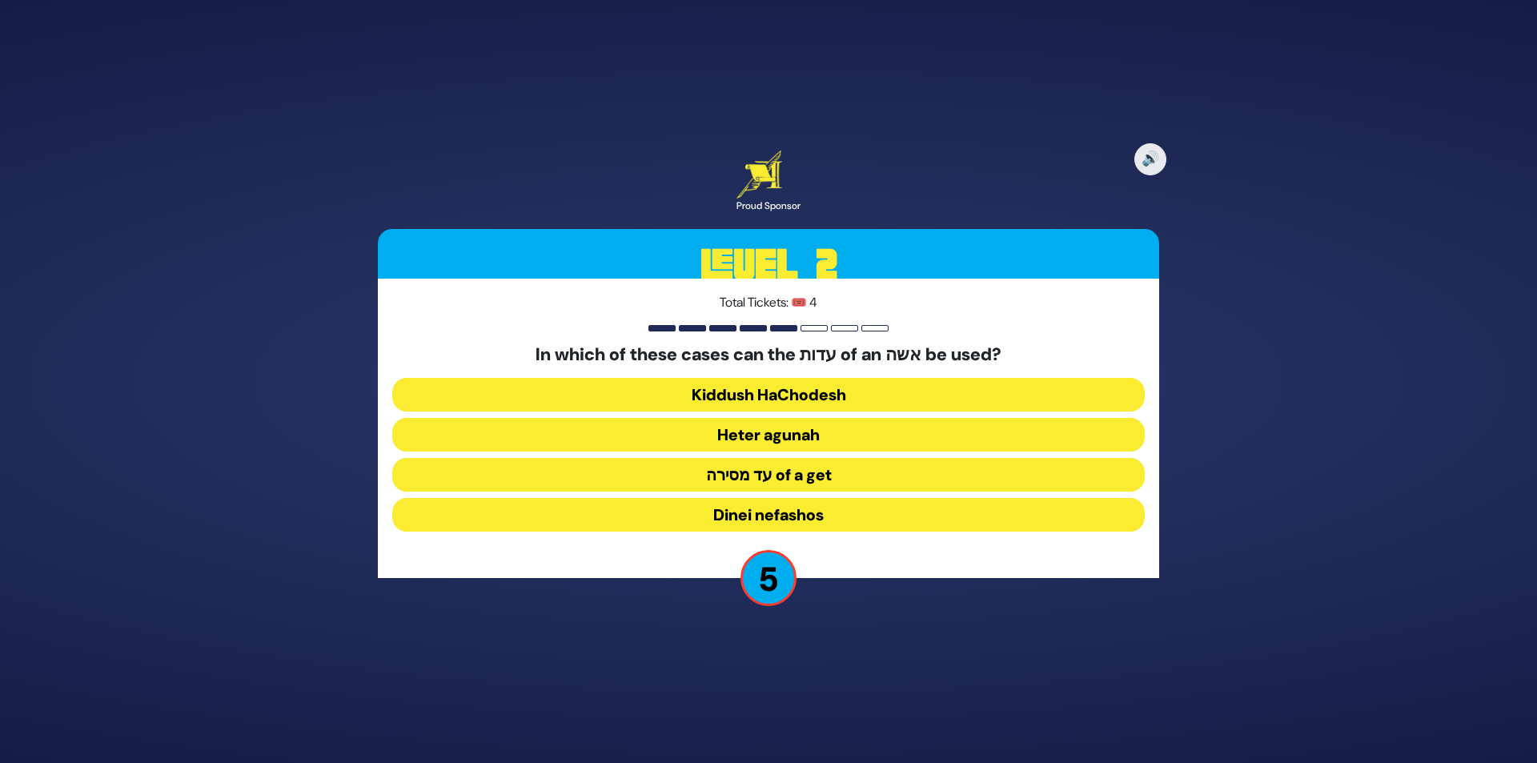
click at [803, 483] on button "עד מסירה of a get" at bounding box center [768, 475] width 752 height 34
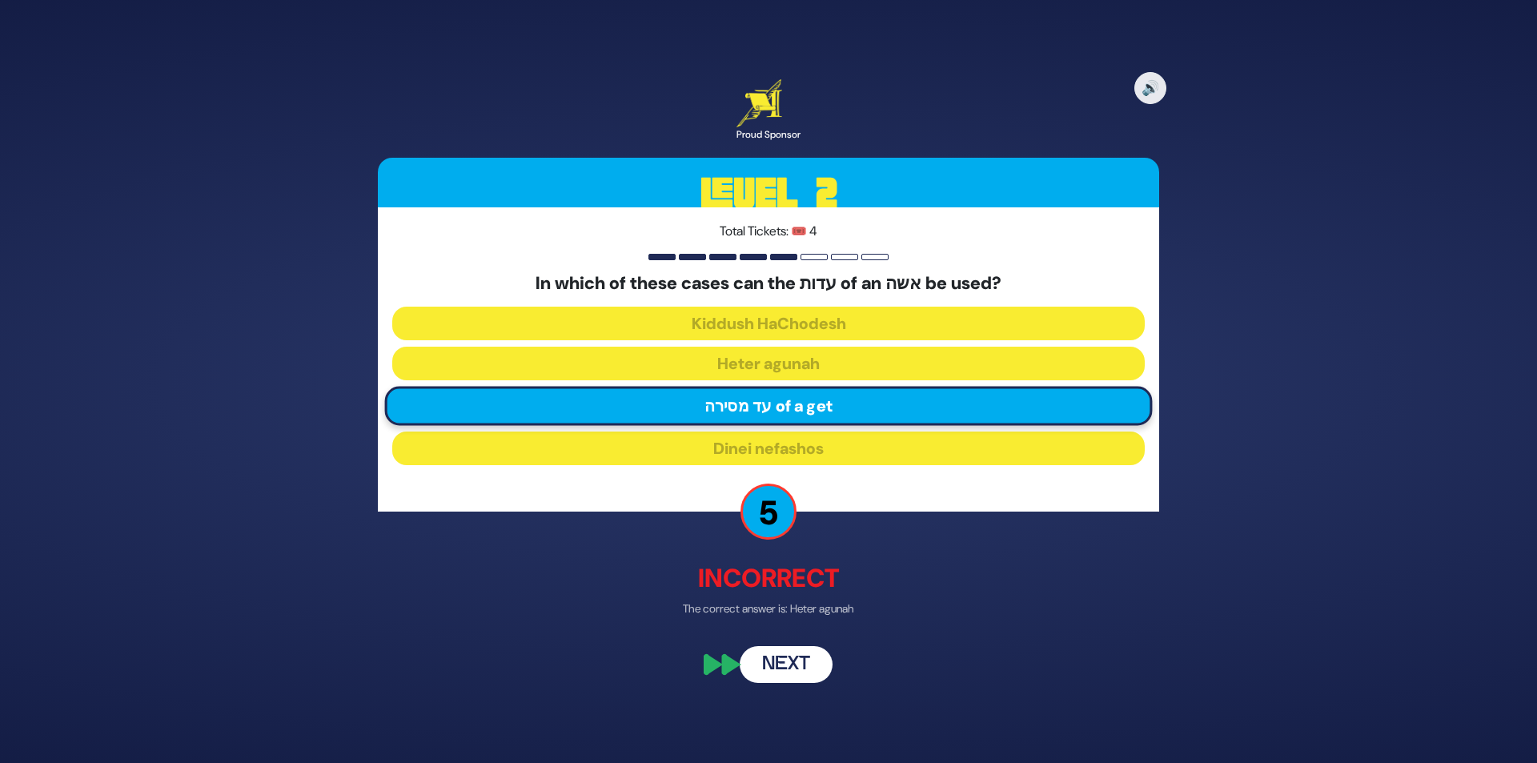
click at [796, 673] on button "Next" at bounding box center [785, 665] width 93 height 37
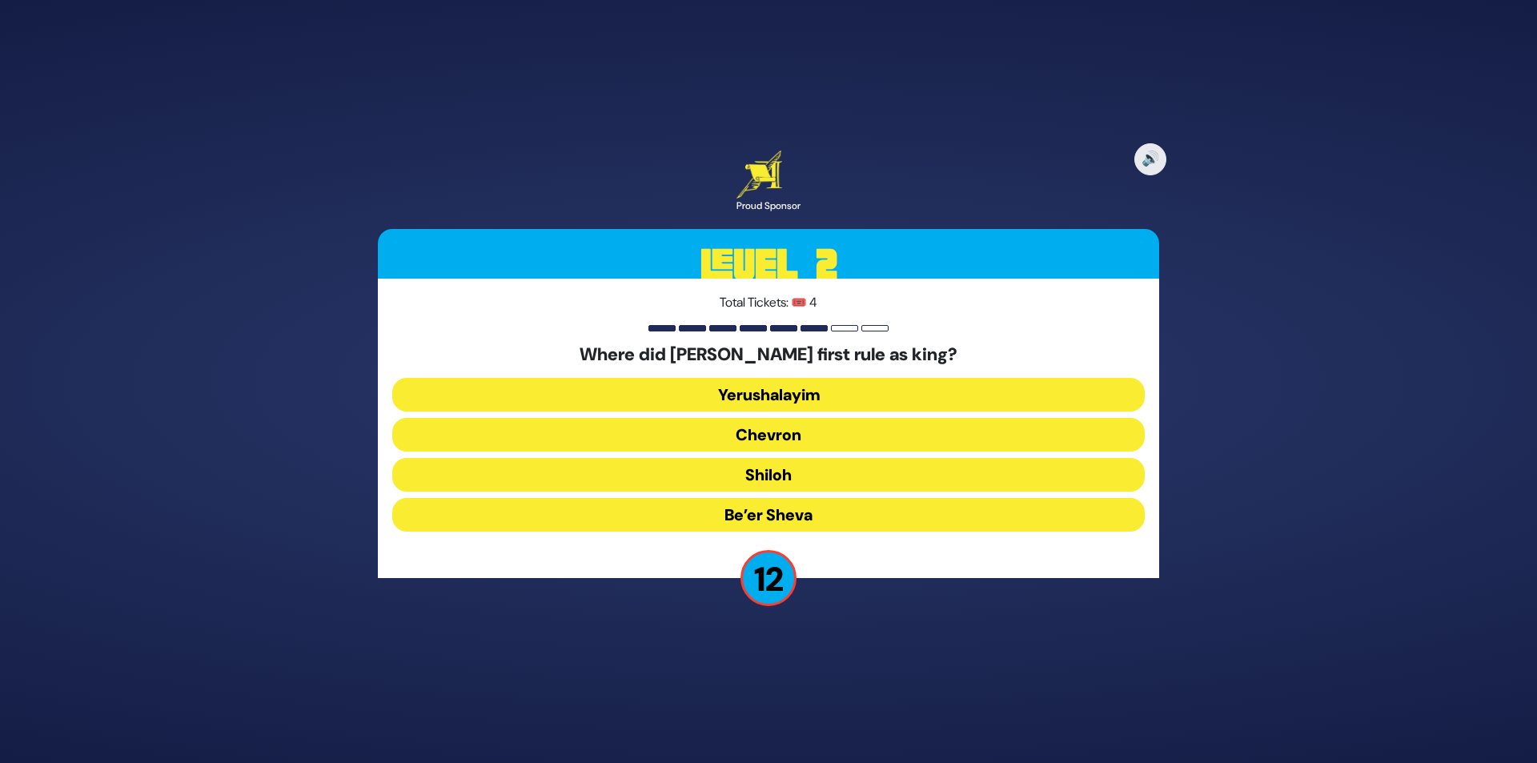
click at [738, 435] on button "Chevron" at bounding box center [768, 435] width 752 height 34
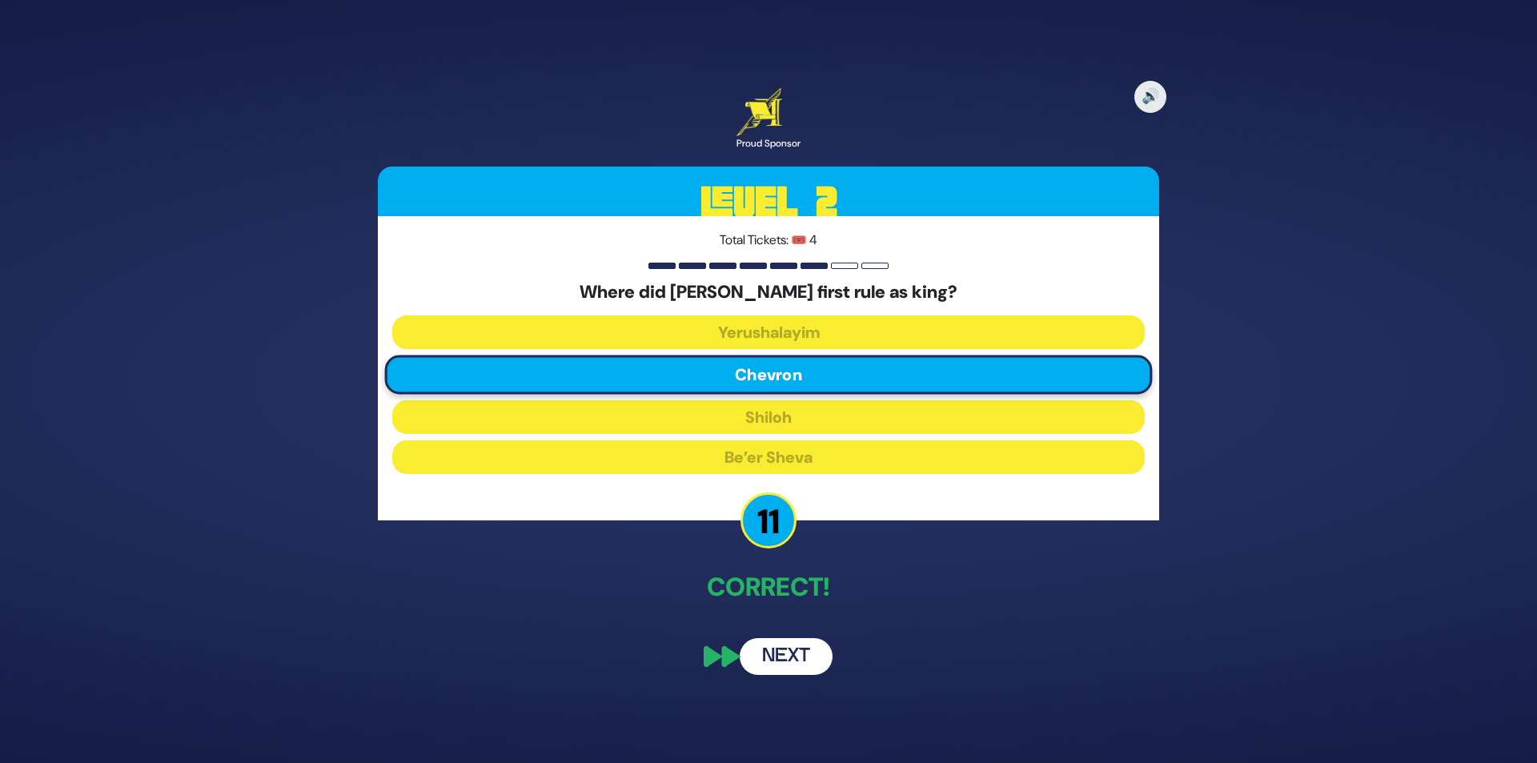
click at [809, 659] on button "Next" at bounding box center [785, 656] width 93 height 37
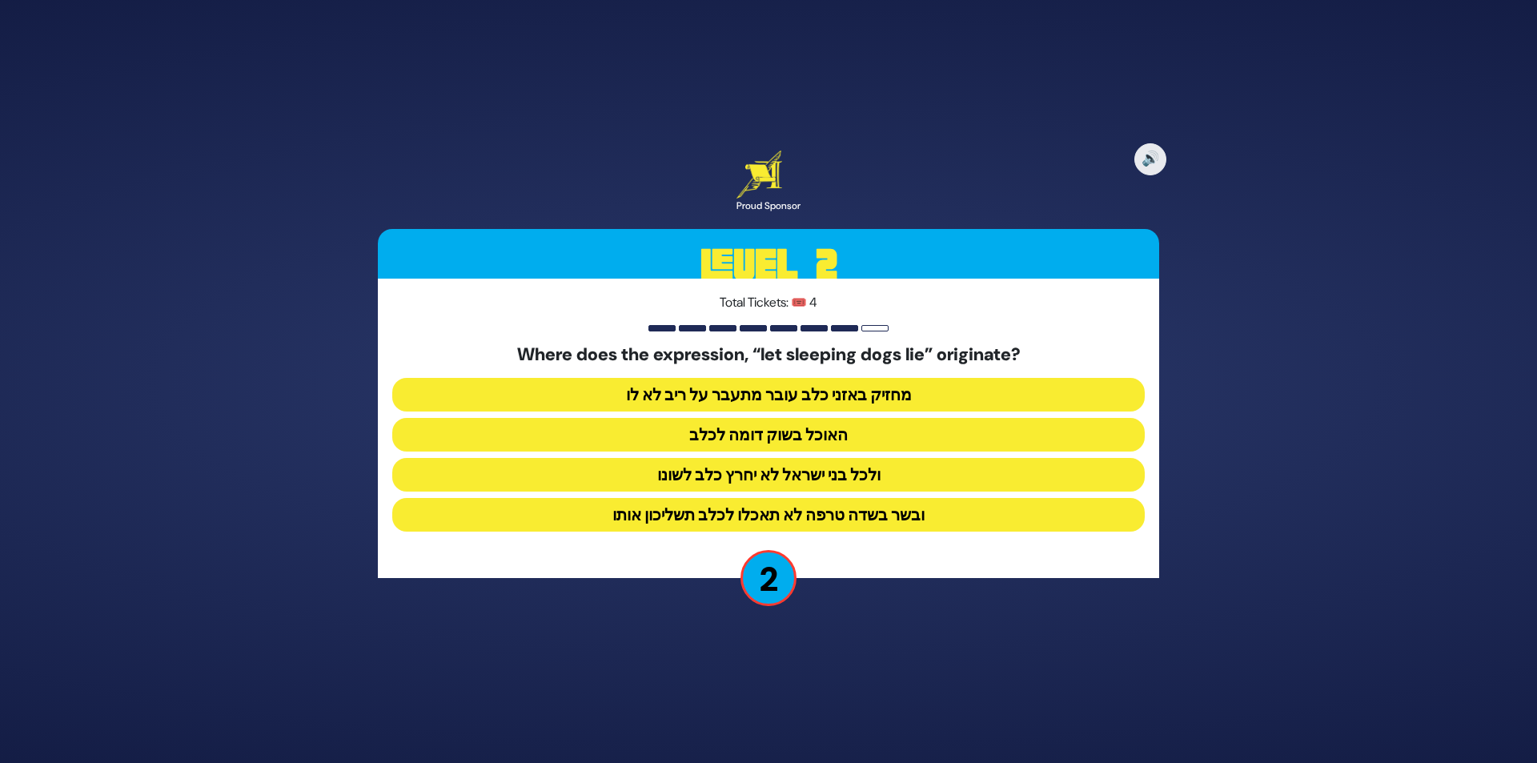
click at [818, 393] on button "מחזיק באזני כלב עובר מתעבר על ריב לא לו" at bounding box center [768, 395] width 752 height 34
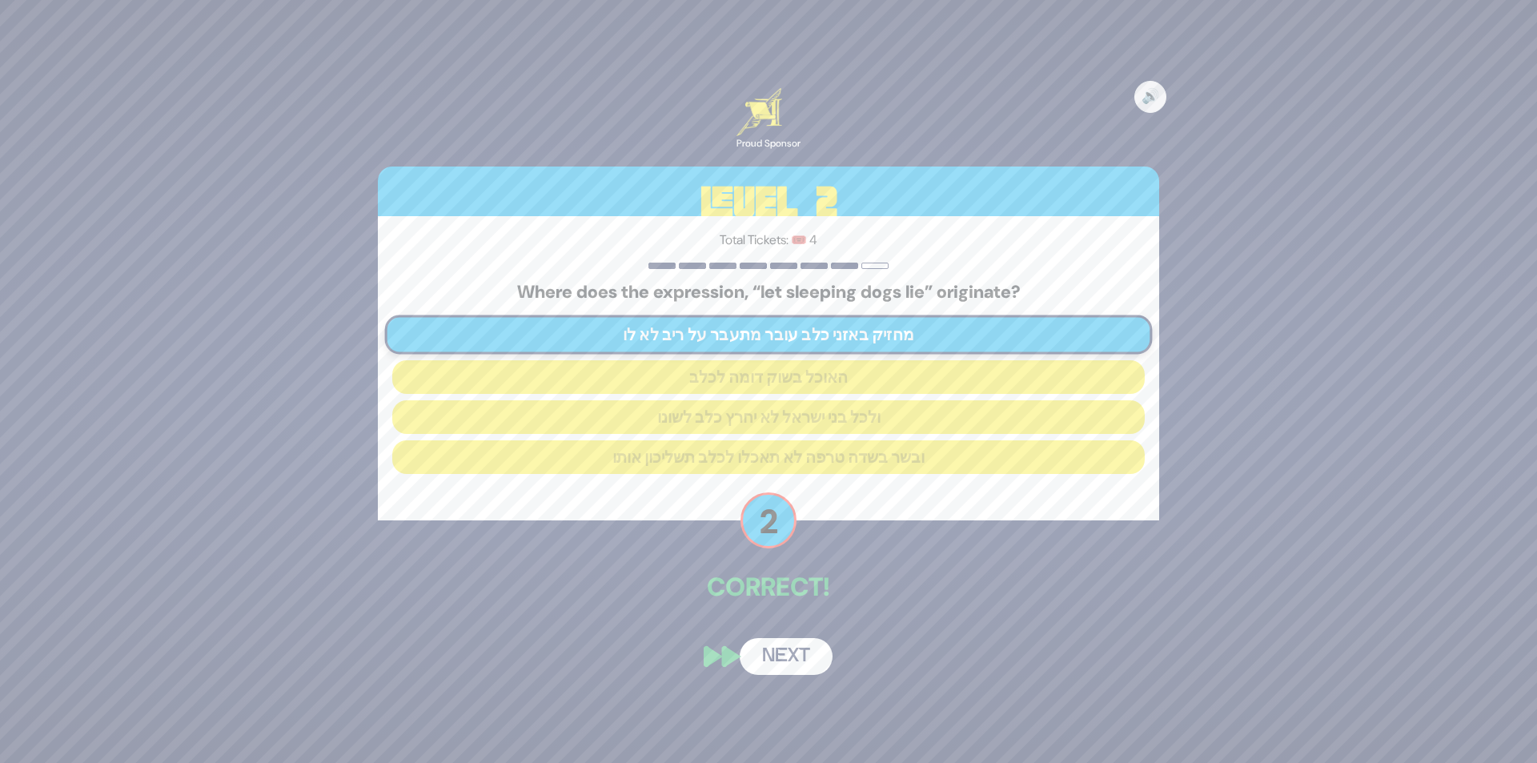
click at [749, 650] on button "Next" at bounding box center [785, 656] width 93 height 37
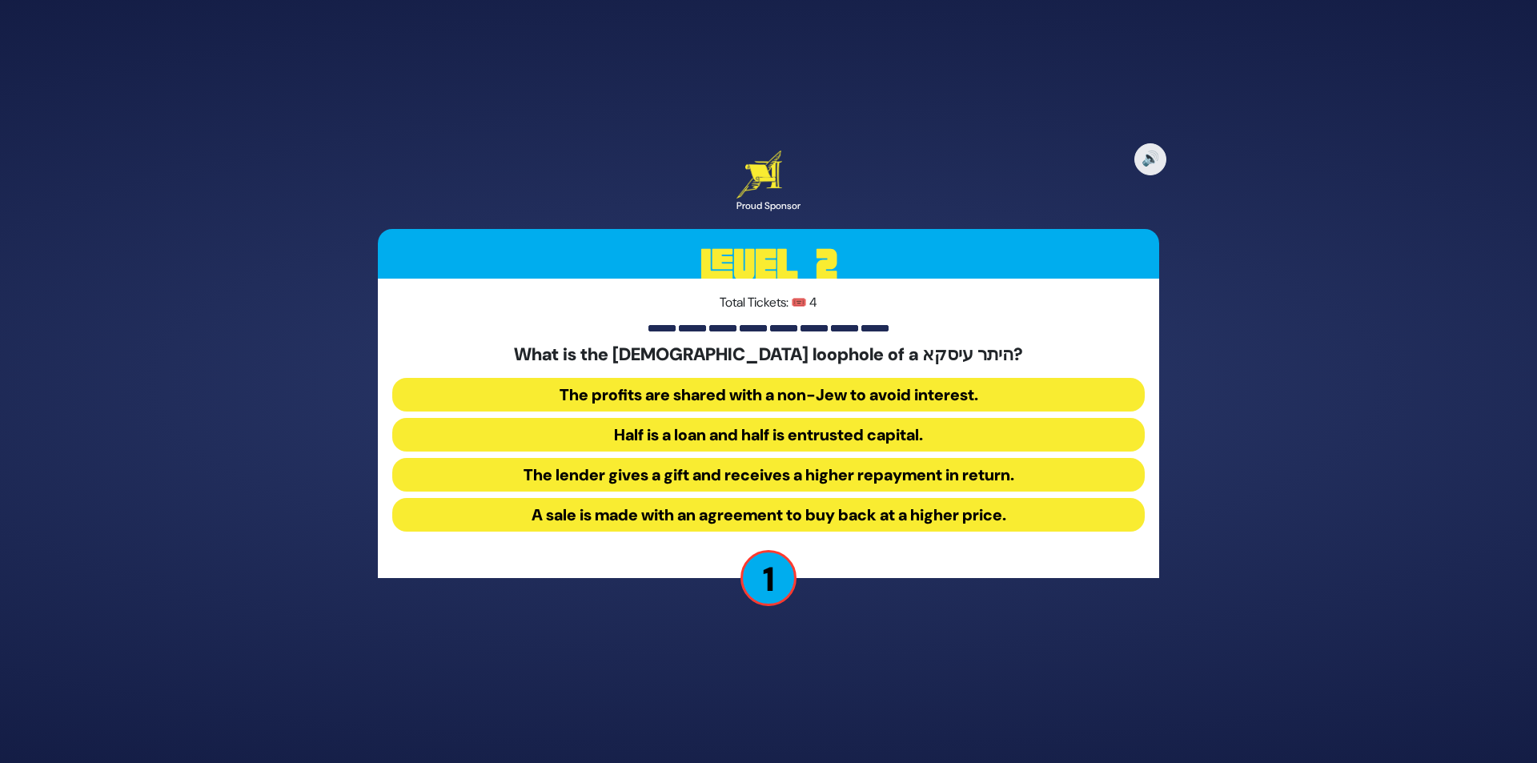
click at [870, 517] on button "A sale is made with an agreement to buy back at a higher price." at bounding box center [768, 515] width 752 height 34
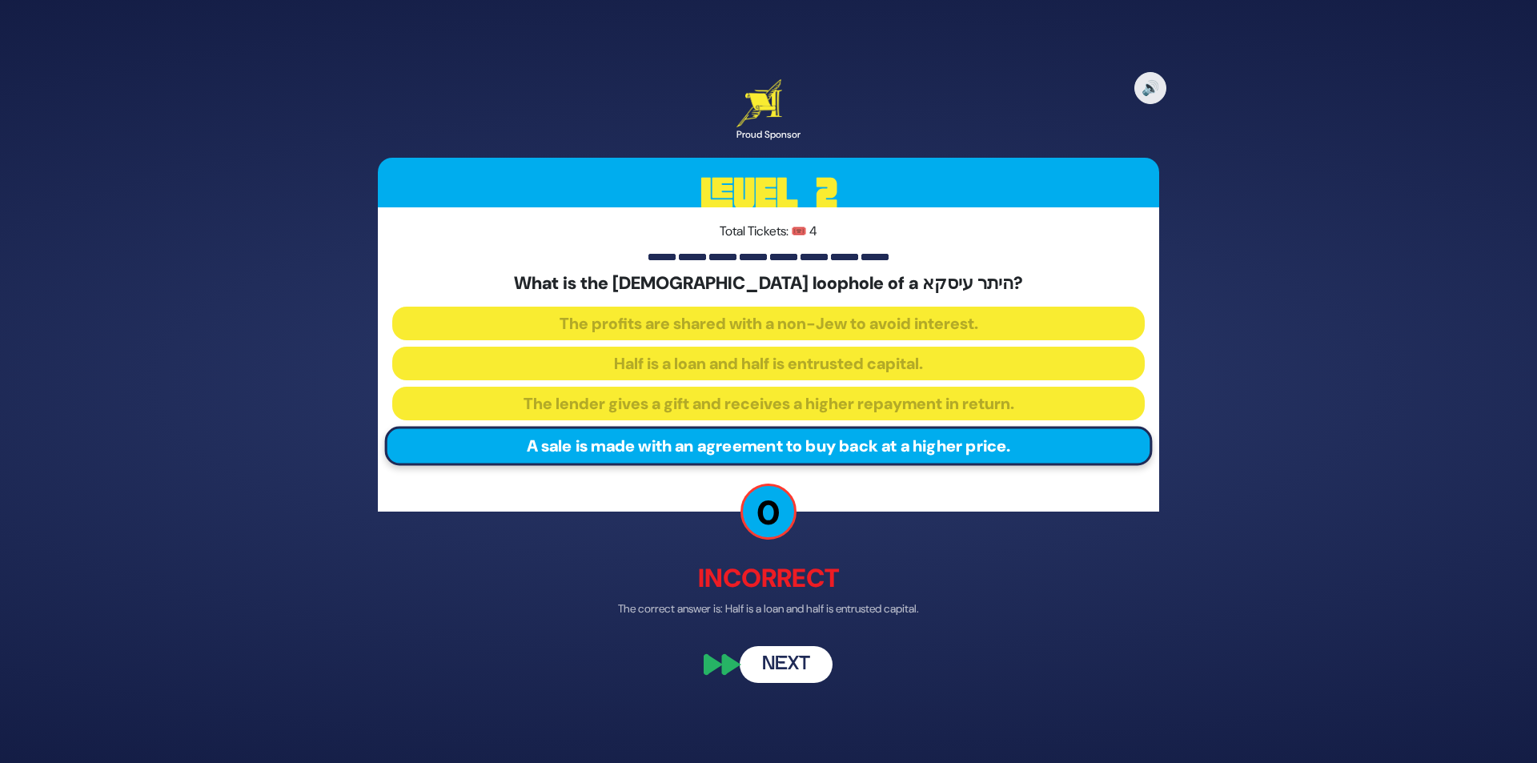
click at [788, 658] on button "Next" at bounding box center [785, 665] width 93 height 37
